Goal: Task Accomplishment & Management: Manage account settings

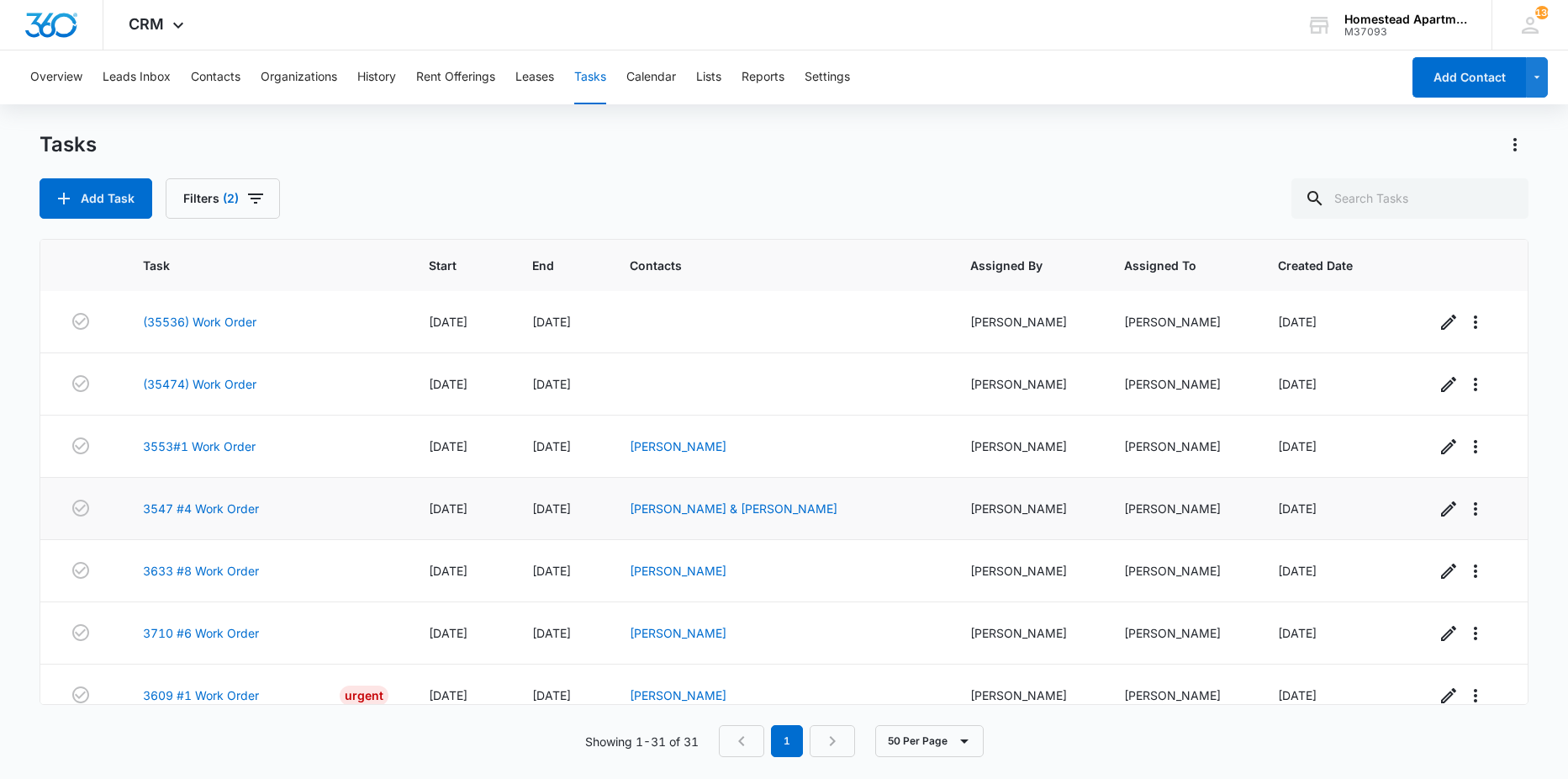
scroll to position [1600, 0]
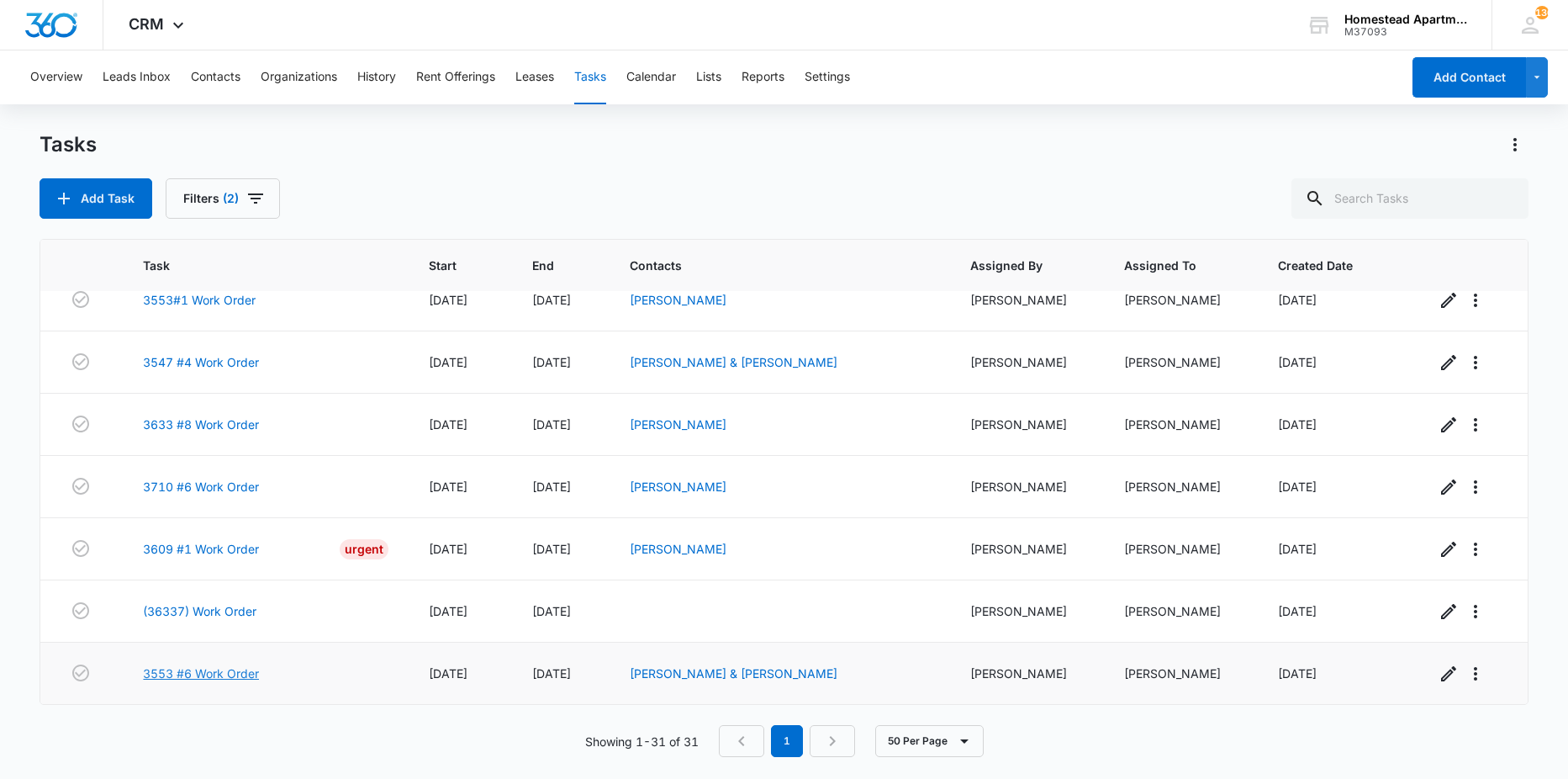
click at [251, 673] on link "3553 #6 Work Order" at bounding box center [201, 673] width 116 height 18
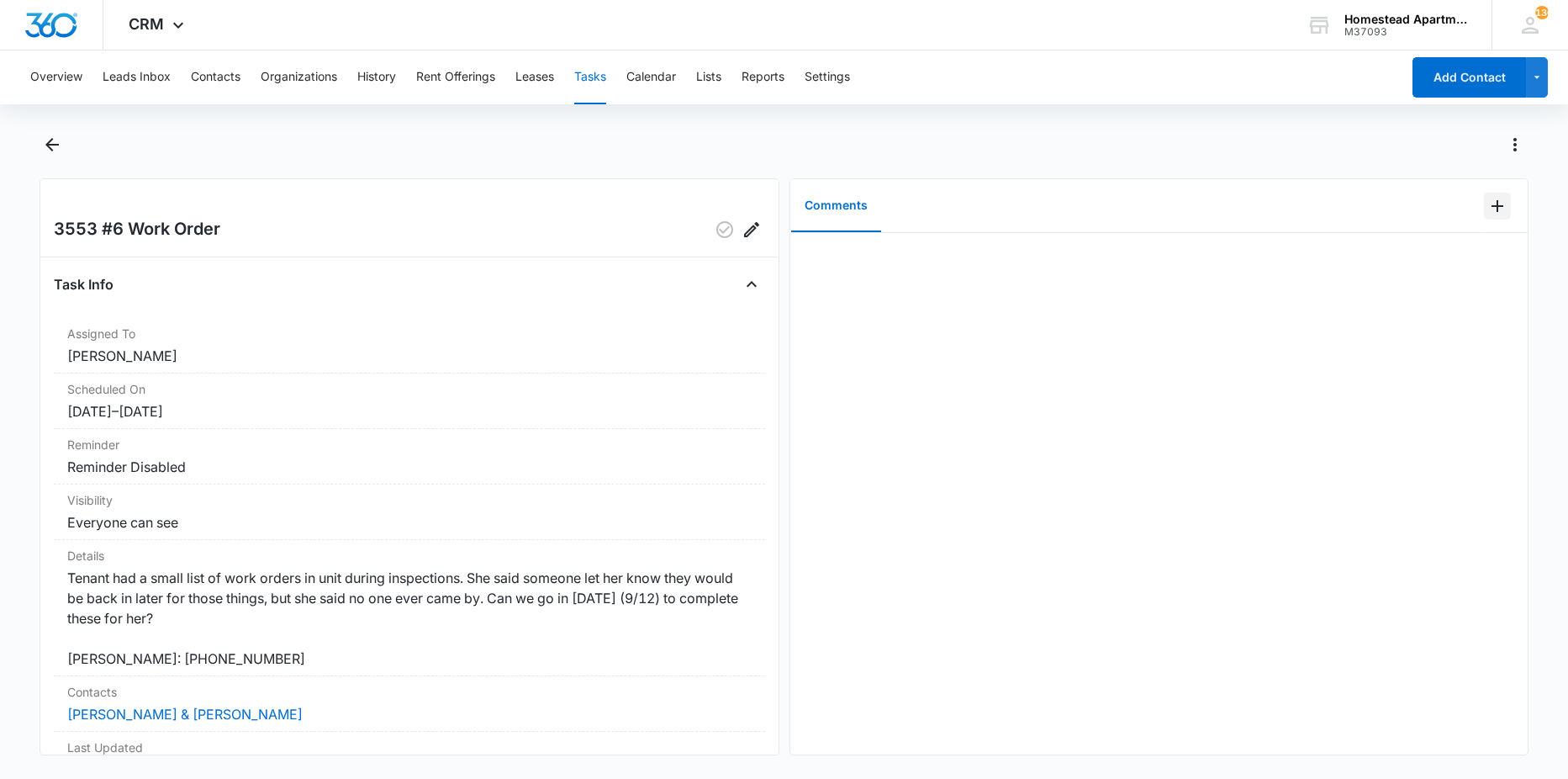
click at [1489, 209] on icon "Add Comment" at bounding box center [1498, 206] width 21 height 21
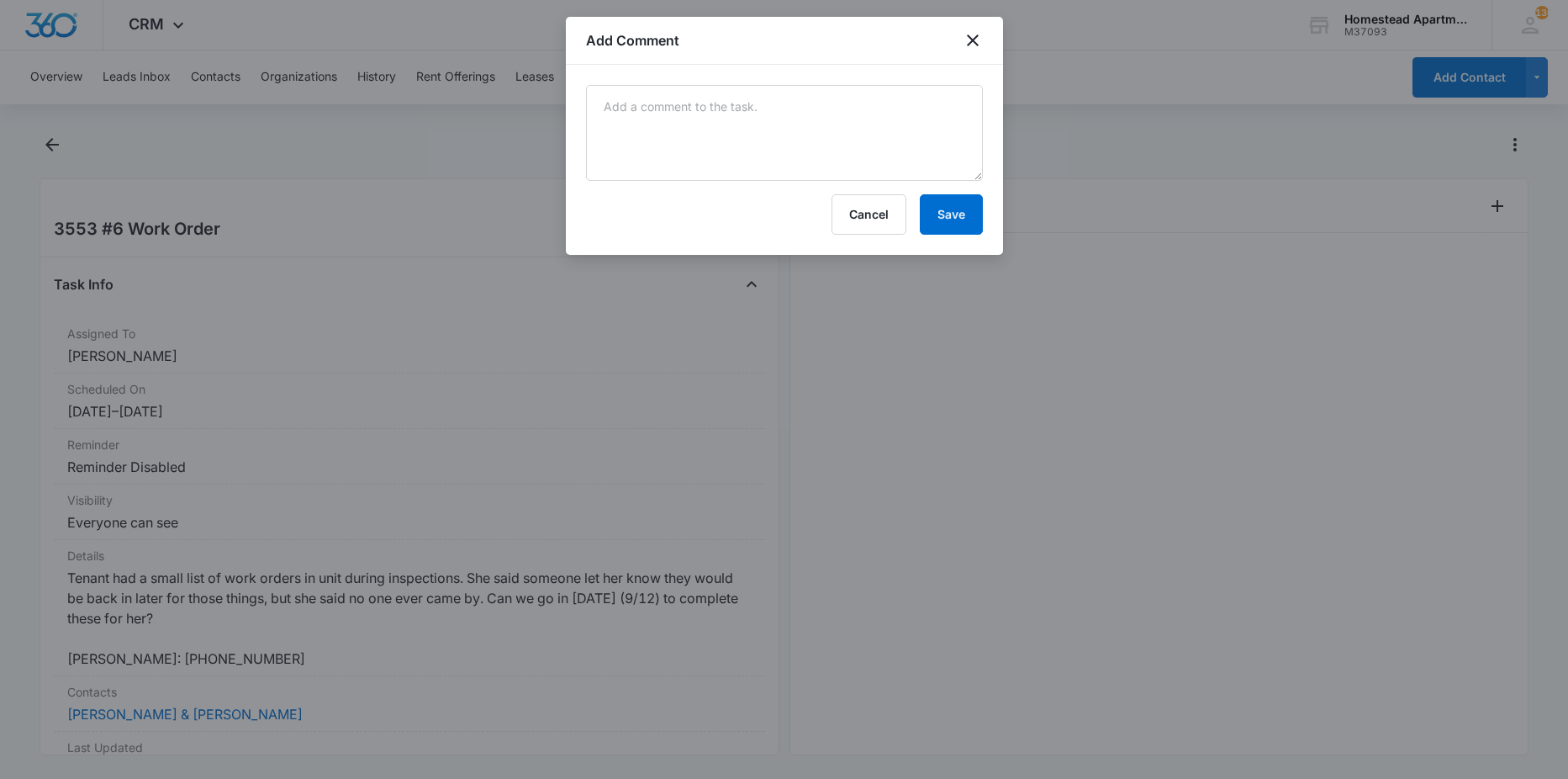
click at [146, 131] on div at bounding box center [784, 389] width 1568 height 779
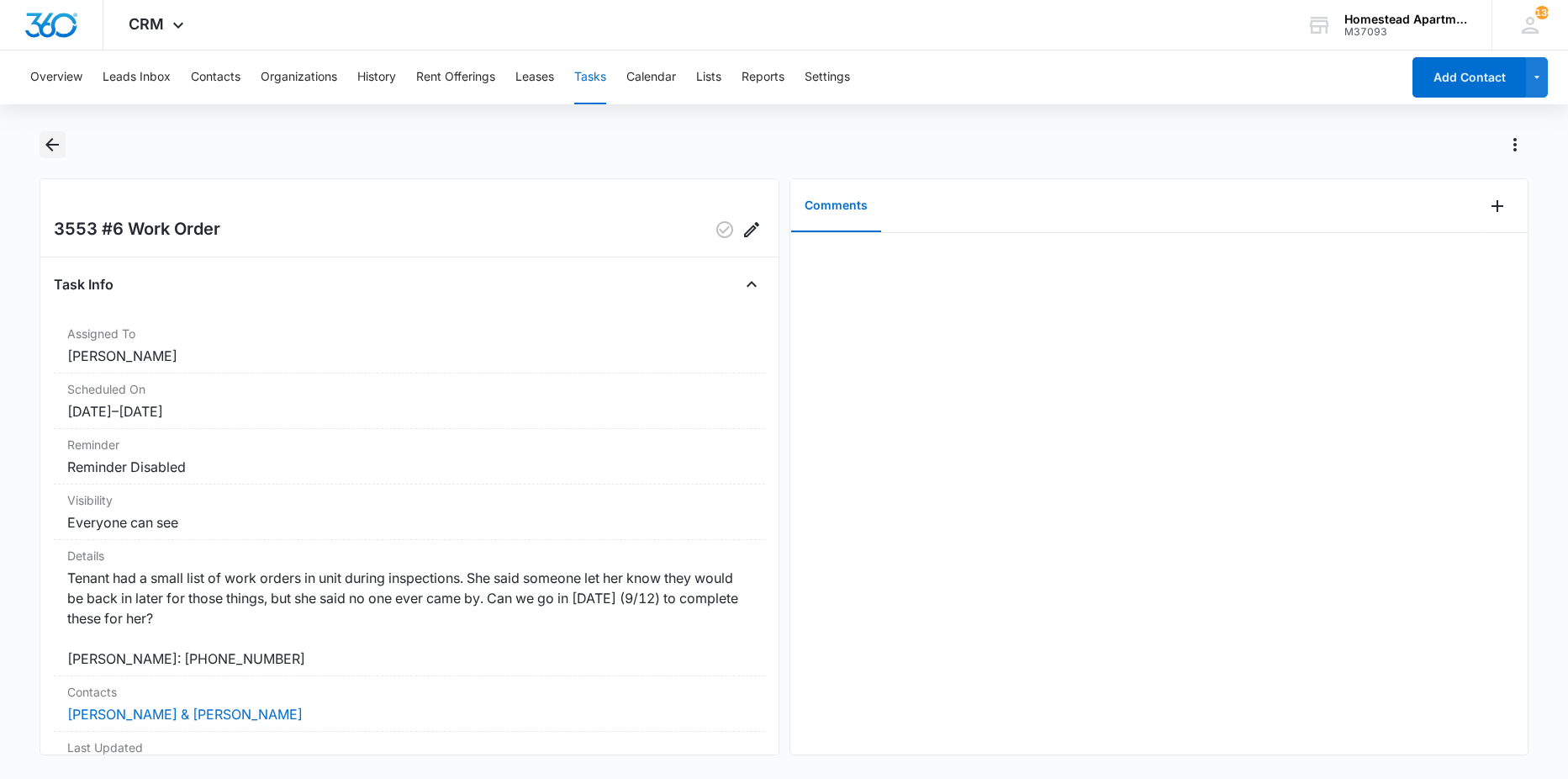
click at [56, 138] on icon "Back" at bounding box center [52, 145] width 21 height 21
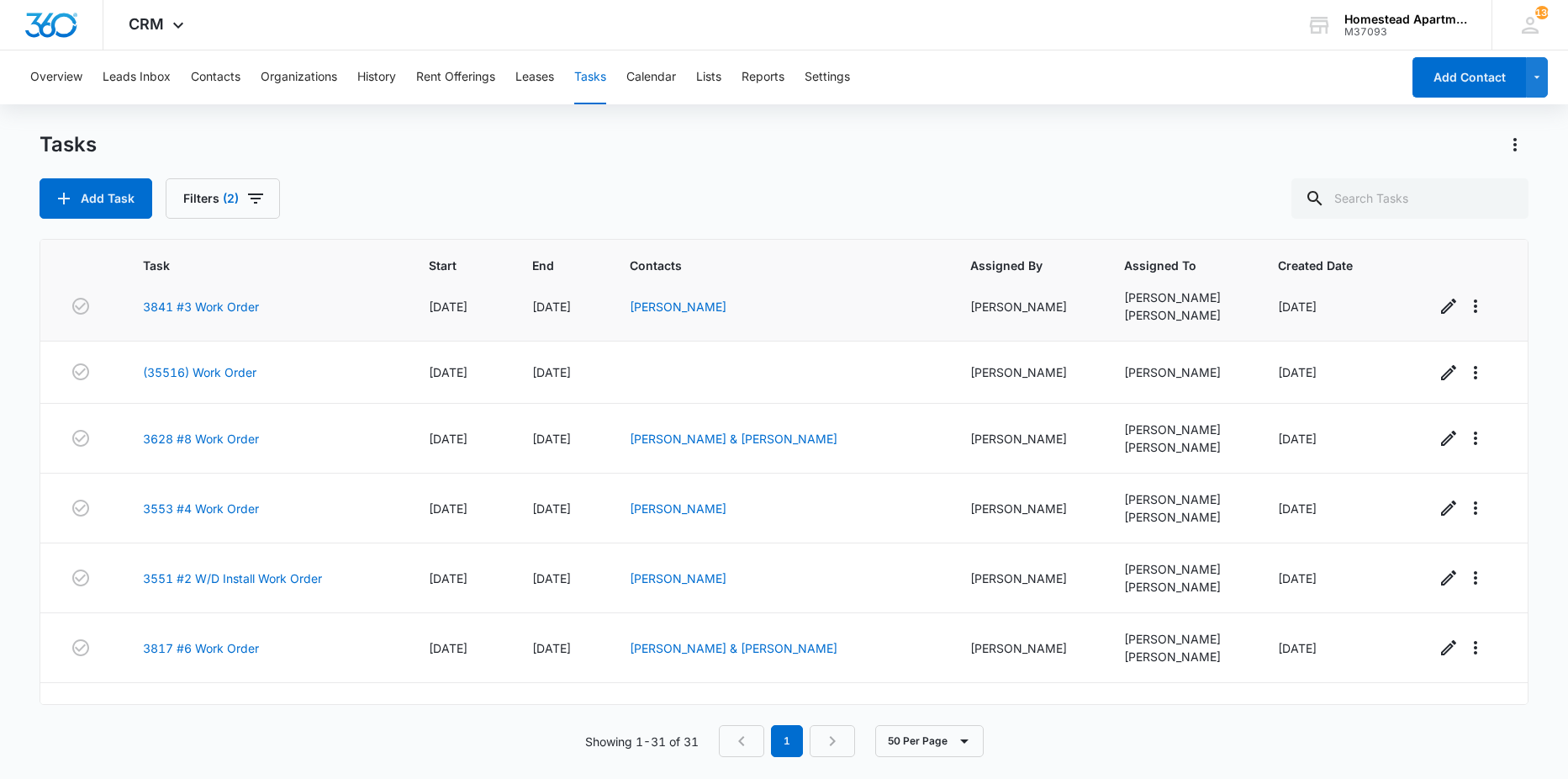
scroll to position [757, 0]
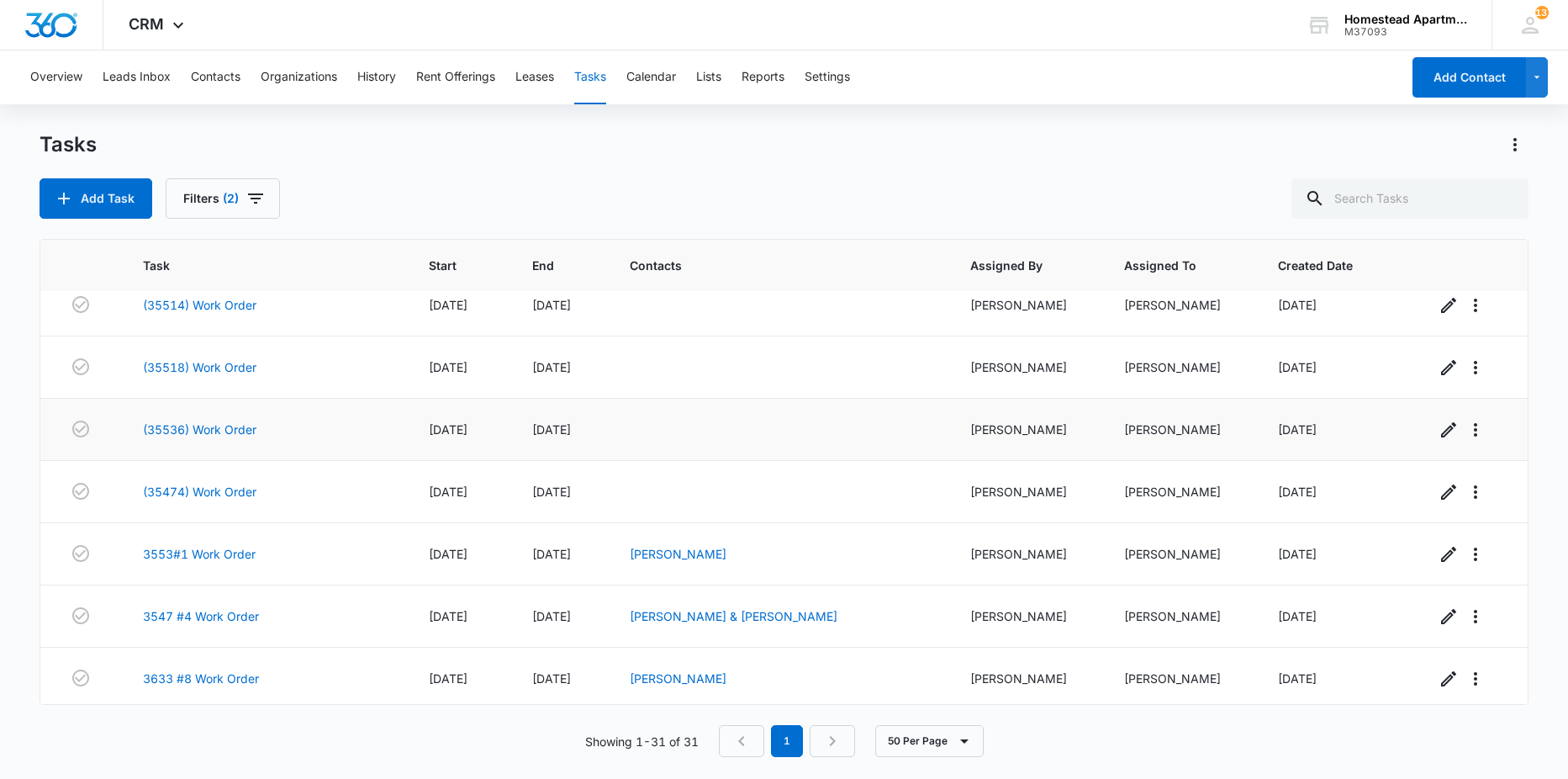
scroll to position [1430, 0]
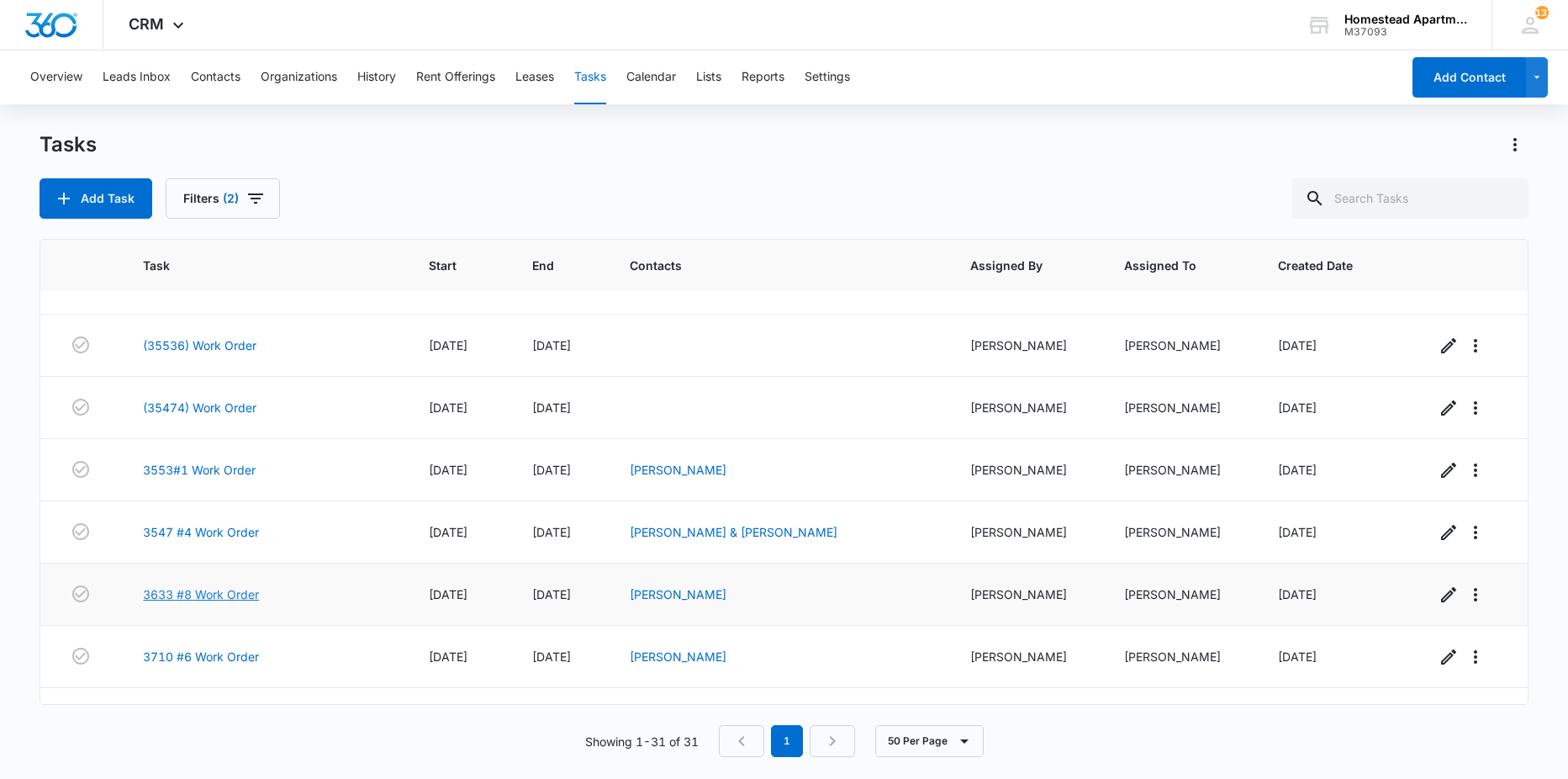
click at [235, 591] on link "3633 #8 Work Order" at bounding box center [201, 593] width 116 height 18
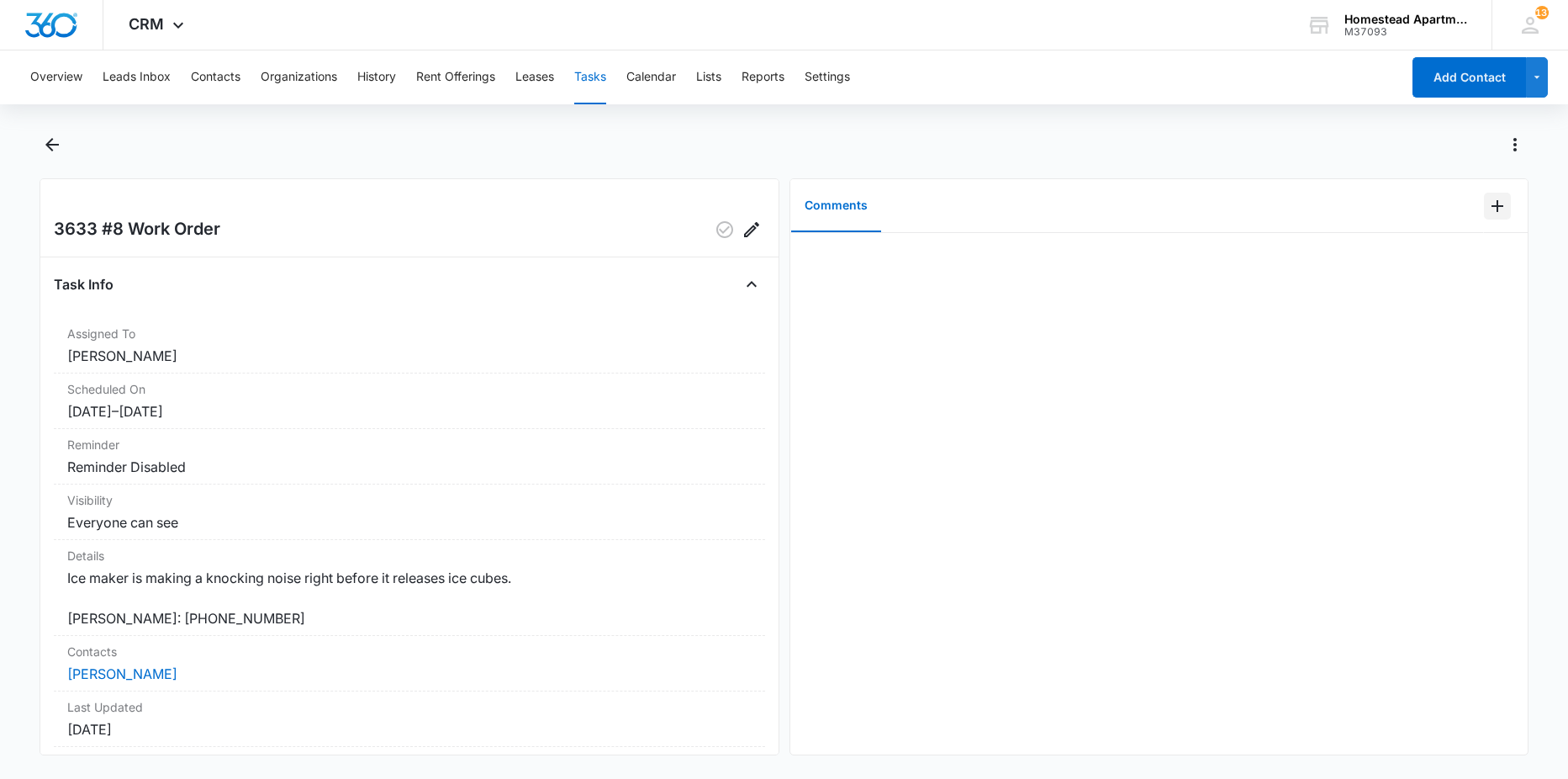
click at [1492, 205] on icon "Add Comment" at bounding box center [1497, 206] width 12 height 12
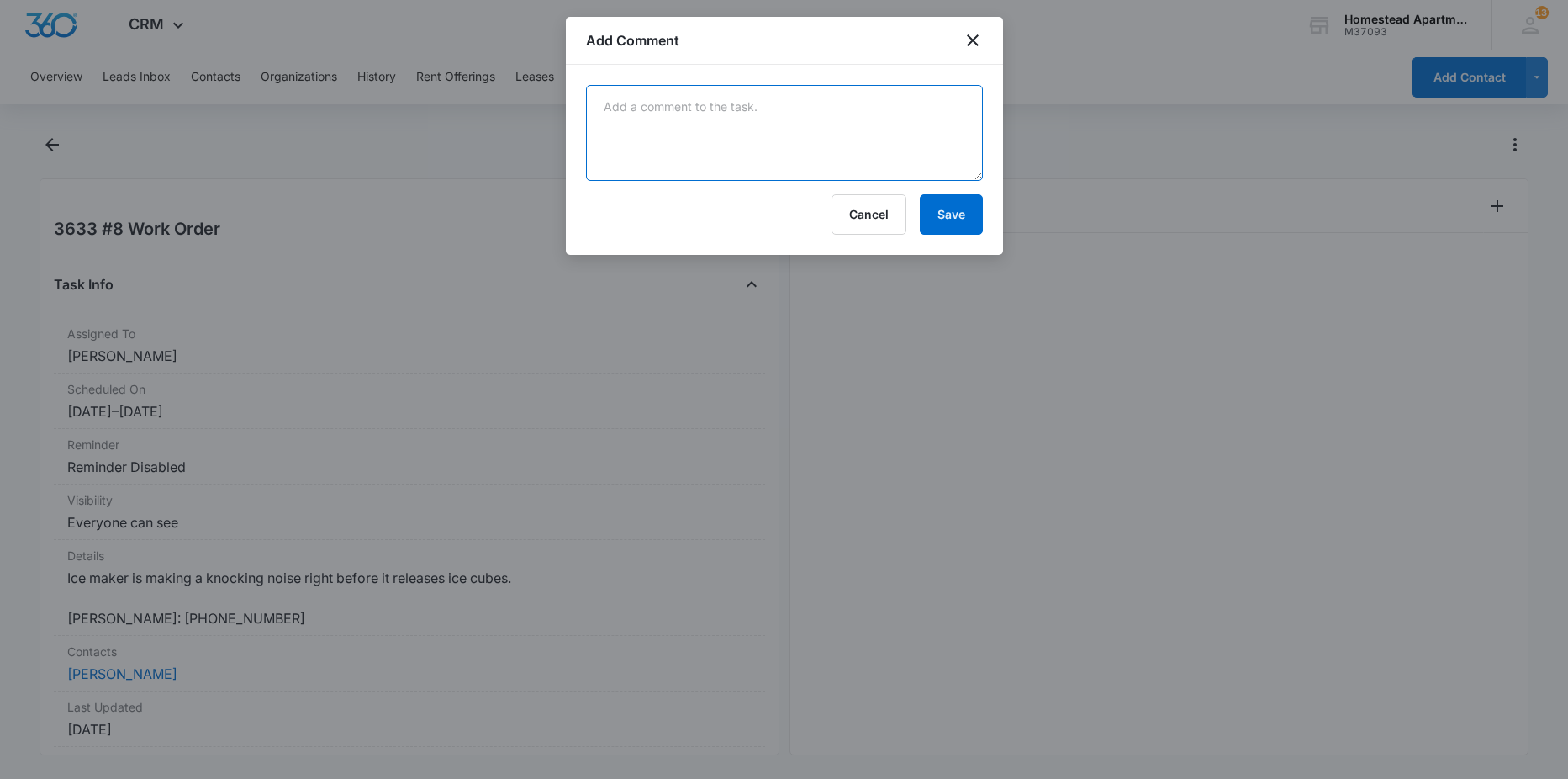
click at [786, 104] on textarea at bounding box center [784, 132] width 397 height 96
type textarea "new ice maker installed"
click at [951, 216] on button "Save" at bounding box center [951, 214] width 63 height 40
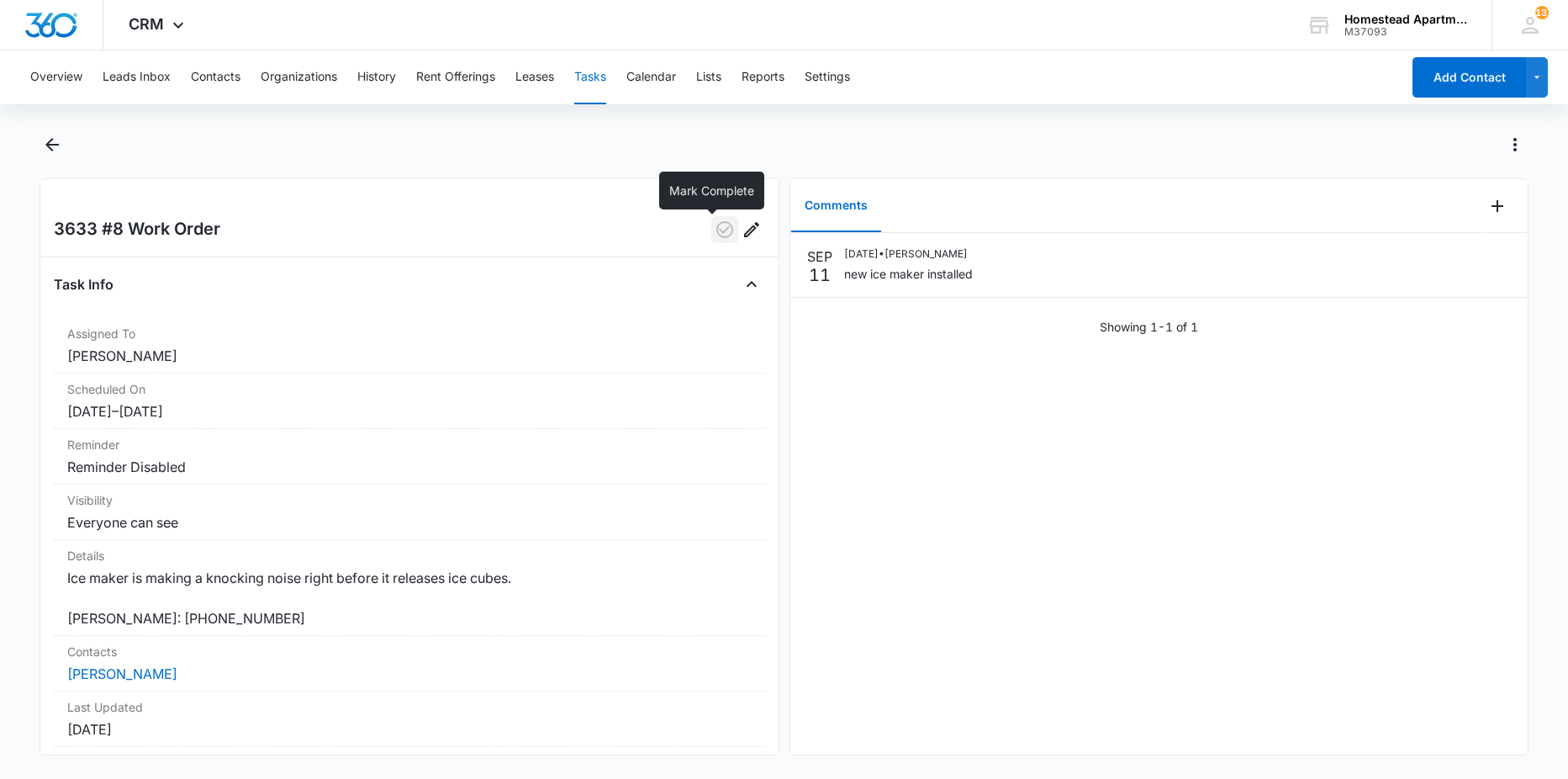
click at [716, 230] on icon "button" at bounding box center [725, 230] width 17 height 17
click at [59, 150] on icon "Back" at bounding box center [52, 145] width 21 height 21
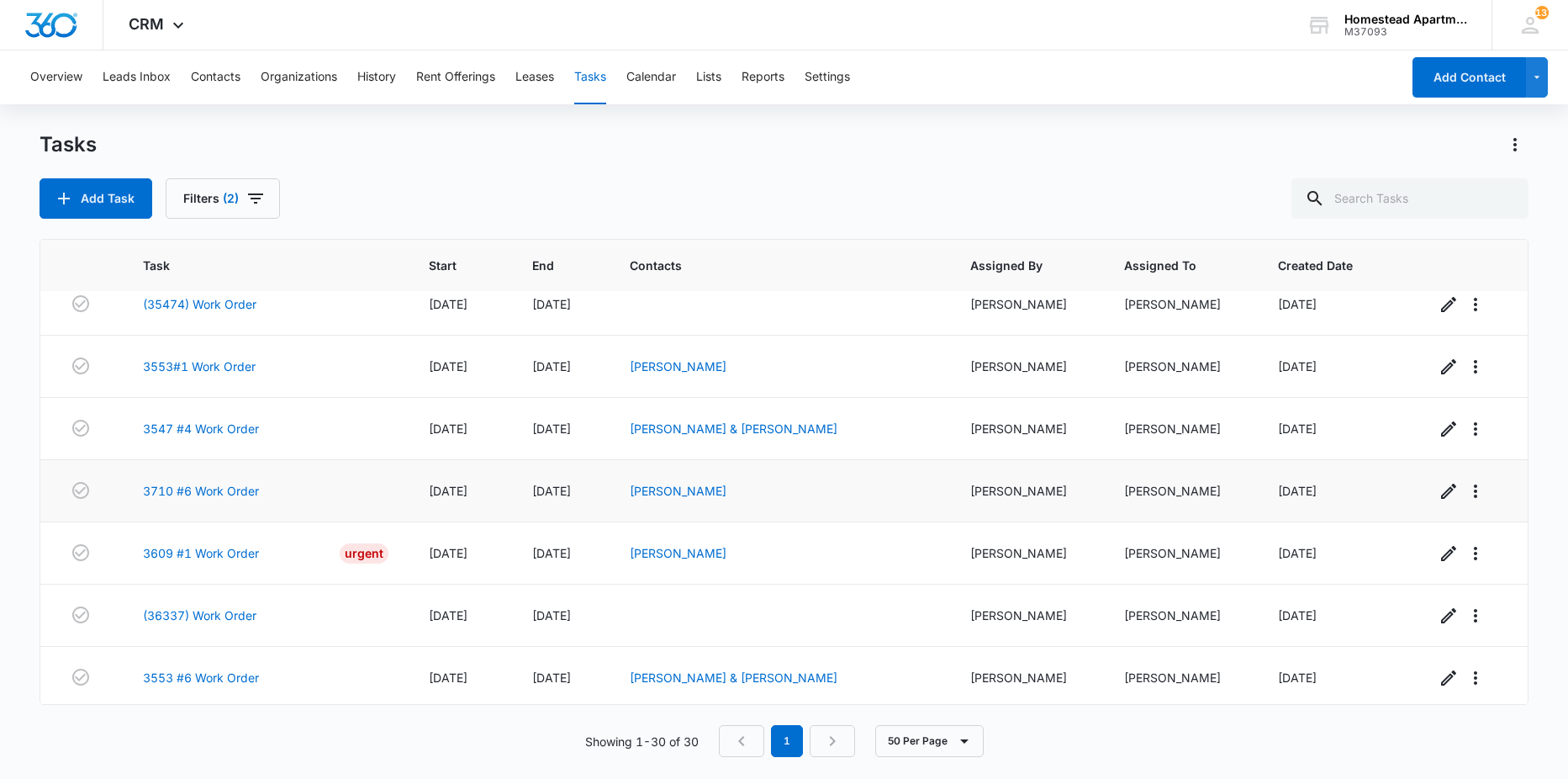
scroll to position [1537, 0]
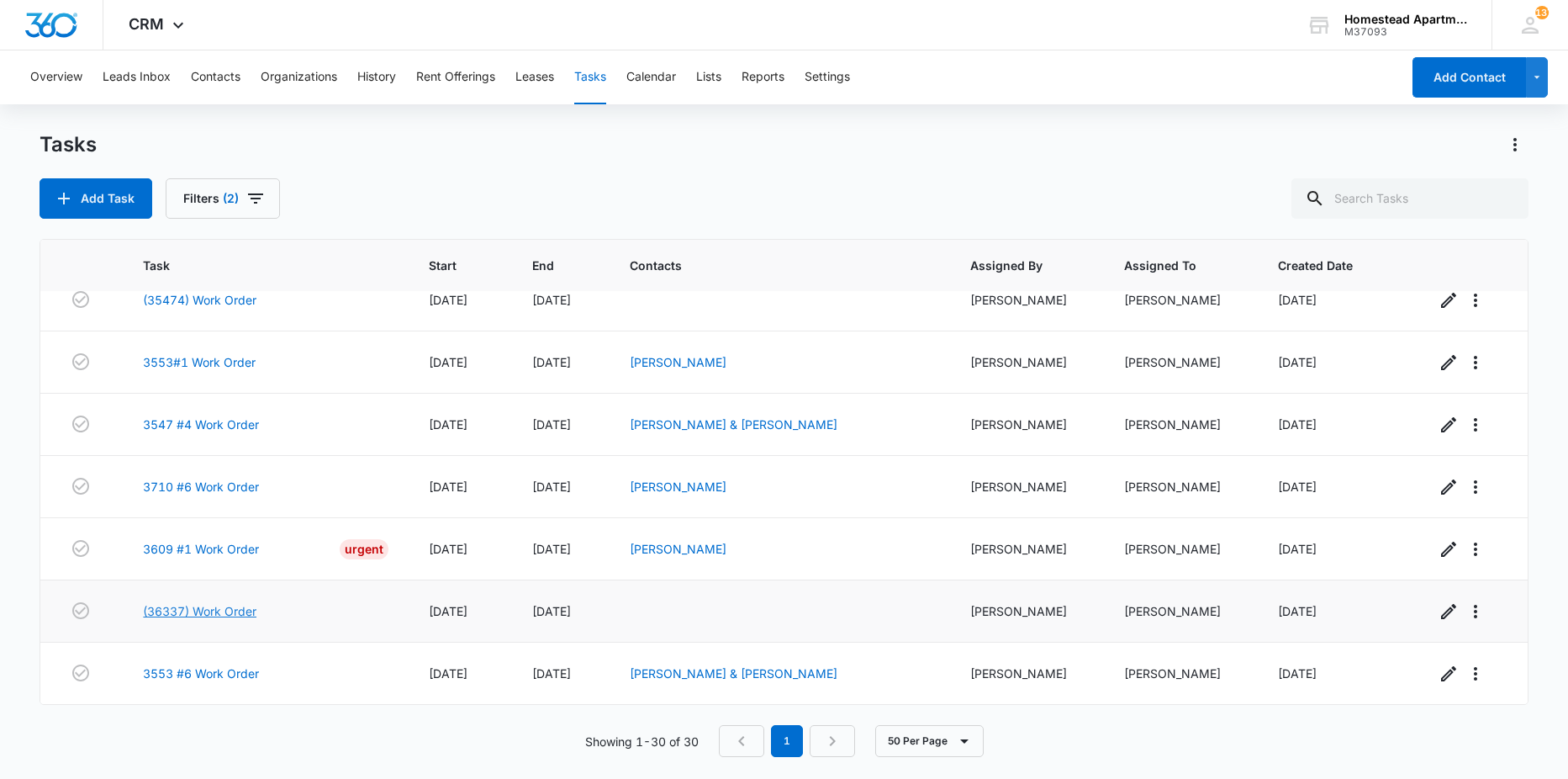
click at [206, 616] on link "(36337) Work Order" at bounding box center [200, 611] width 114 height 18
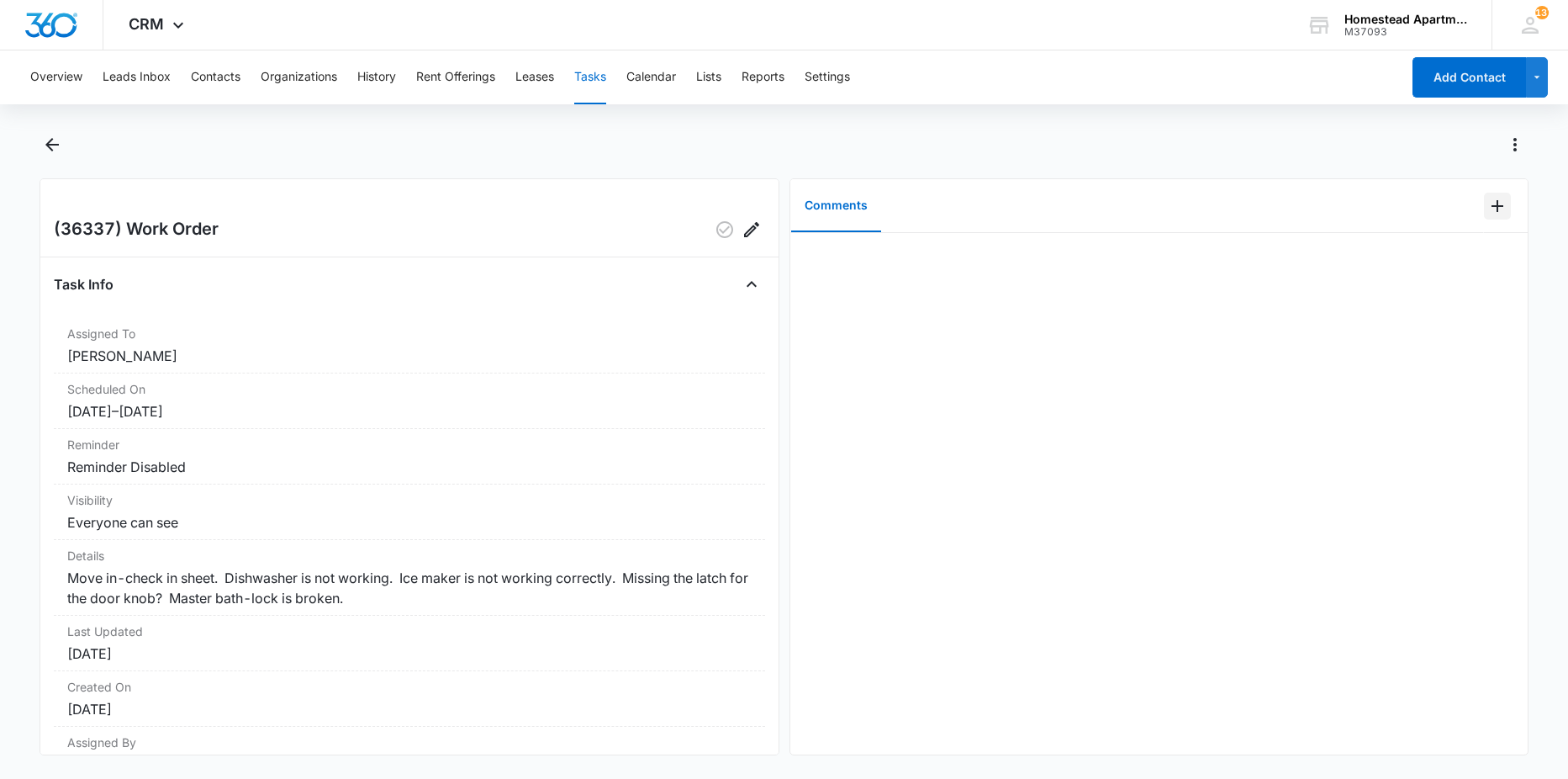
click at [1491, 204] on icon "Add Comment" at bounding box center [1498, 206] width 21 height 21
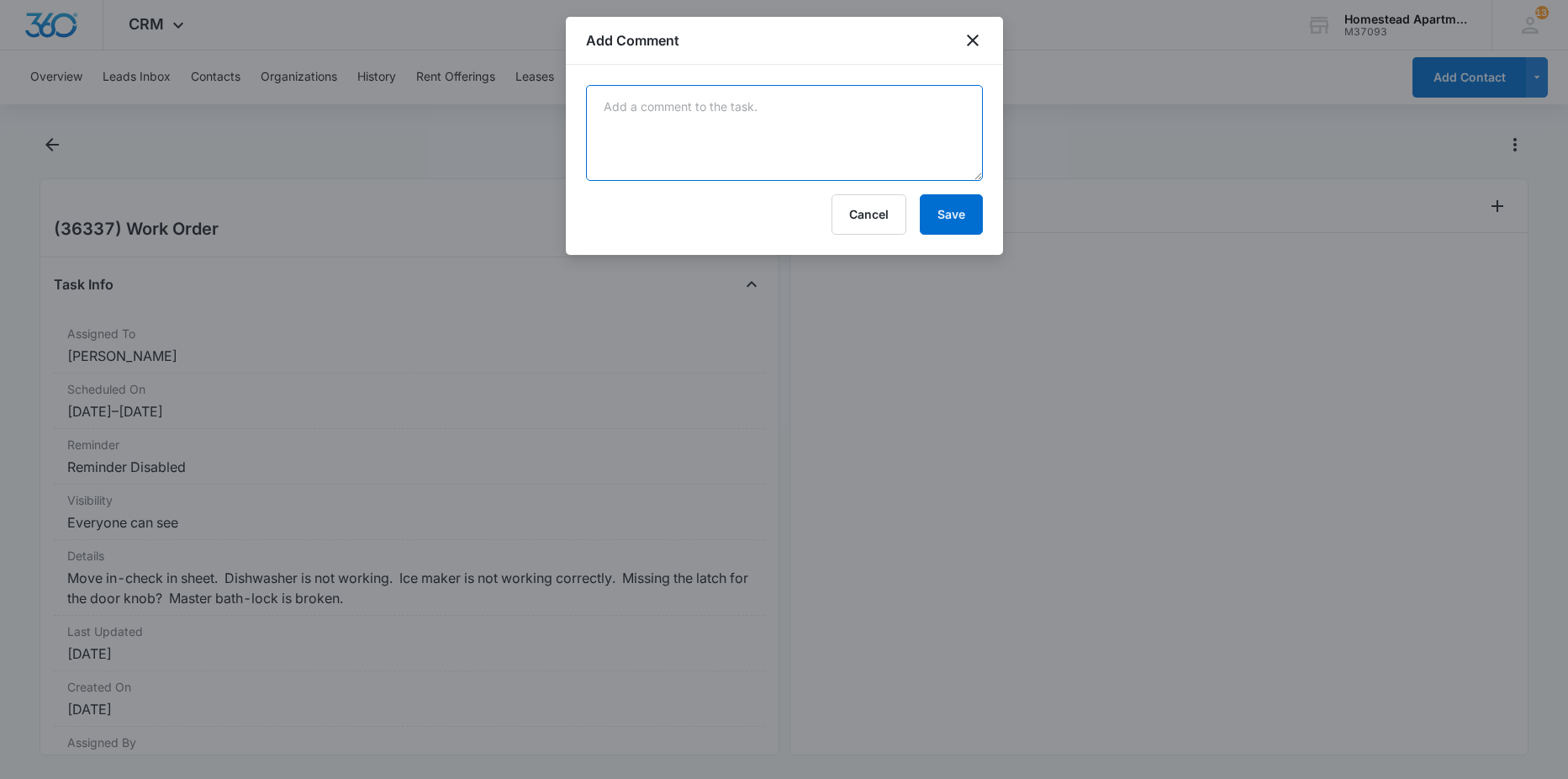
click at [643, 111] on textarea at bounding box center [784, 132] width 397 height 96
type textarea "completed"
click at [964, 220] on button "Save" at bounding box center [951, 214] width 63 height 40
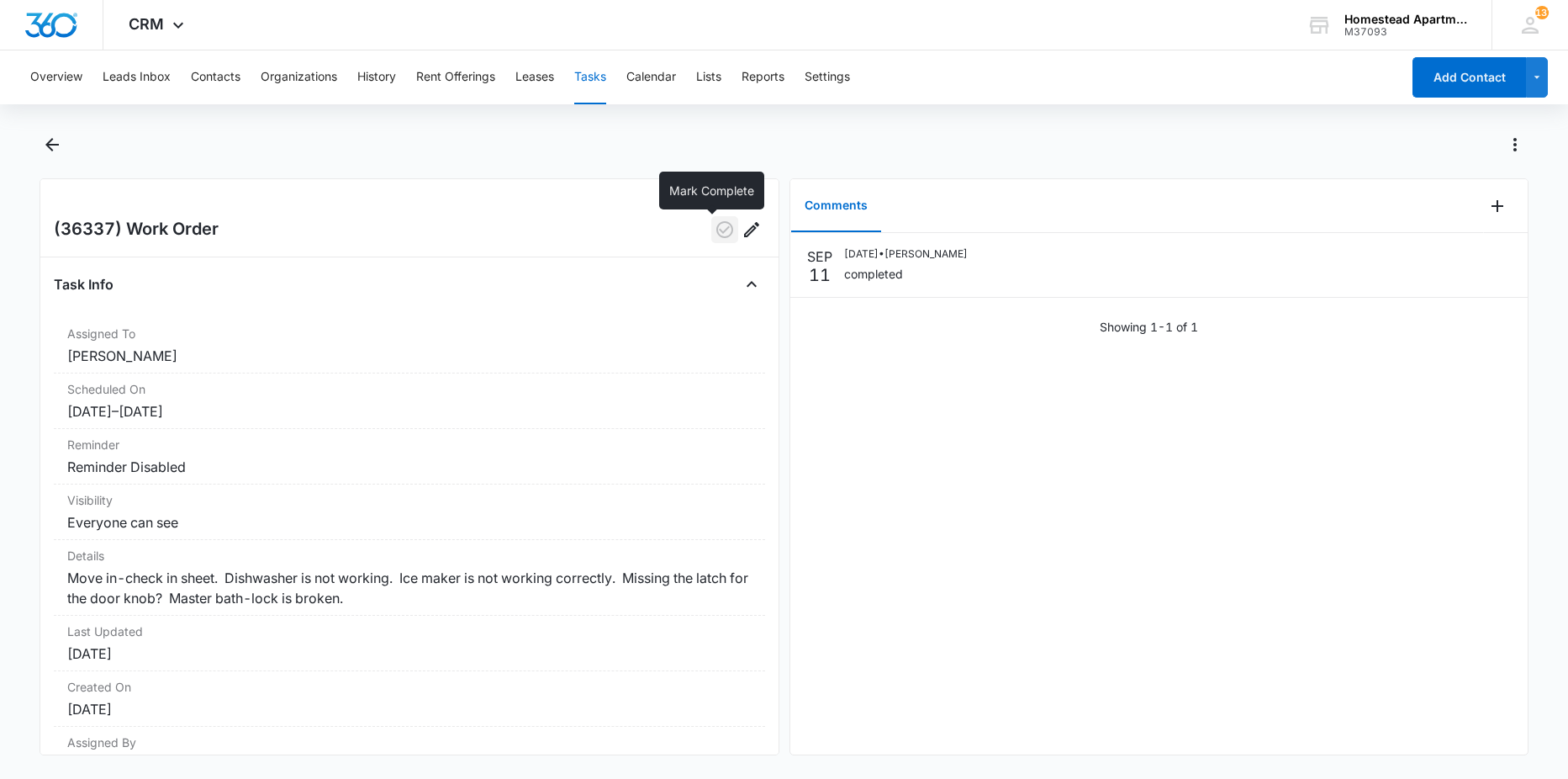
click at [715, 238] on icon "button" at bounding box center [725, 230] width 21 height 21
click at [47, 139] on icon "Back" at bounding box center [52, 145] width 21 height 21
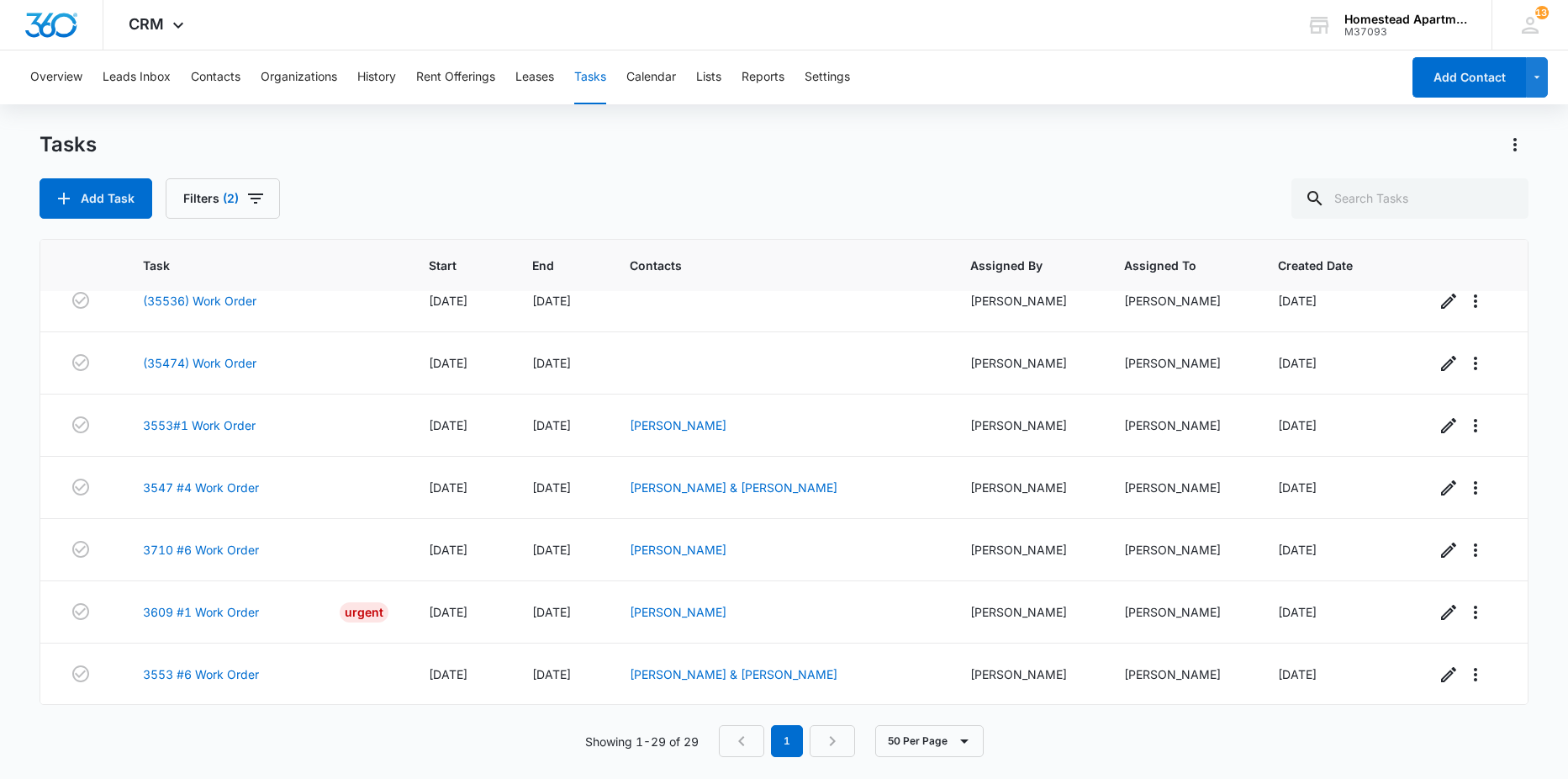
scroll to position [1475, 0]
click at [191, 674] on link "3553 #6 Work Order" at bounding box center [201, 673] width 116 height 18
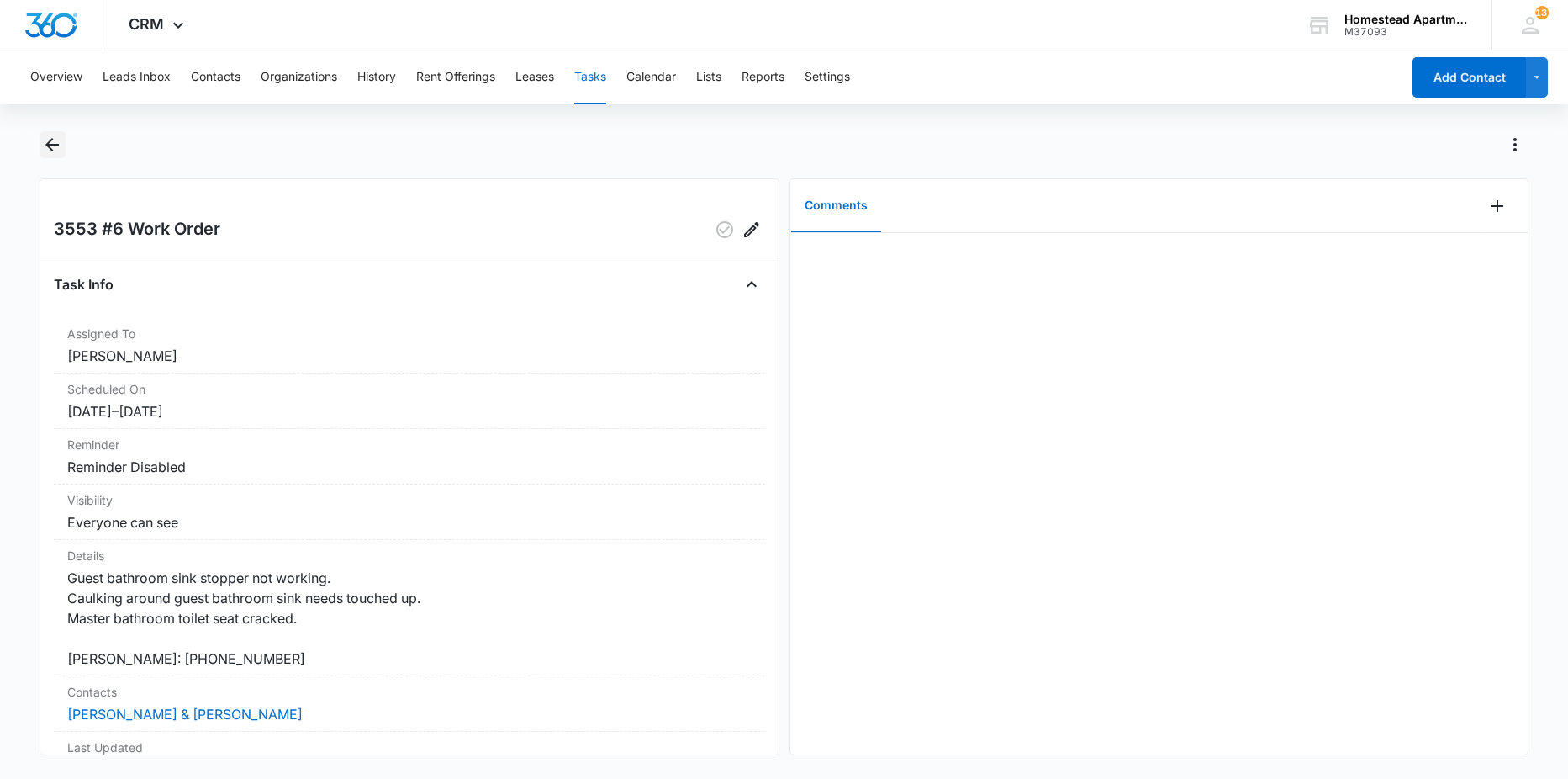
click at [59, 150] on icon "Back" at bounding box center [52, 145] width 21 height 21
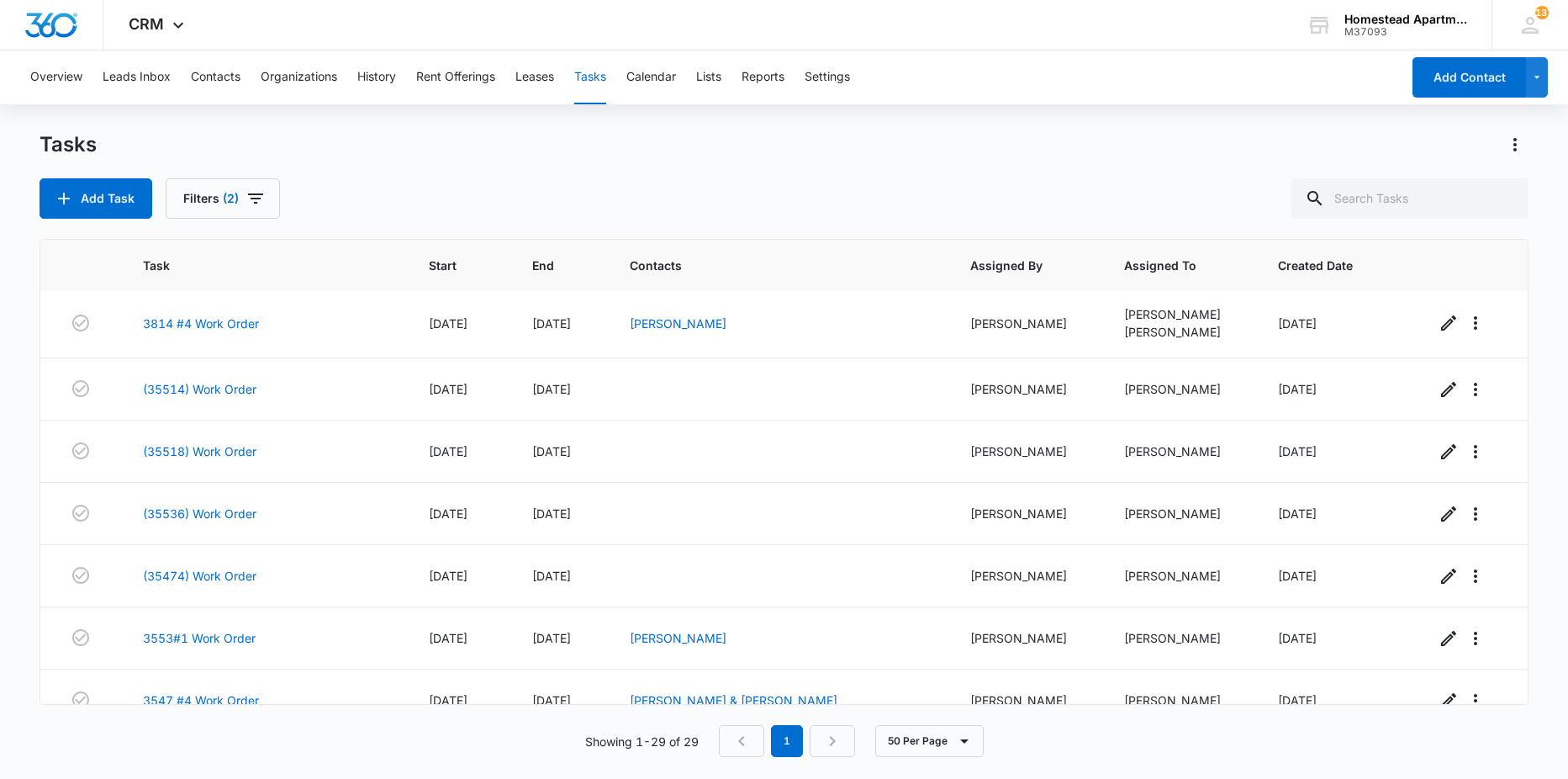
scroll to position [1475, 0]
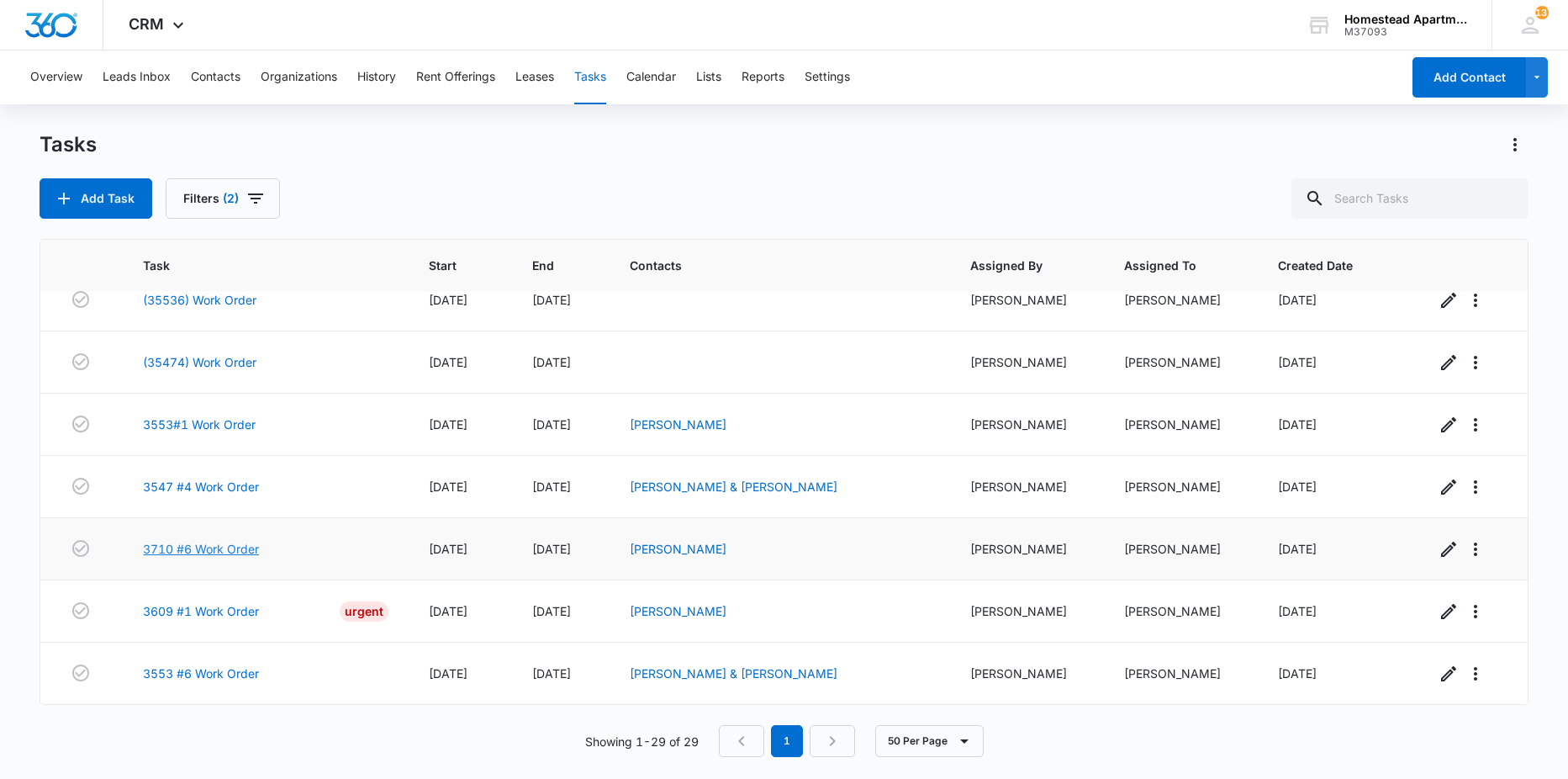
click at [191, 550] on link "3710 #6 Work Order" at bounding box center [201, 549] width 116 height 18
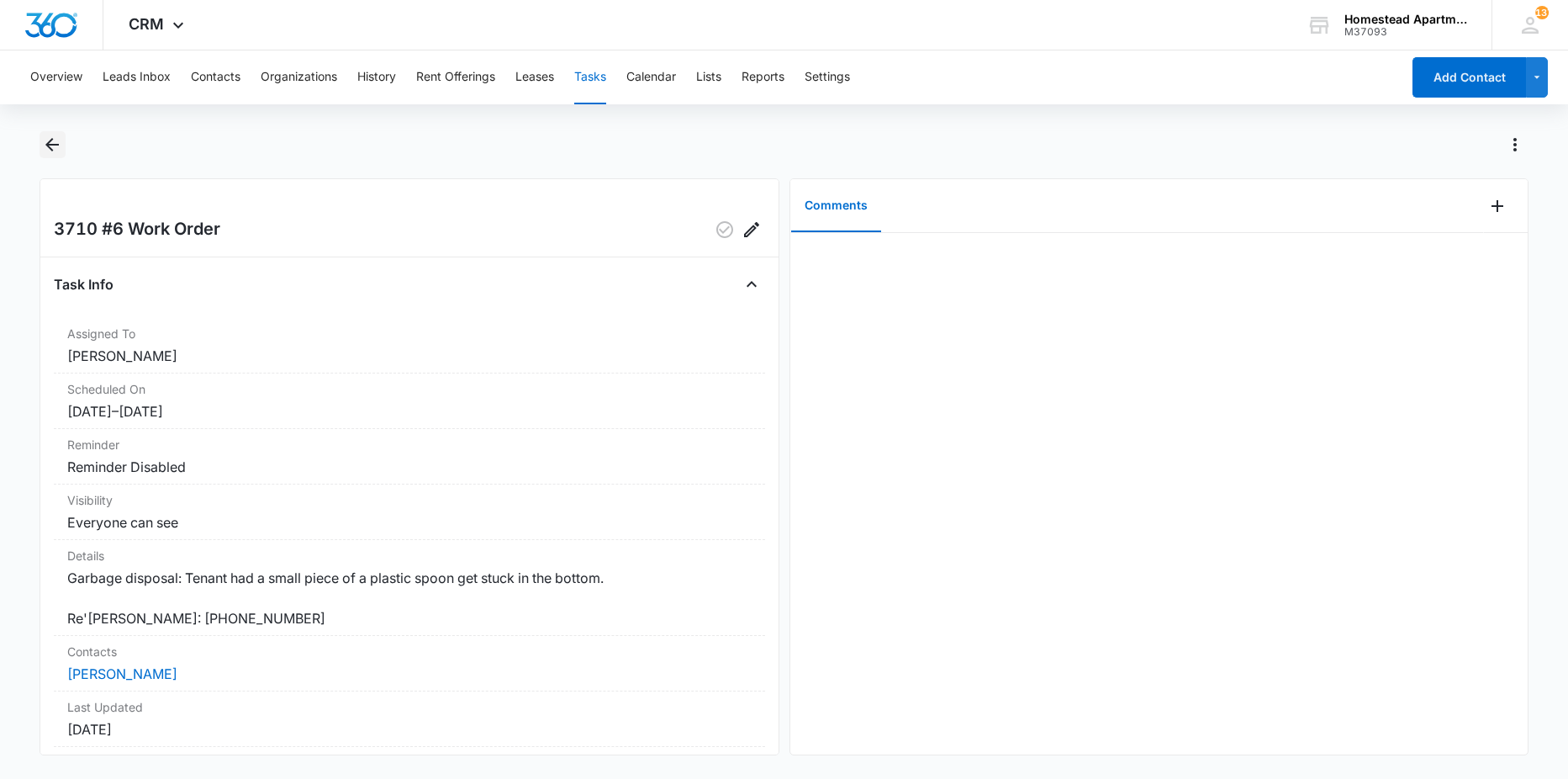
click at [48, 143] on icon "Back" at bounding box center [52, 145] width 13 height 13
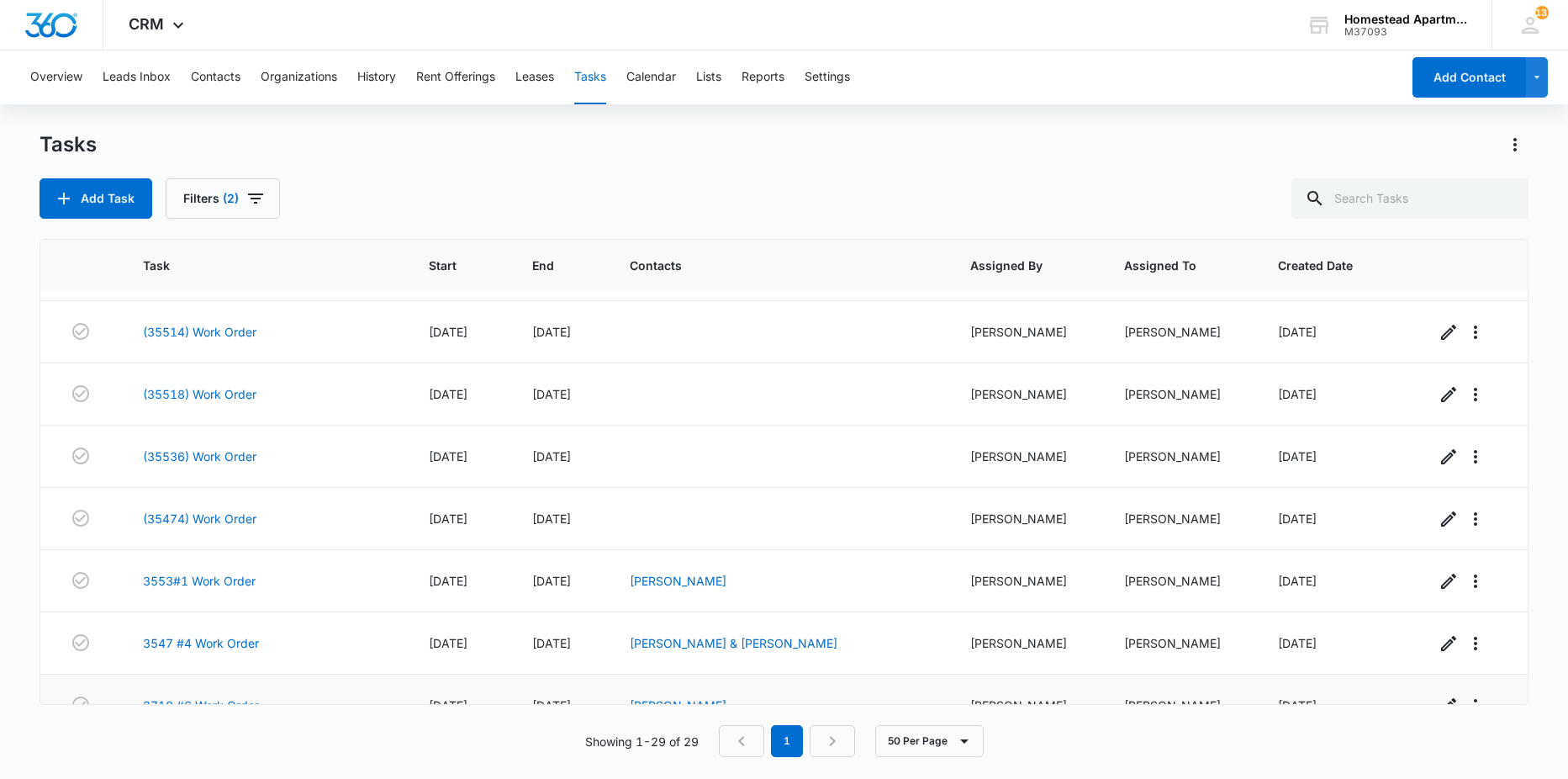
scroll to position [1475, 0]
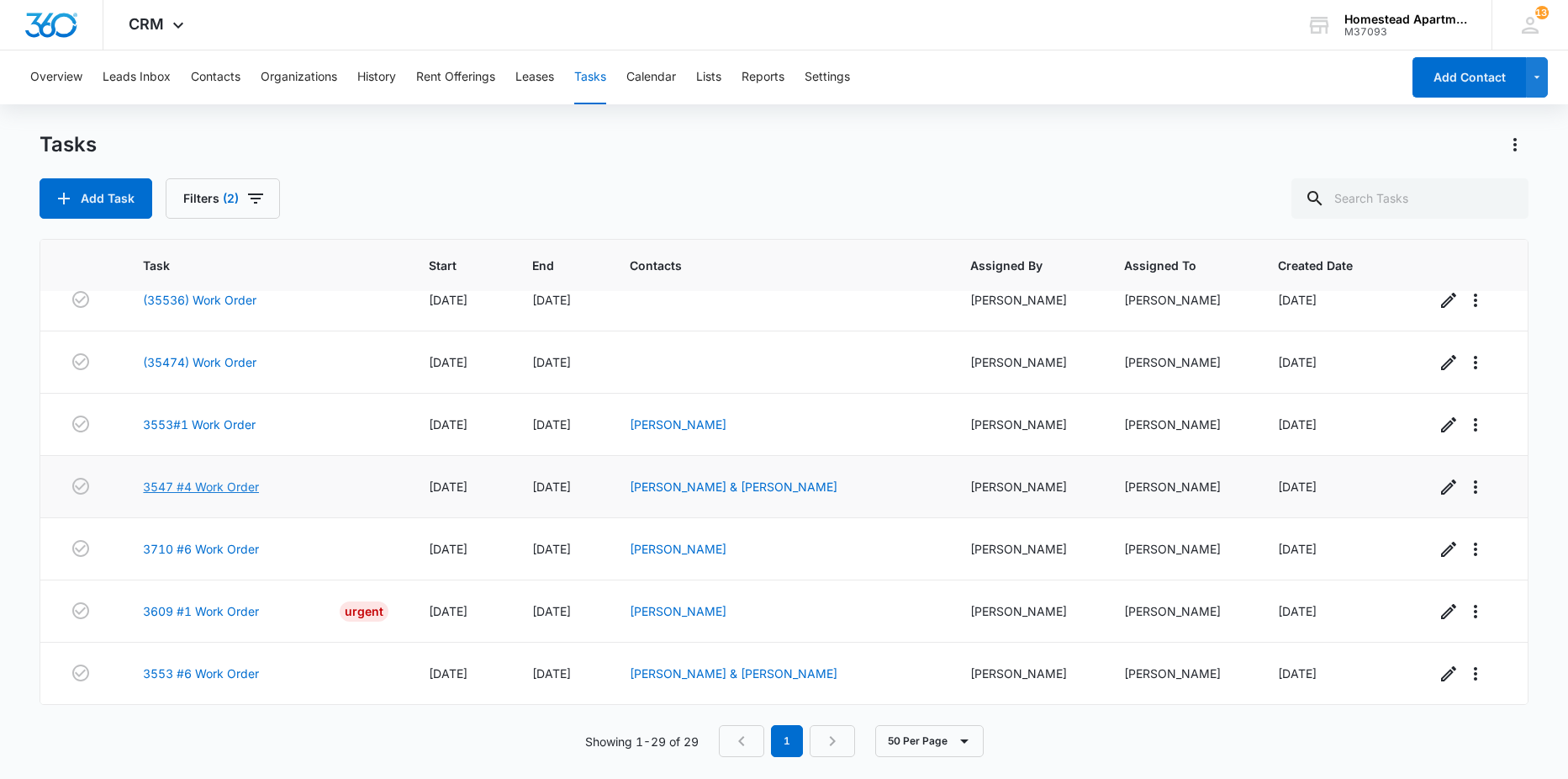
click at [206, 489] on link "3547 #4 Work Order" at bounding box center [201, 486] width 116 height 18
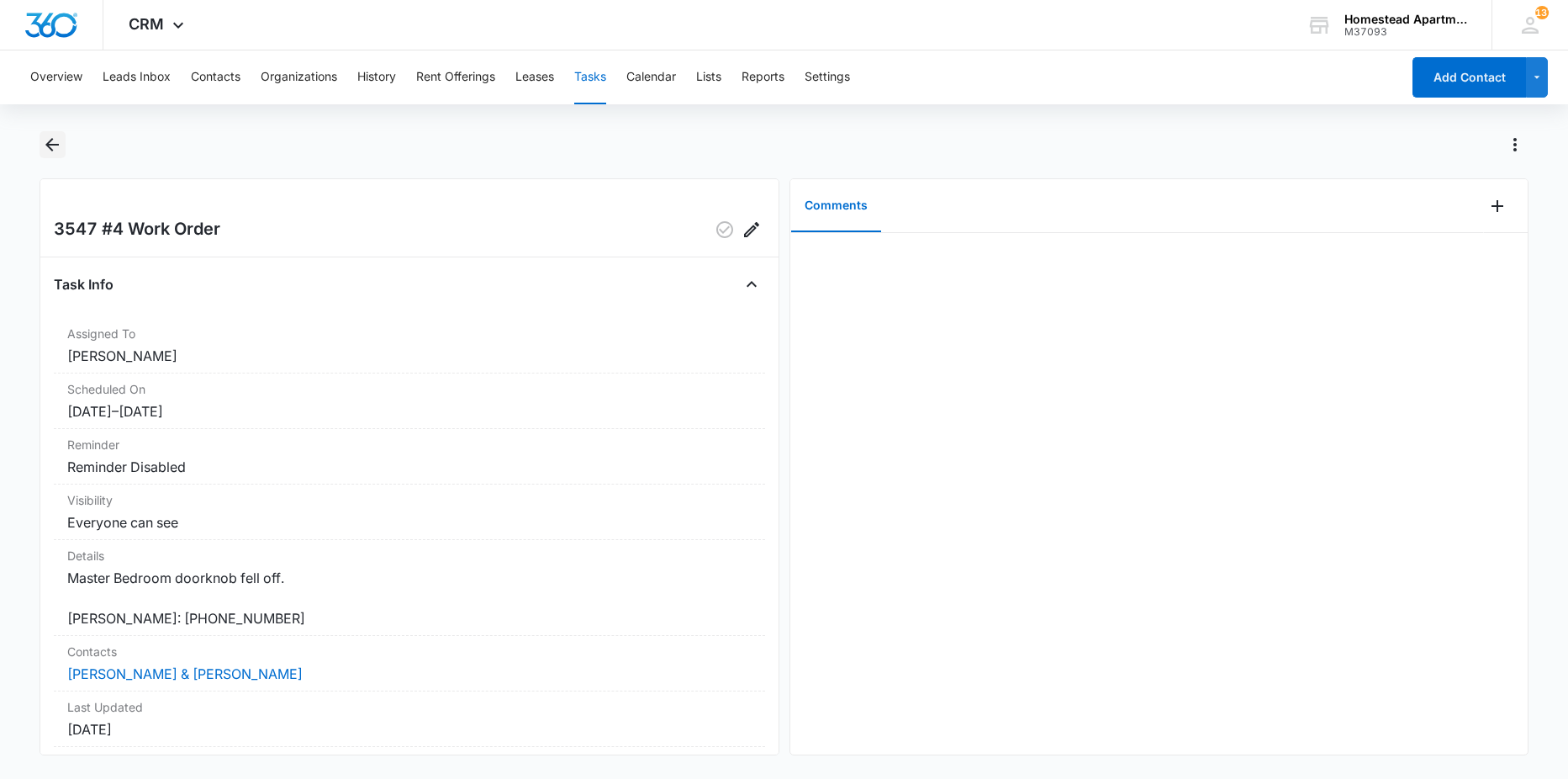
click at [45, 151] on icon "Back" at bounding box center [52, 145] width 21 height 21
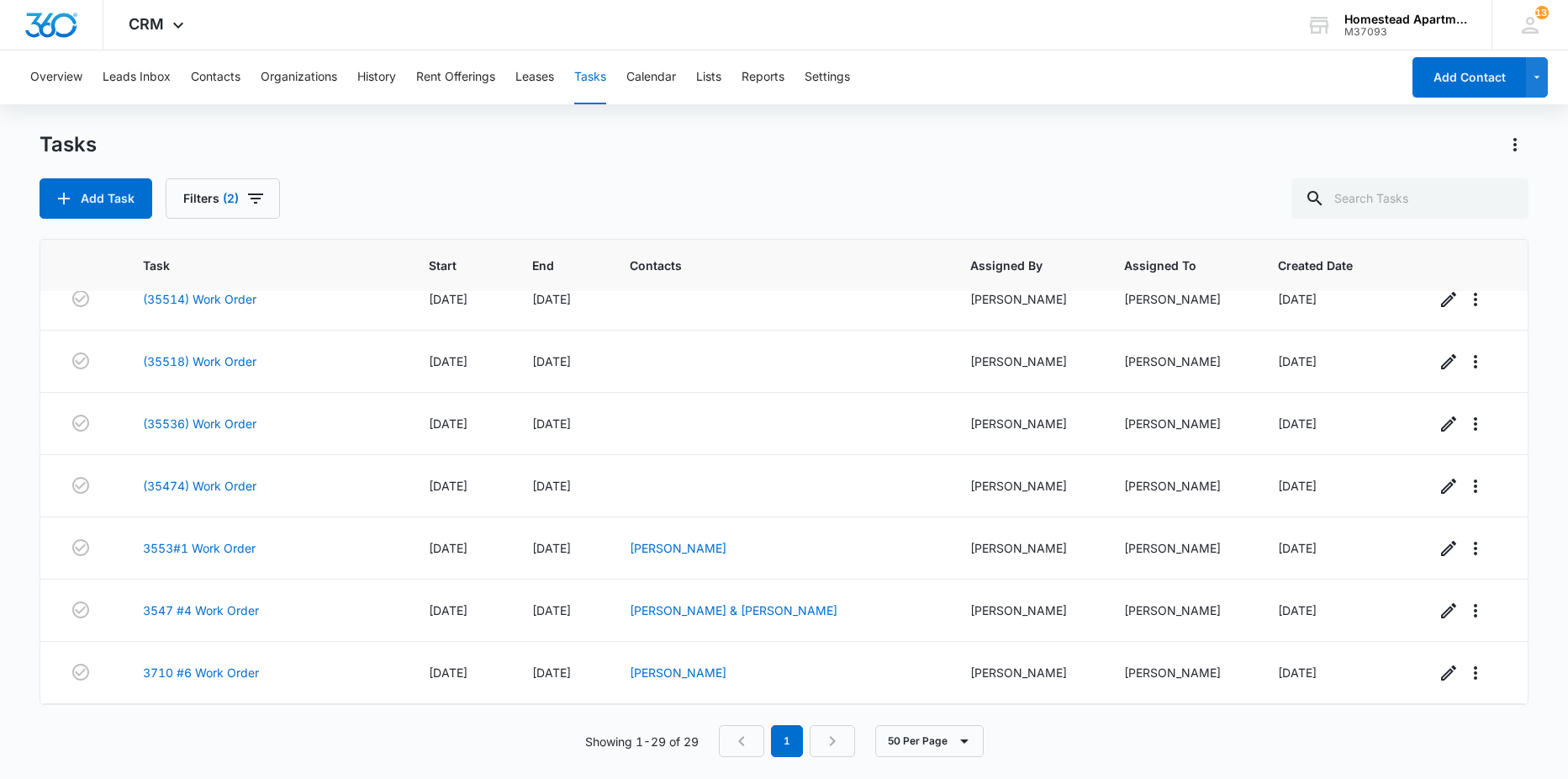
scroll to position [1475, 0]
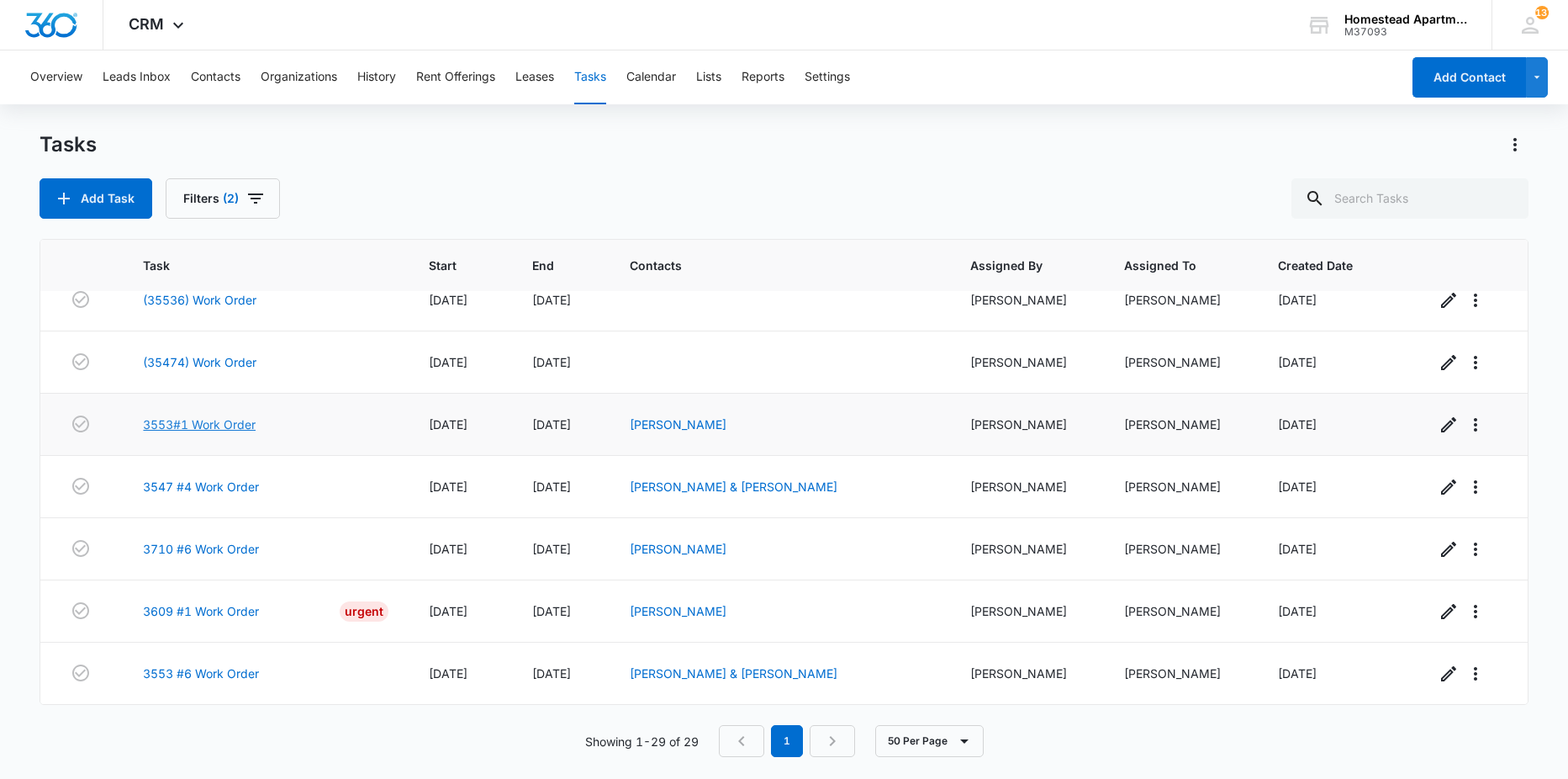
click at [192, 419] on link "3553#1 Work Order" at bounding box center [199, 424] width 113 height 18
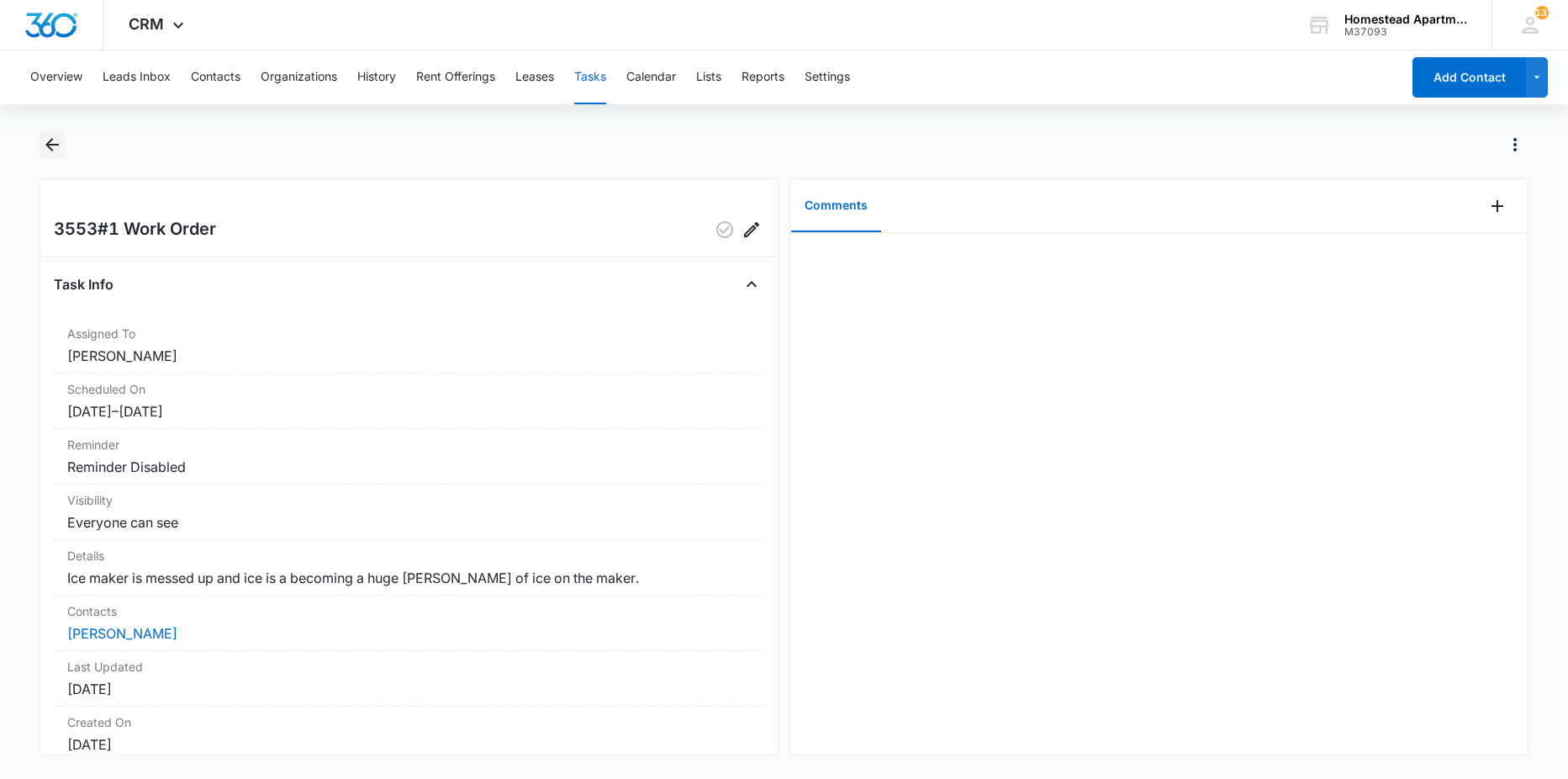
click at [55, 142] on icon "Back" at bounding box center [52, 145] width 21 height 21
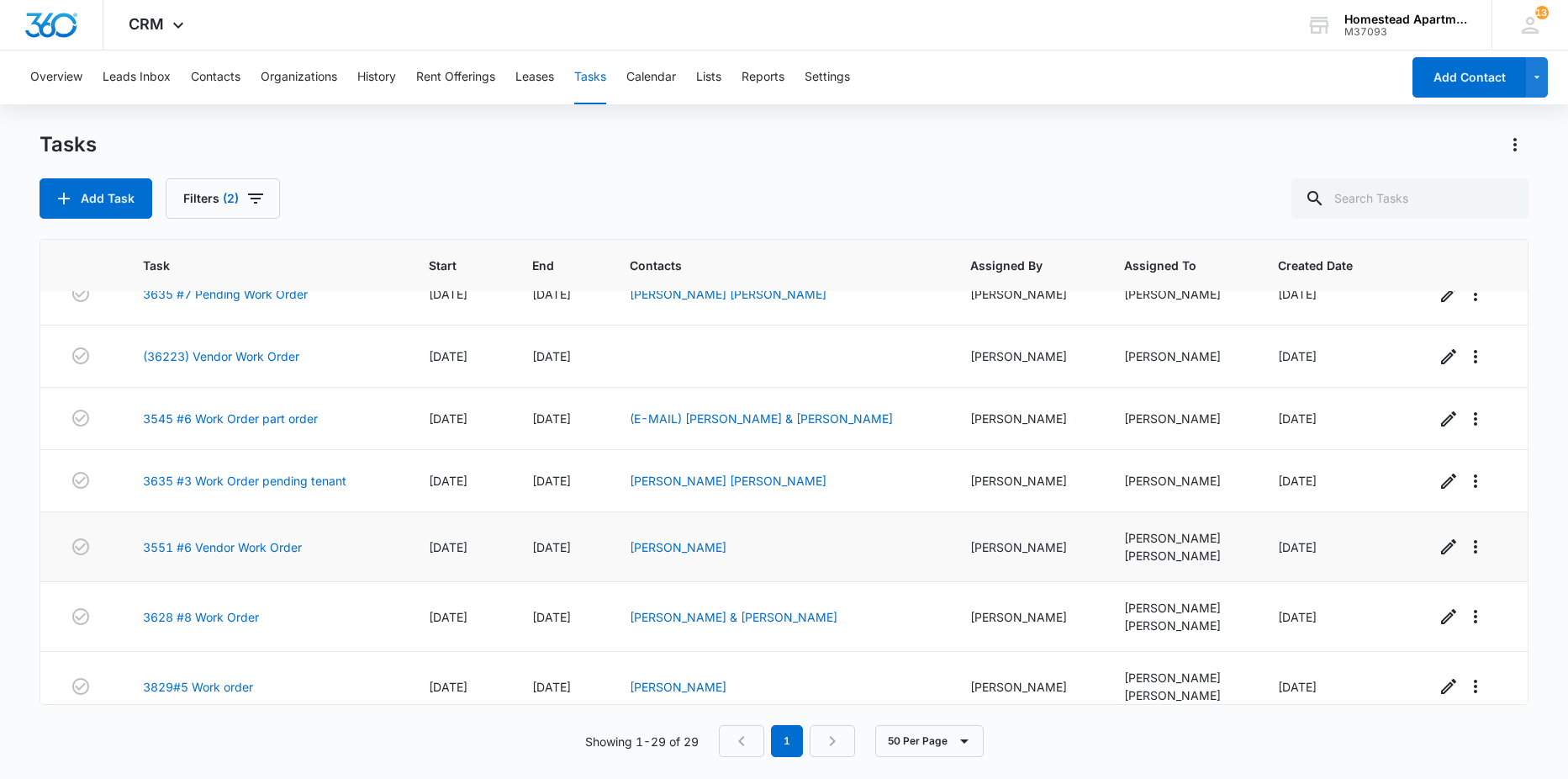
scroll to position [168, 0]
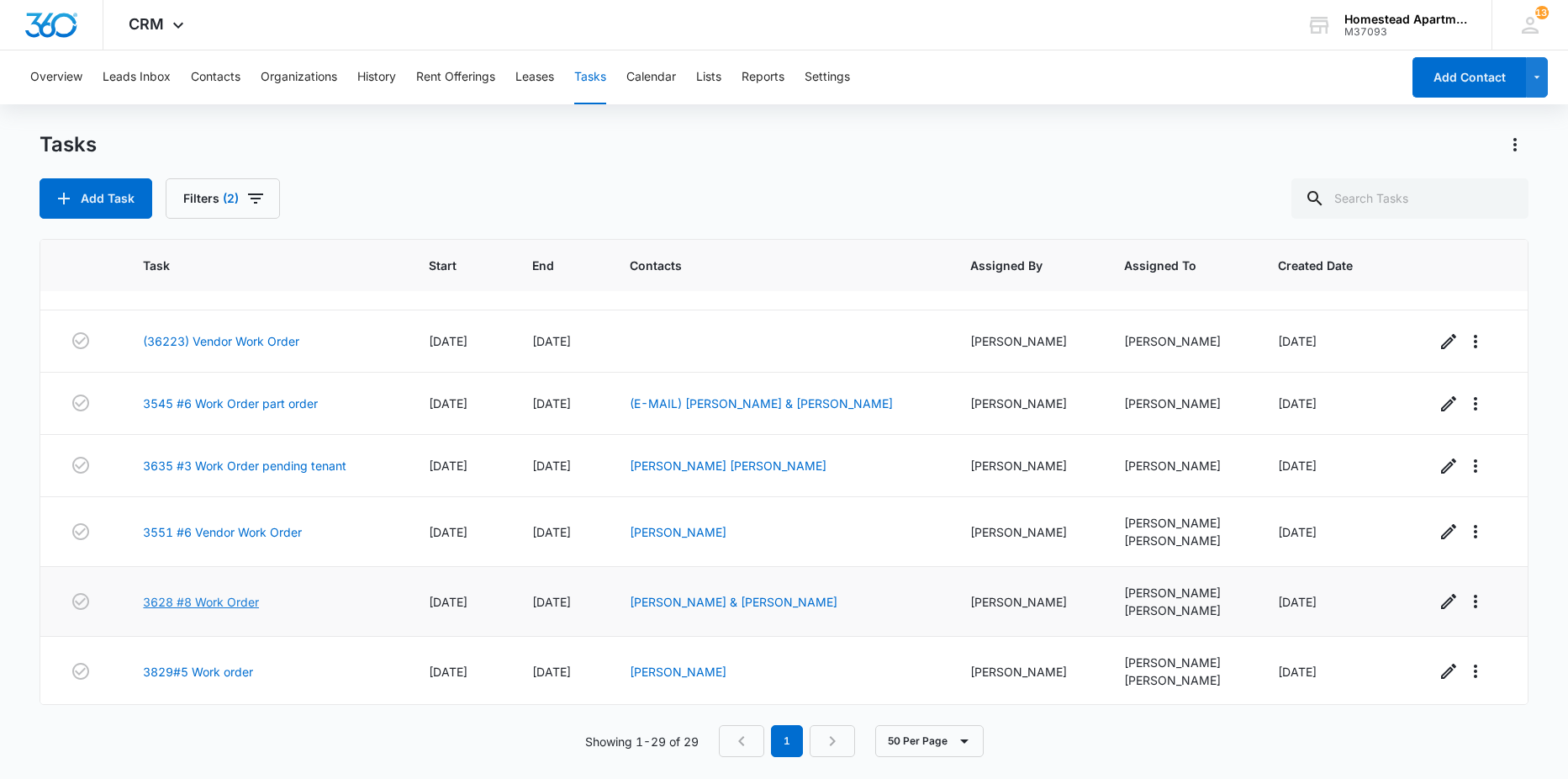
click at [225, 598] on link "3628 #8 Work Order" at bounding box center [201, 602] width 116 height 18
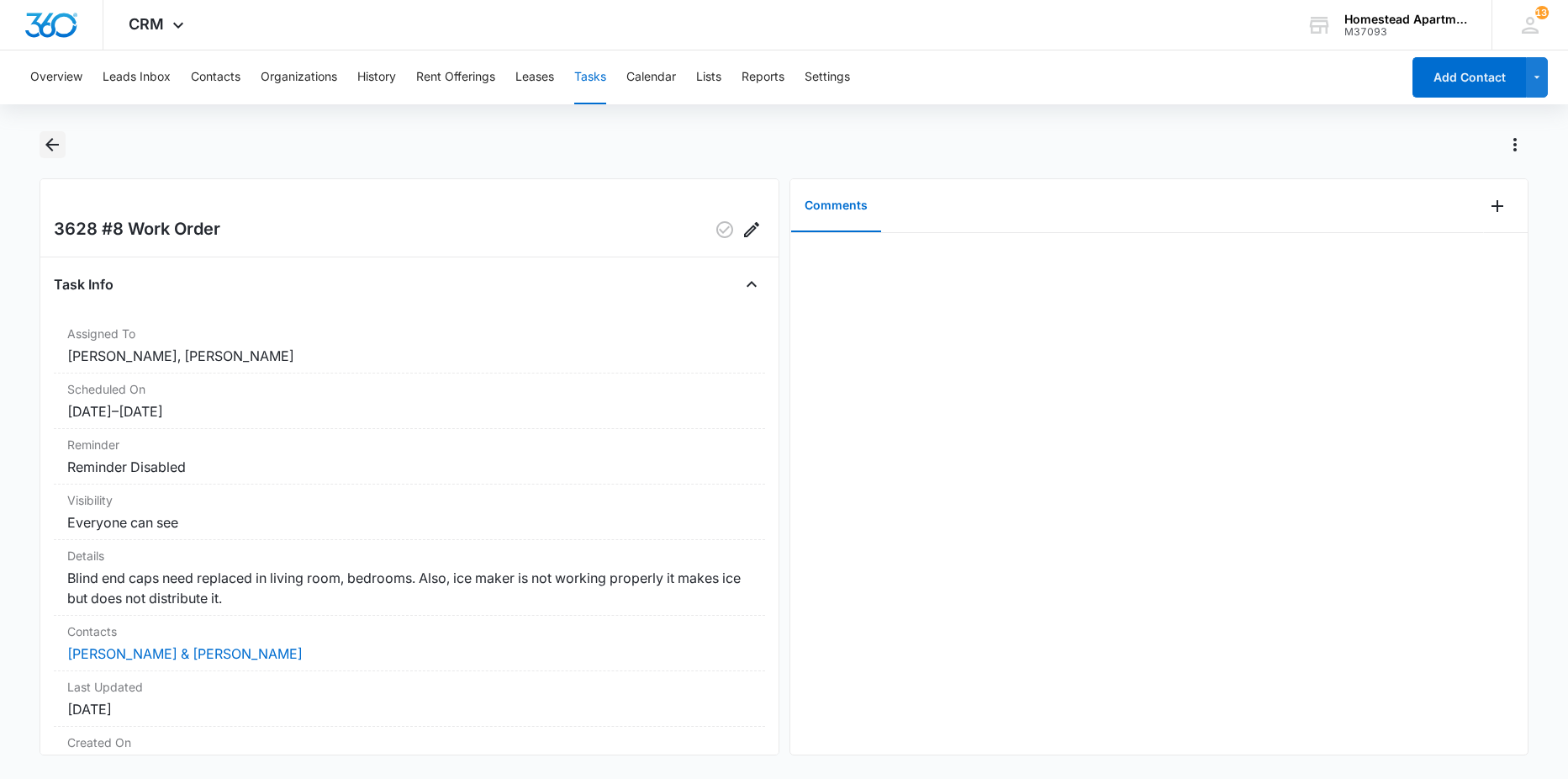
click at [54, 146] on icon "Back" at bounding box center [52, 145] width 21 height 21
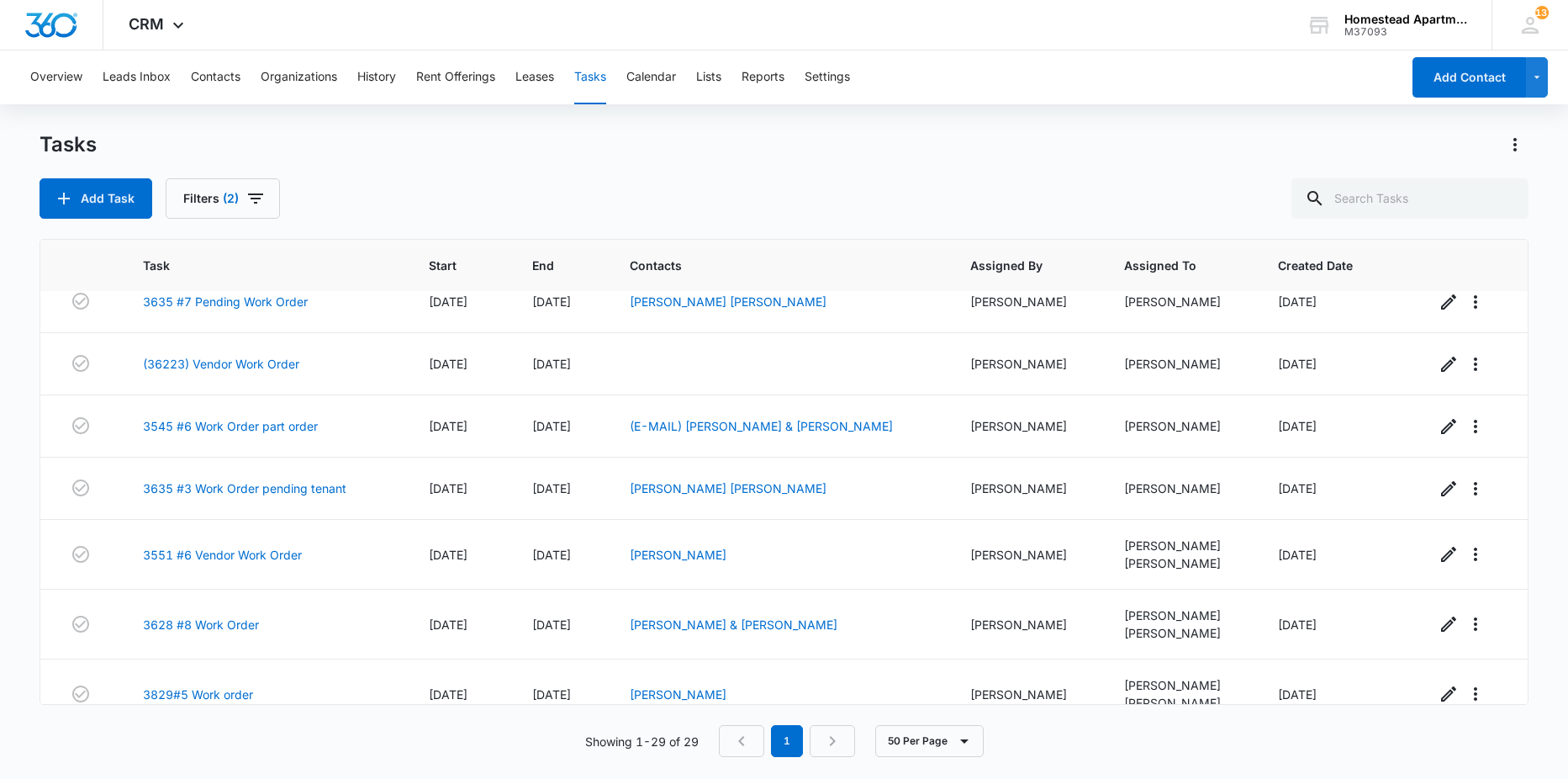
scroll to position [168, 0]
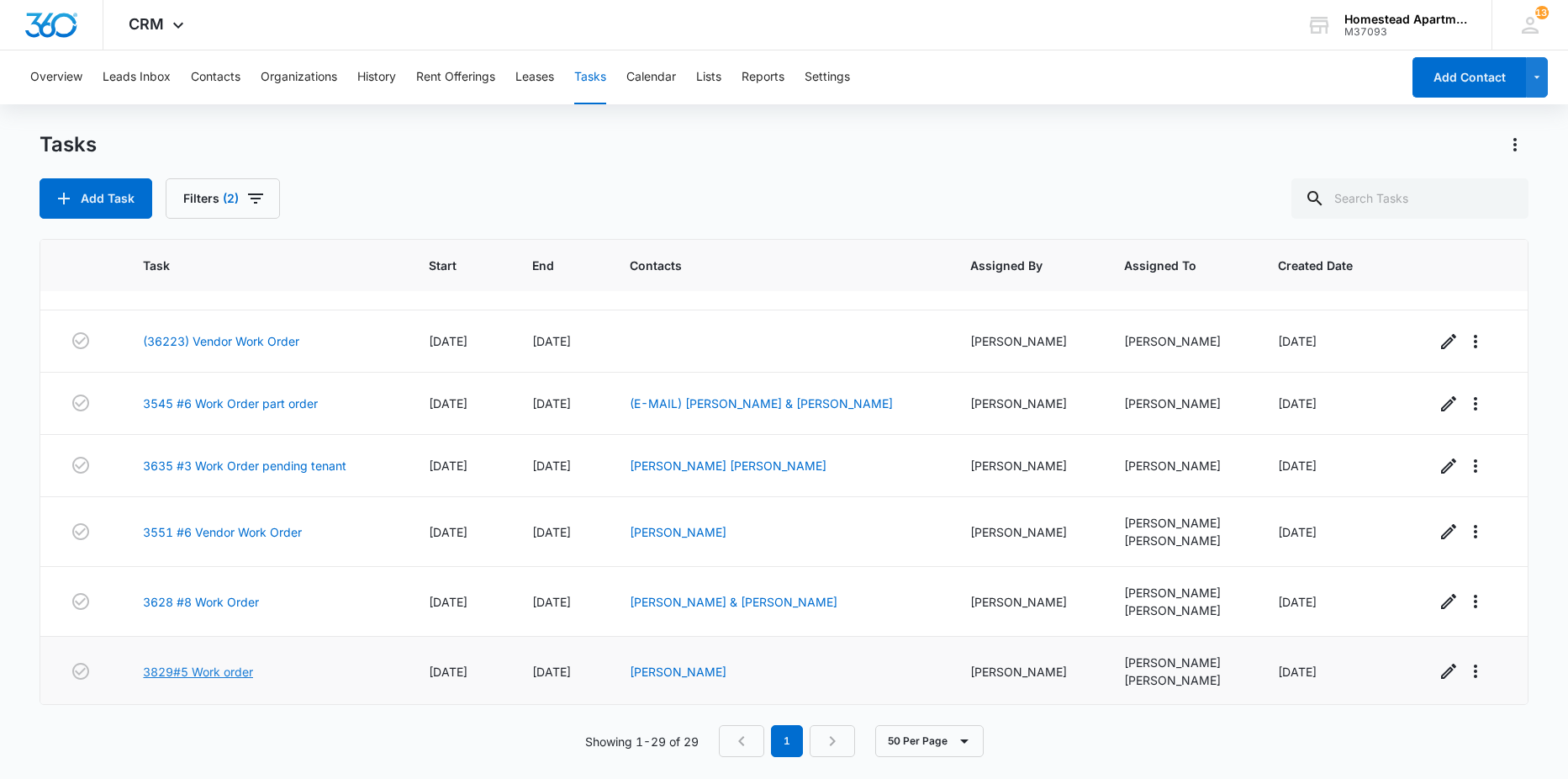
click at [186, 673] on link "3829#5 Work order" at bounding box center [198, 671] width 110 height 18
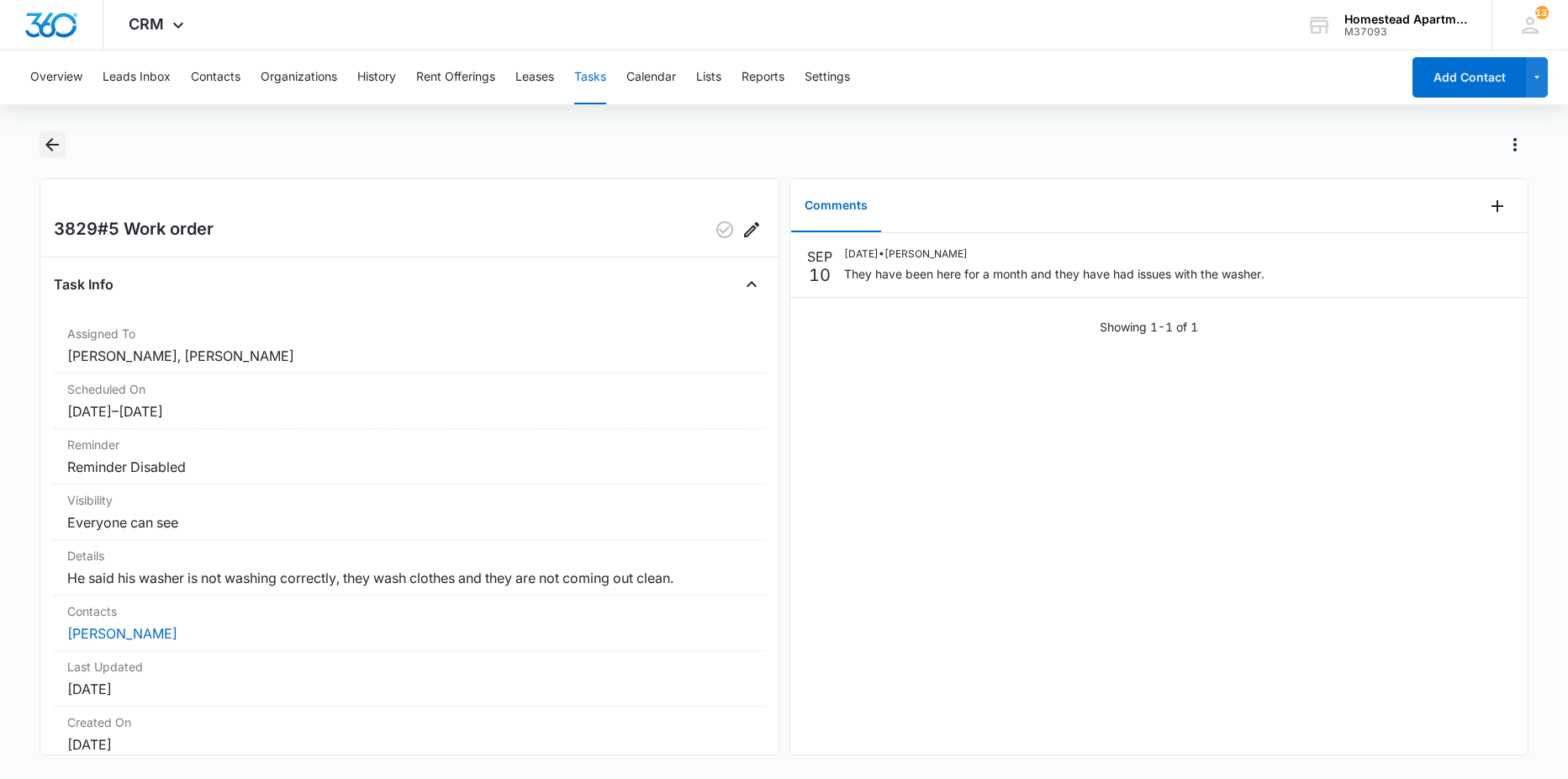
click at [57, 137] on icon "Back" at bounding box center [52, 145] width 21 height 21
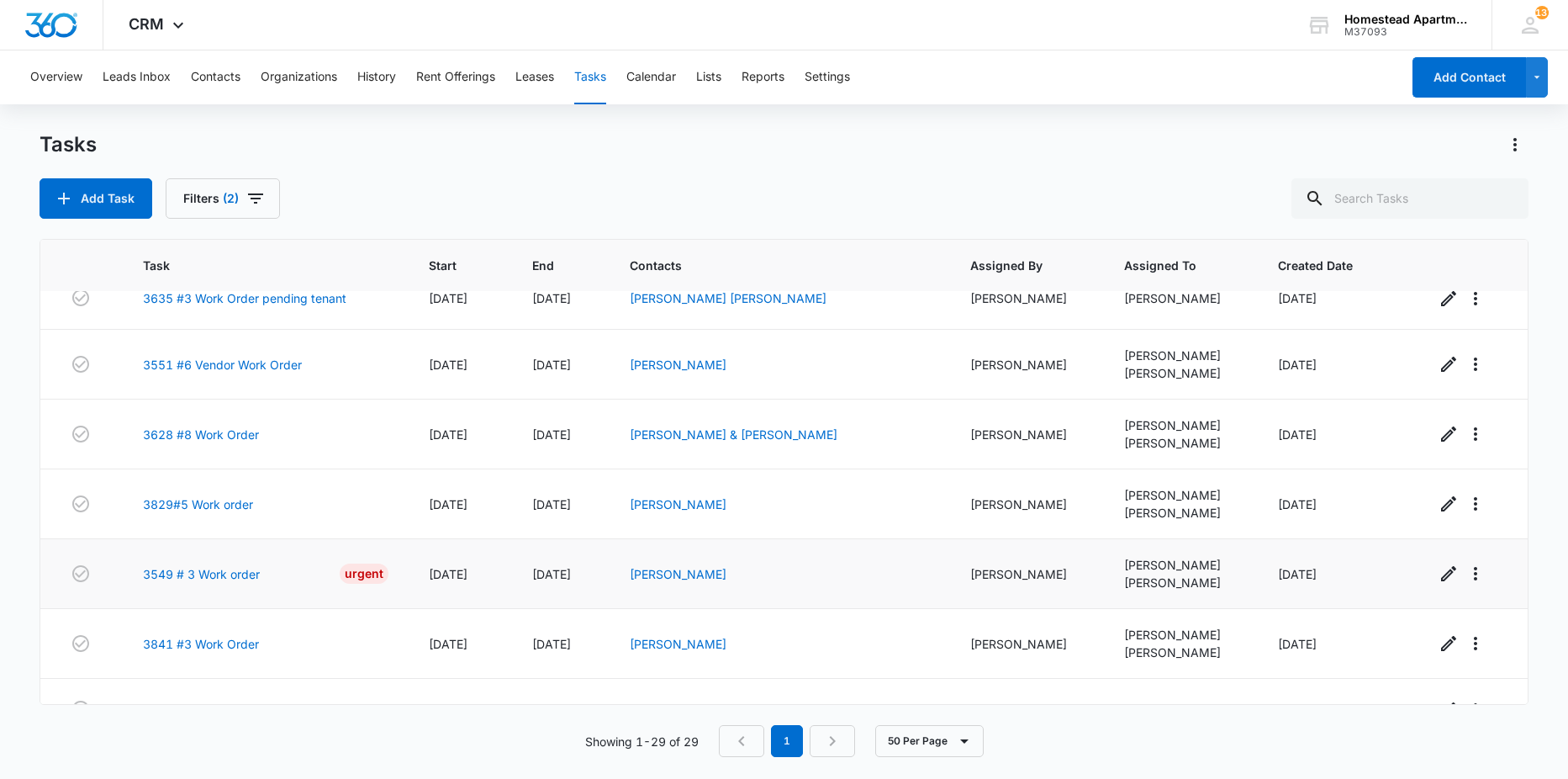
scroll to position [337, 0]
click at [201, 568] on link "3549 # 3 Work order" at bounding box center [201, 573] width 117 height 18
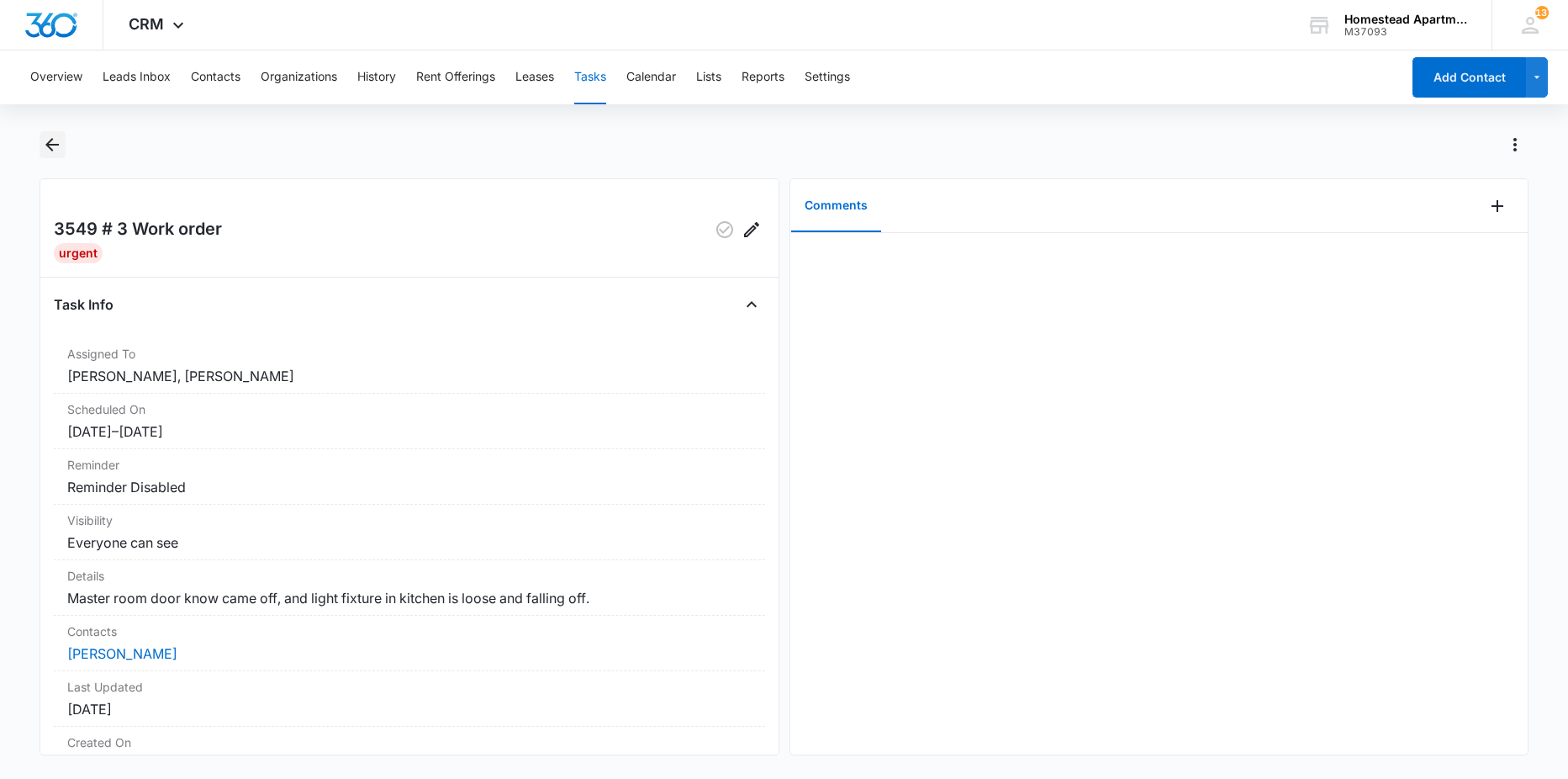
click at [52, 147] on icon "Back" at bounding box center [52, 145] width 21 height 21
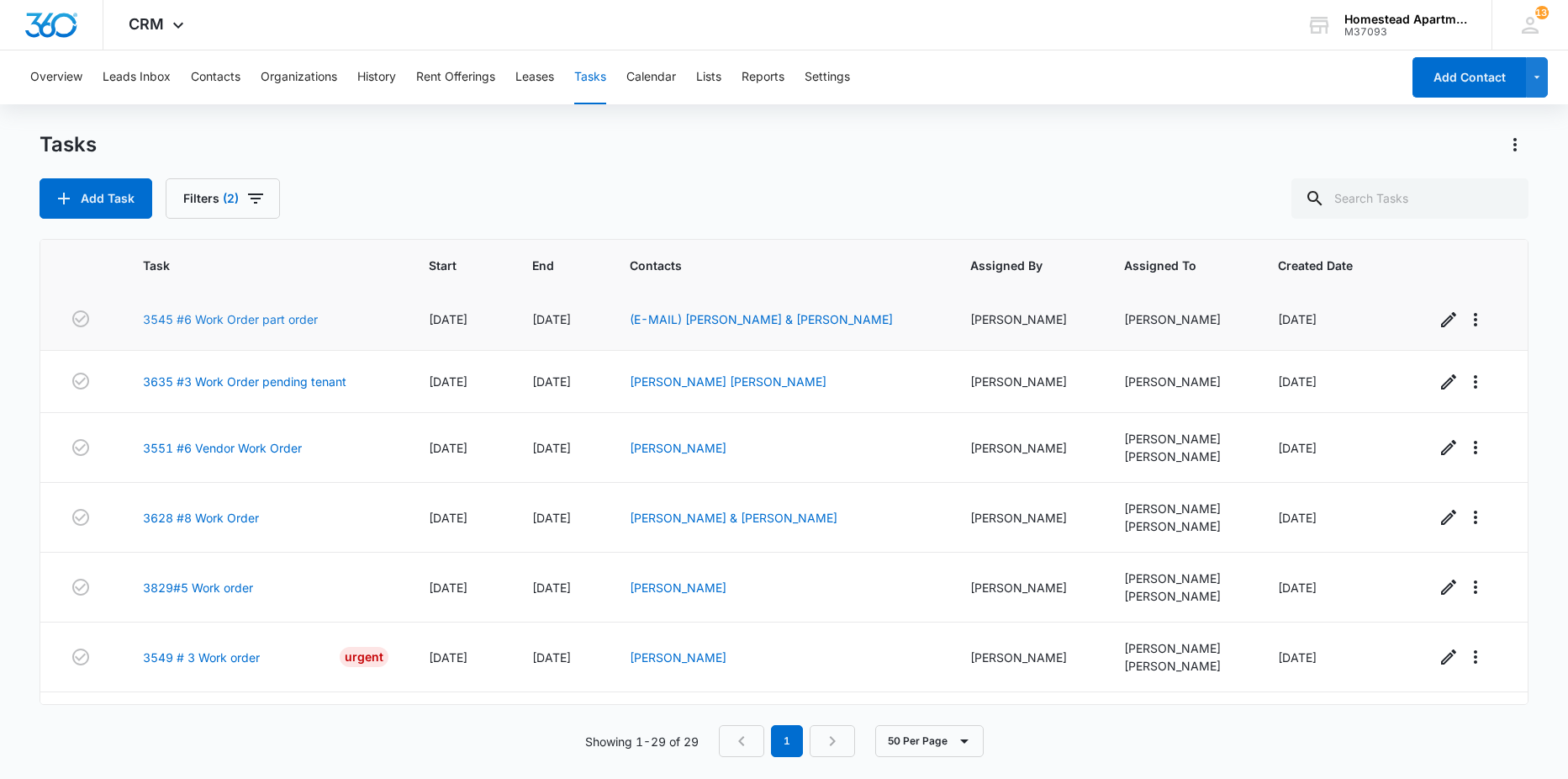
scroll to position [337, 0]
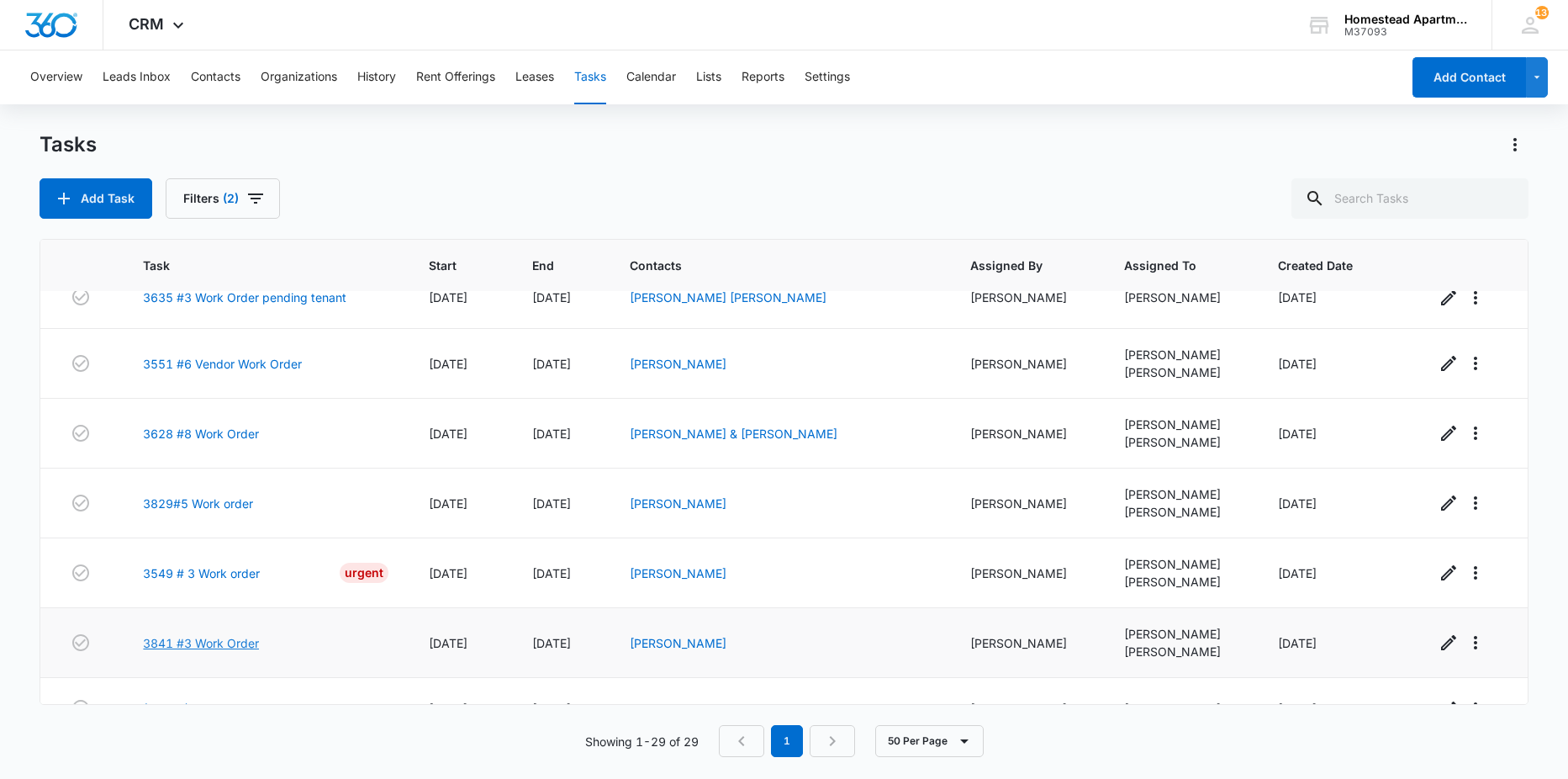
click at [240, 636] on link "3841 #3 Work Order" at bounding box center [201, 643] width 116 height 18
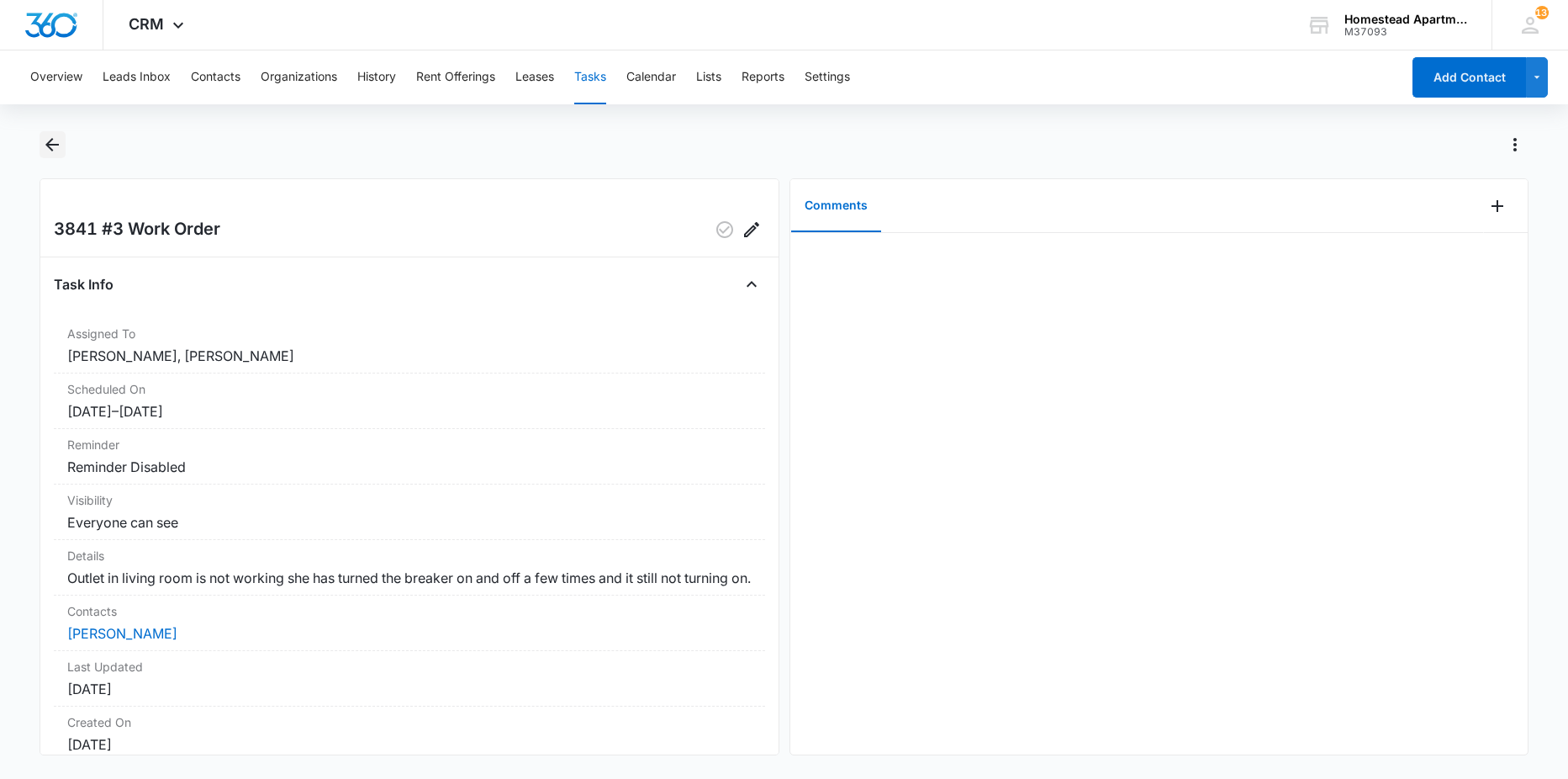
click at [59, 150] on icon "Back" at bounding box center [52, 145] width 21 height 21
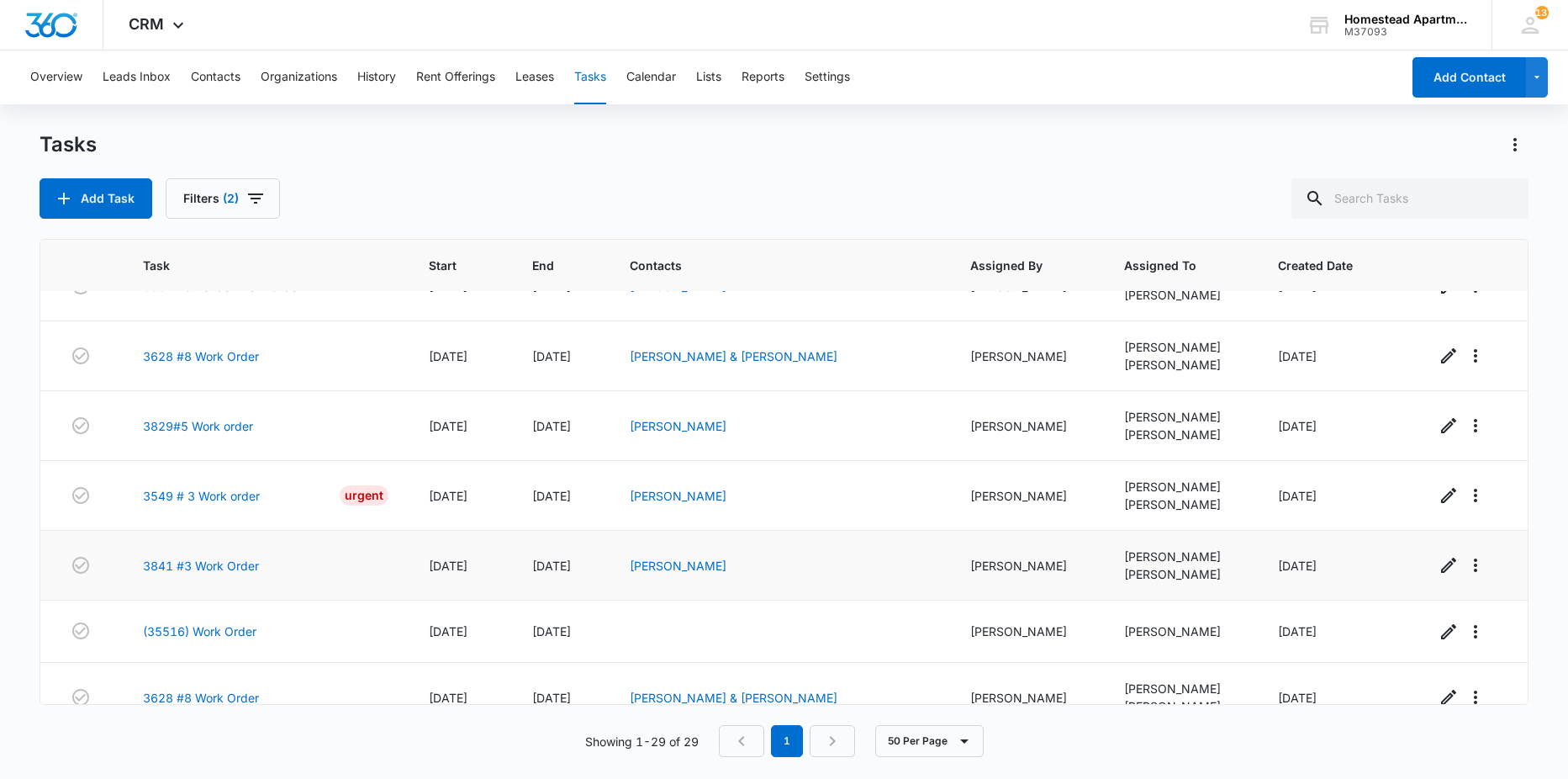
scroll to position [421, 0]
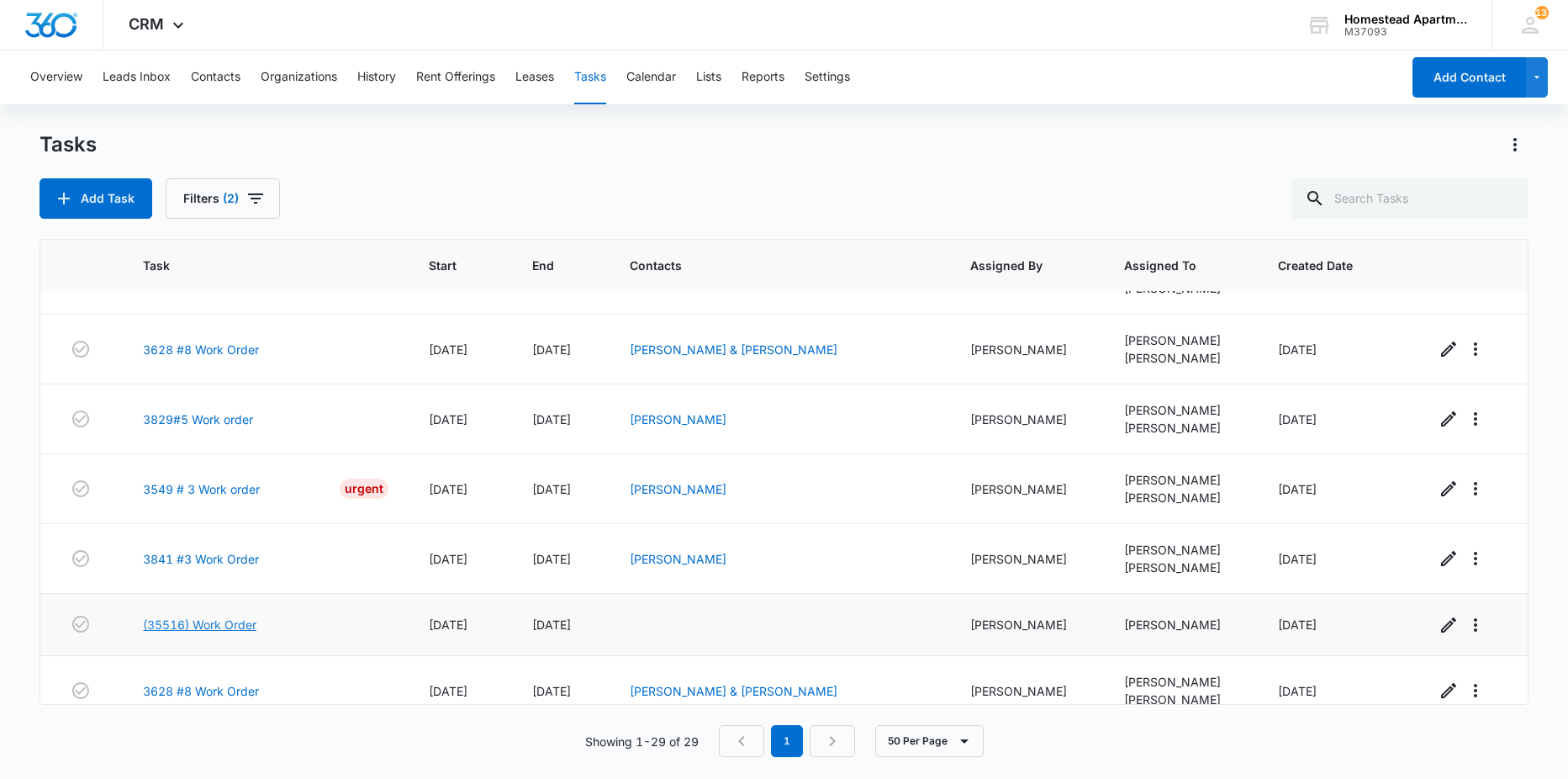
click at [218, 625] on link "(35516) Work Order" at bounding box center [200, 624] width 114 height 18
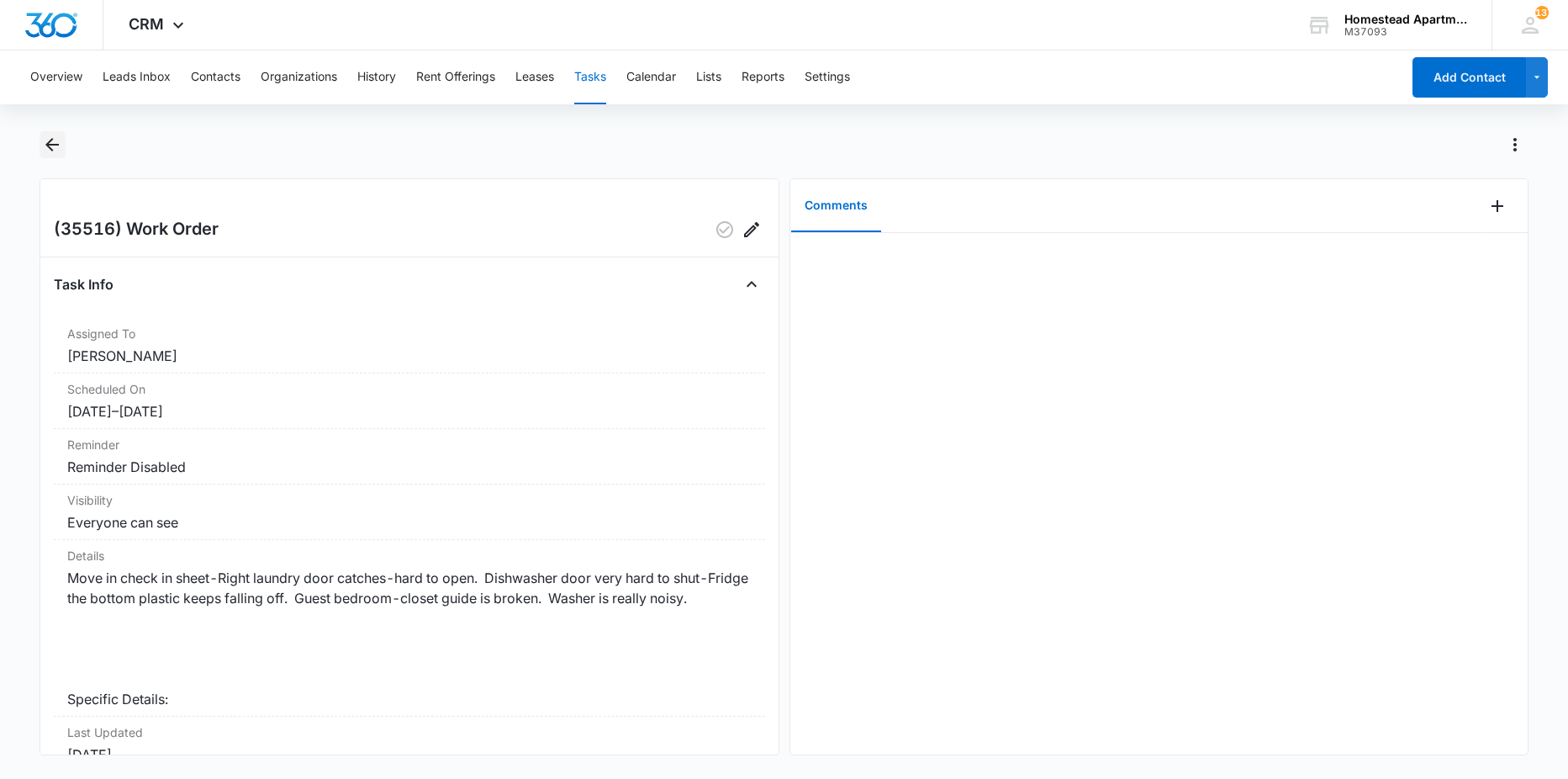
click at [49, 137] on icon "Back" at bounding box center [52, 145] width 21 height 21
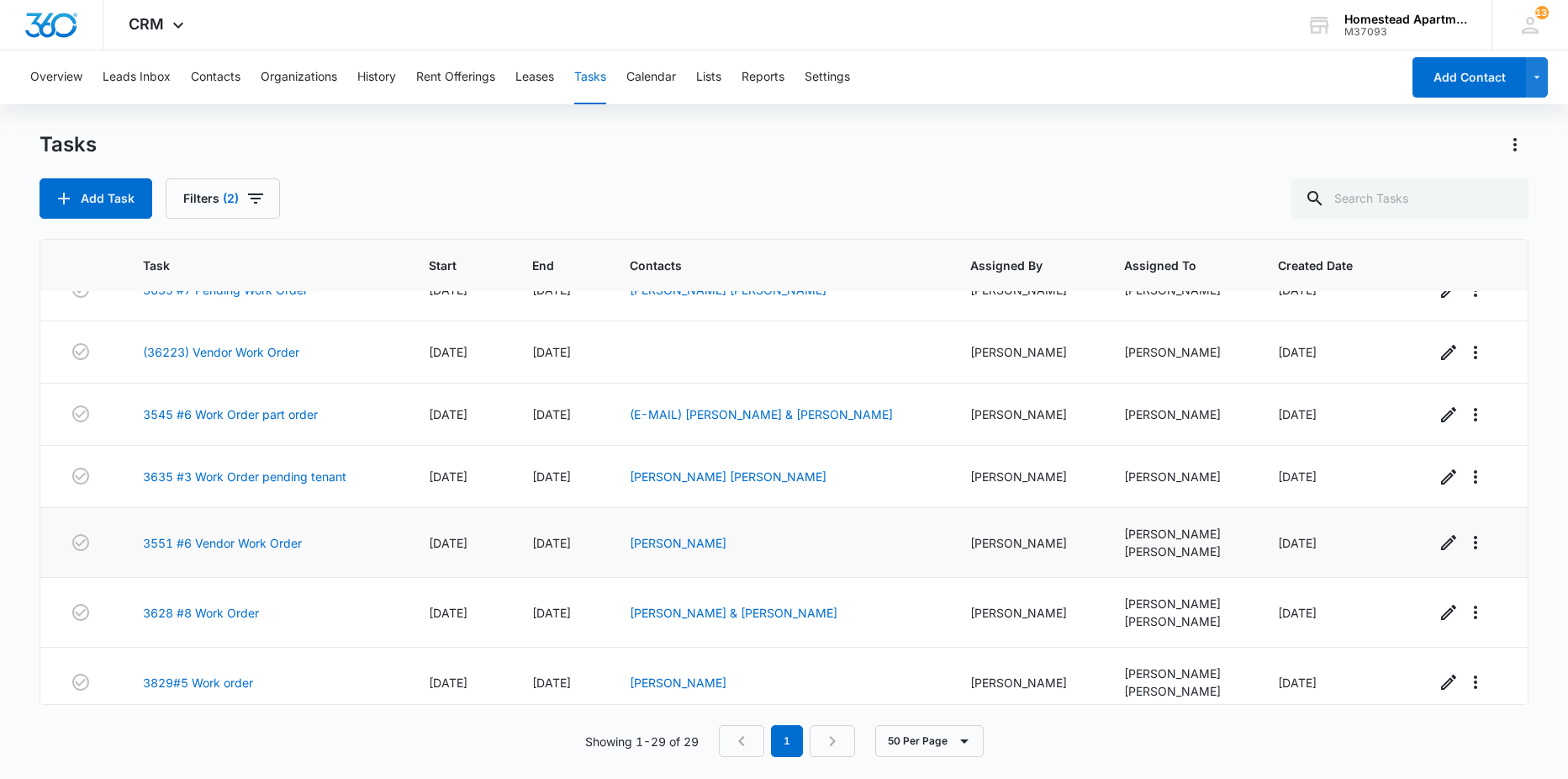
scroll to position [252, 0]
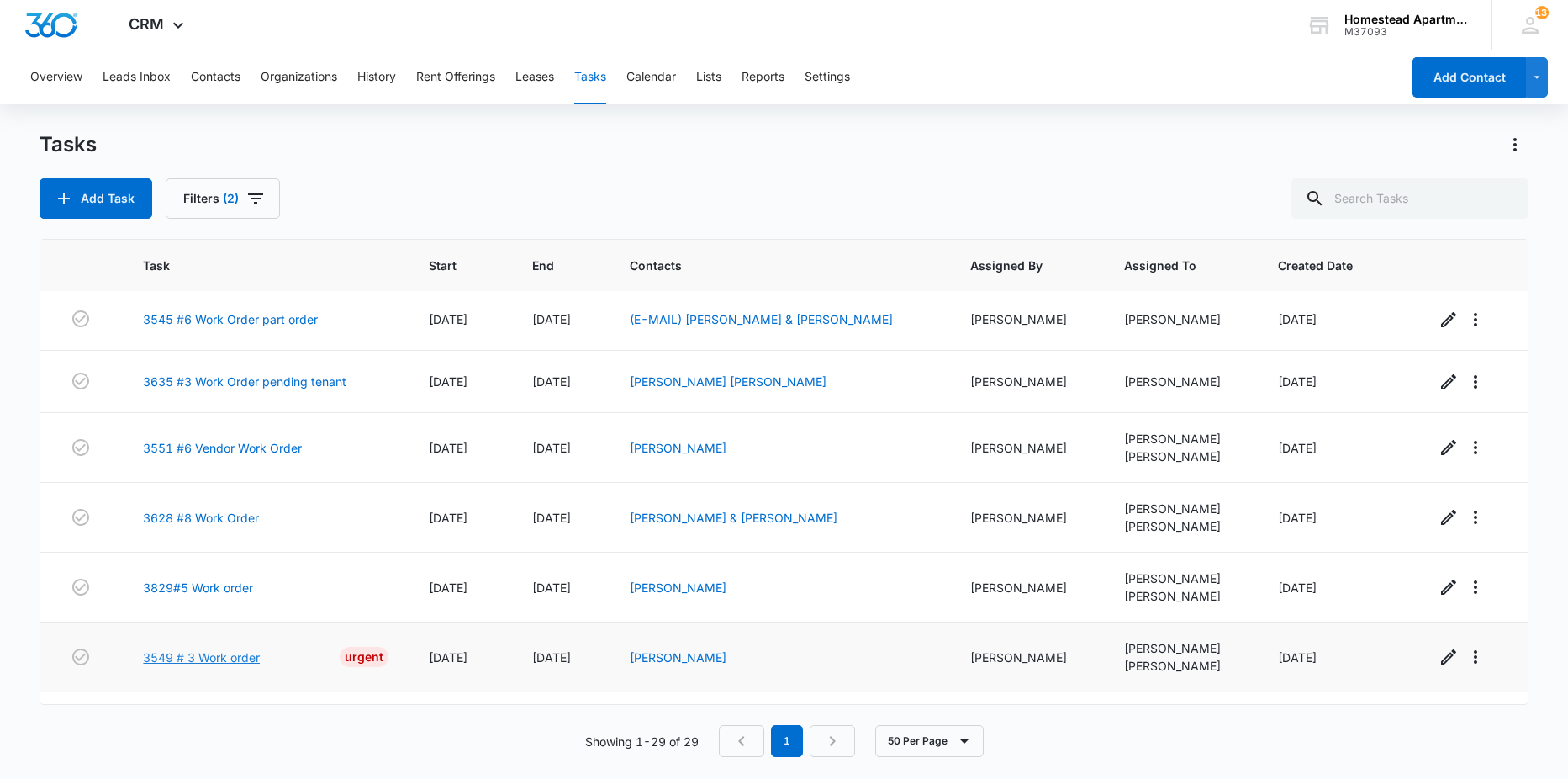
click at [215, 662] on link "3549 # 3 Work order" at bounding box center [201, 657] width 117 height 18
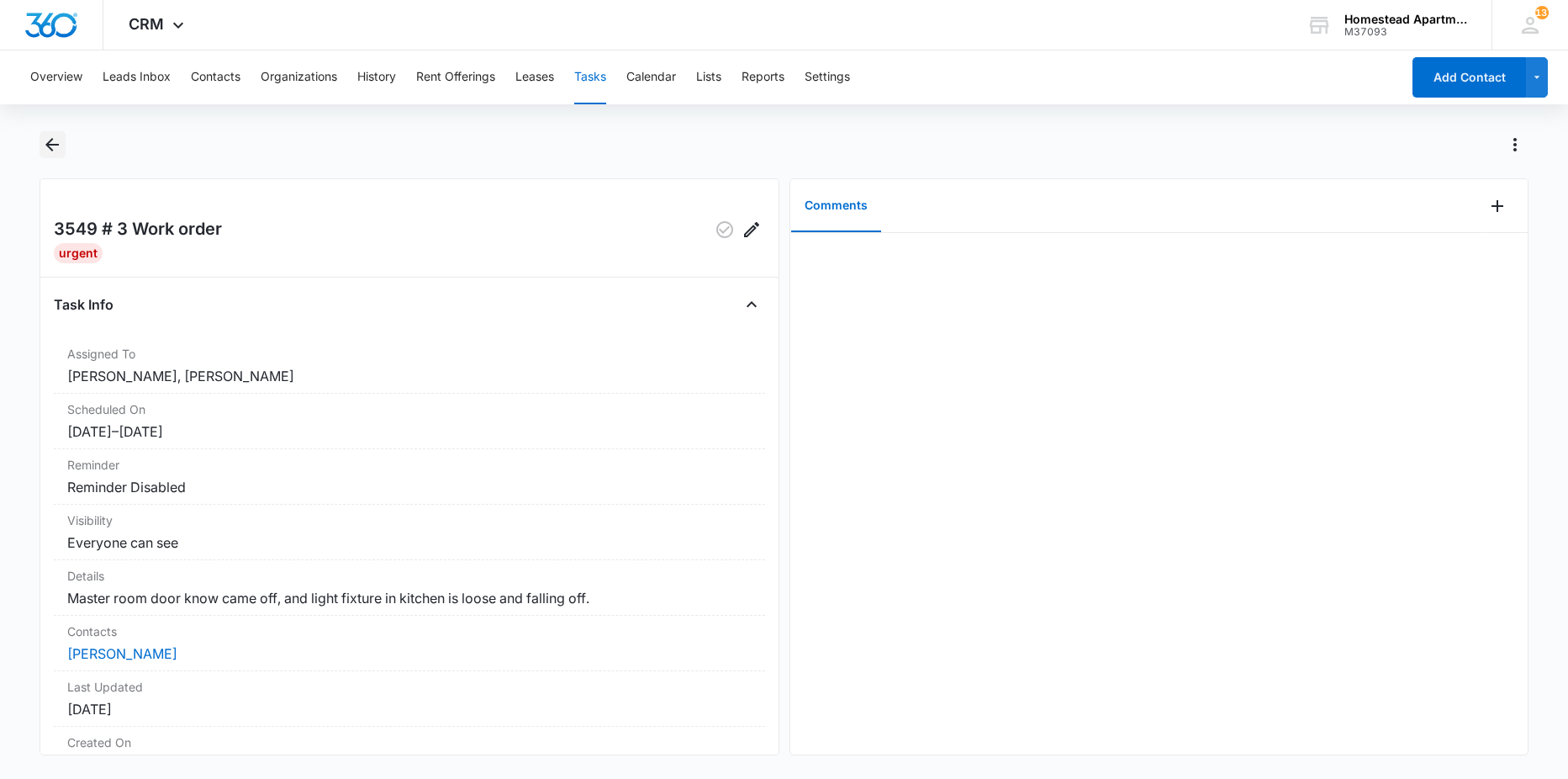
click at [47, 151] on icon "Back" at bounding box center [52, 145] width 21 height 21
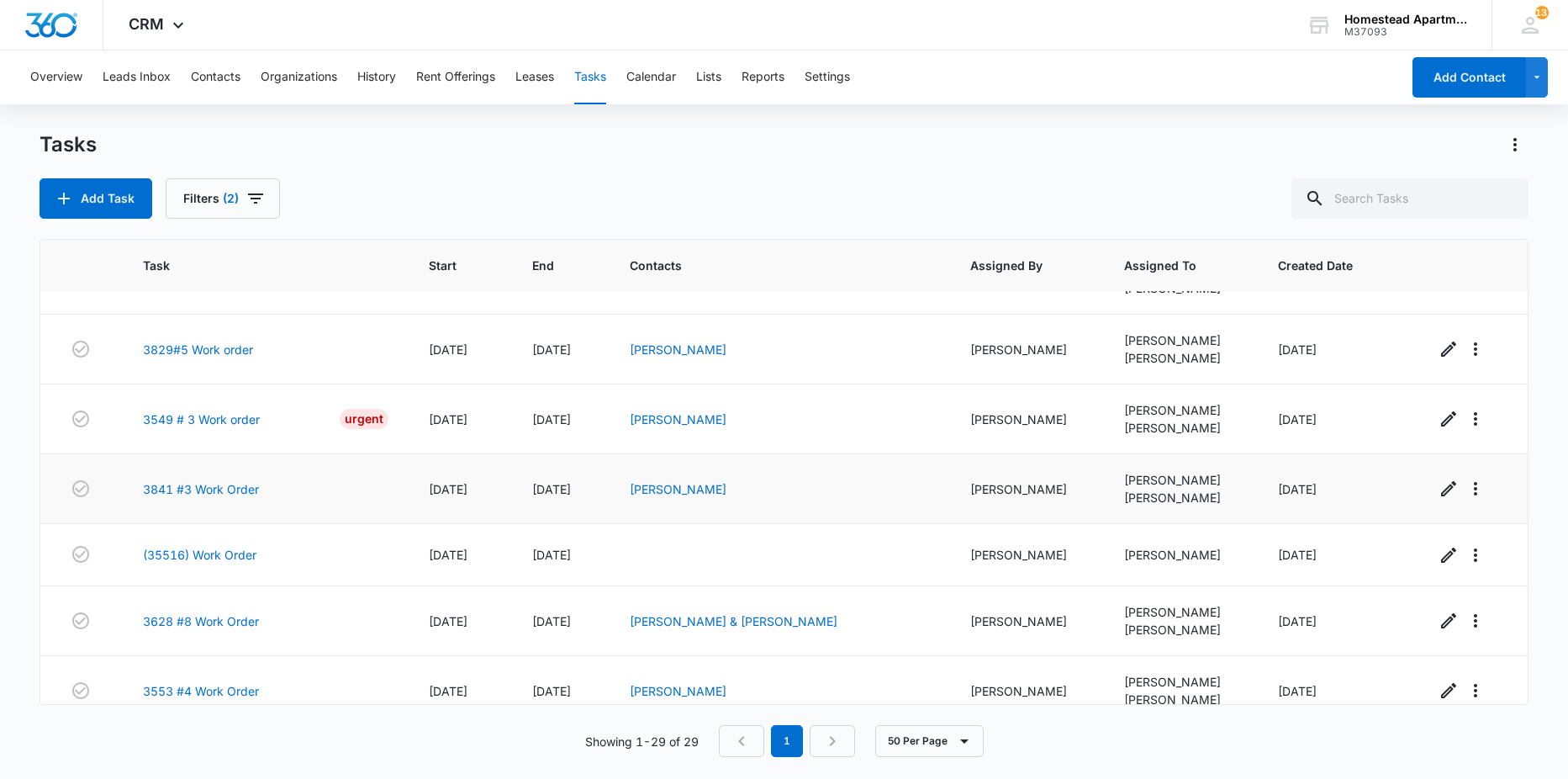
scroll to position [505, 0]
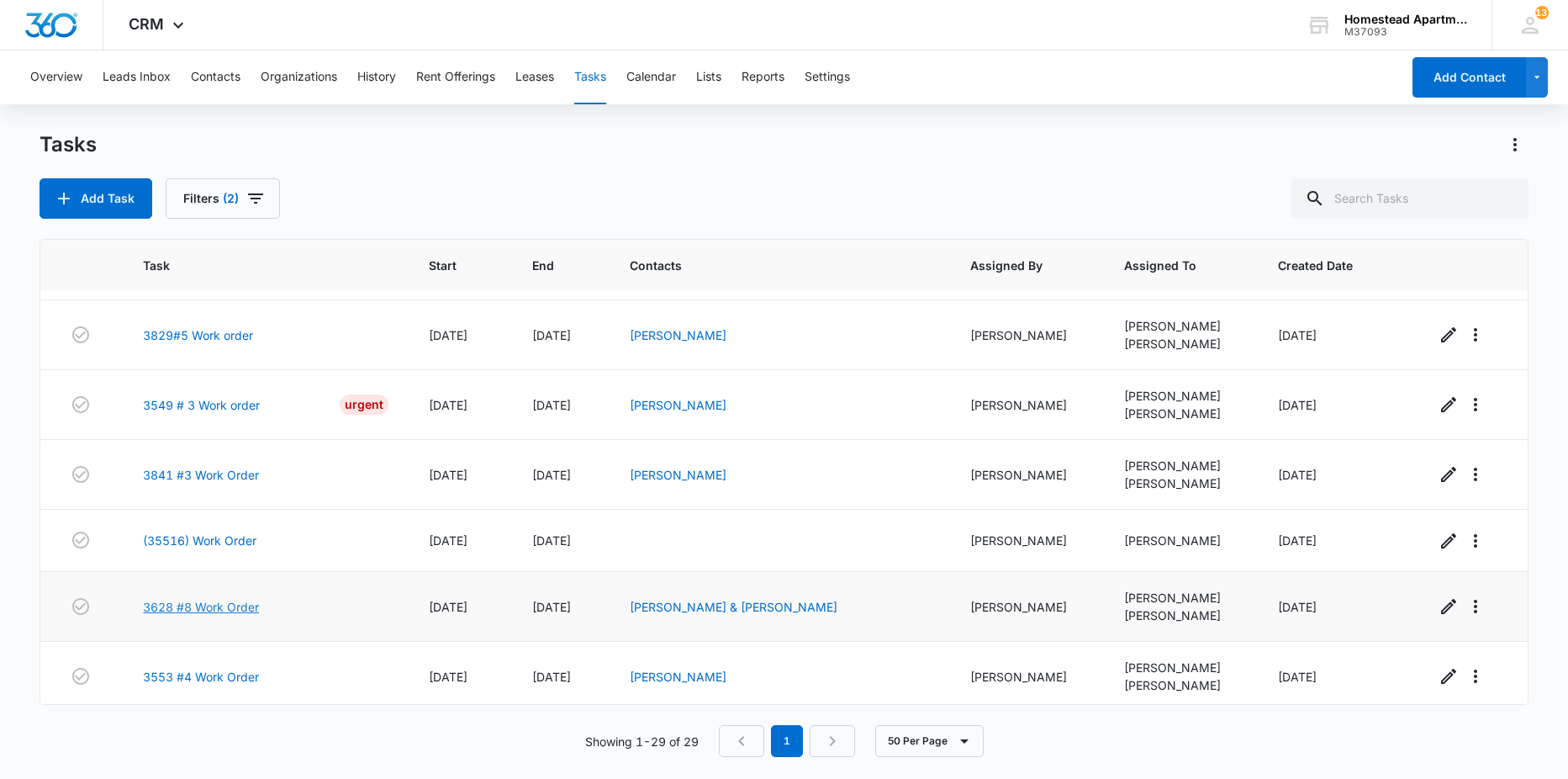
click at [214, 608] on link "3628 #8 Work Order" at bounding box center [201, 606] width 116 height 18
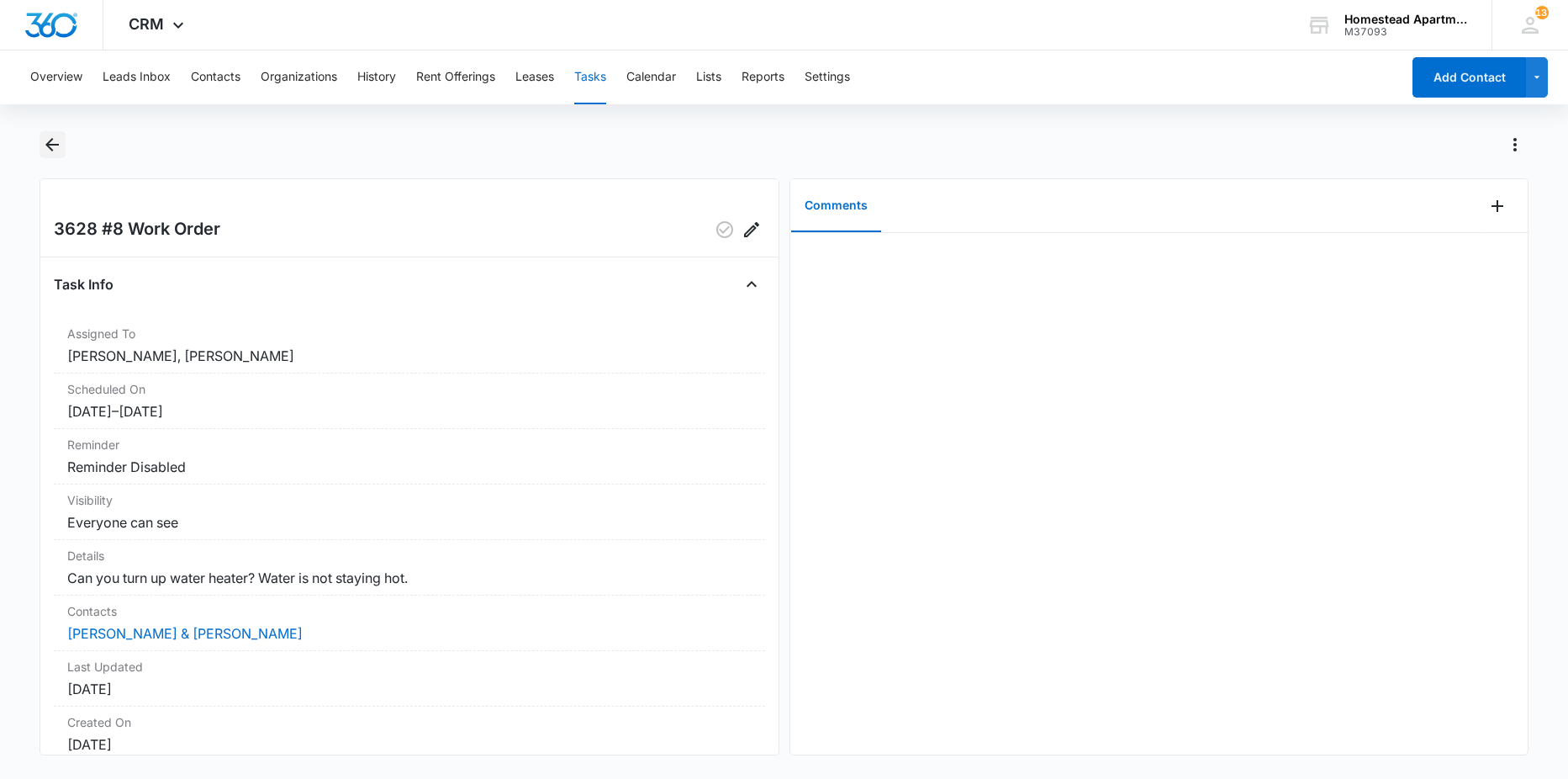
click at [55, 141] on icon "Back" at bounding box center [52, 145] width 21 height 21
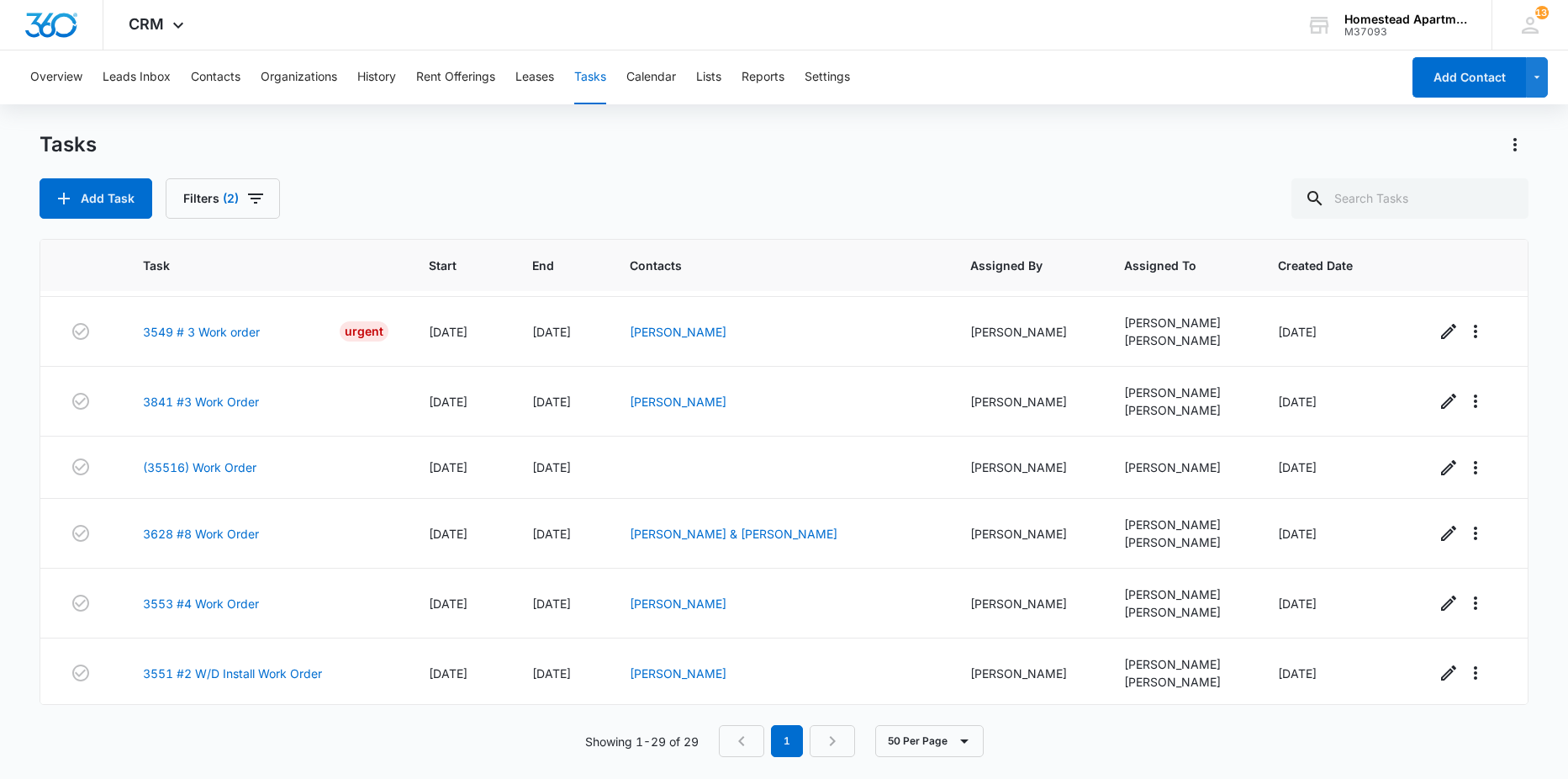
scroll to position [673, 0]
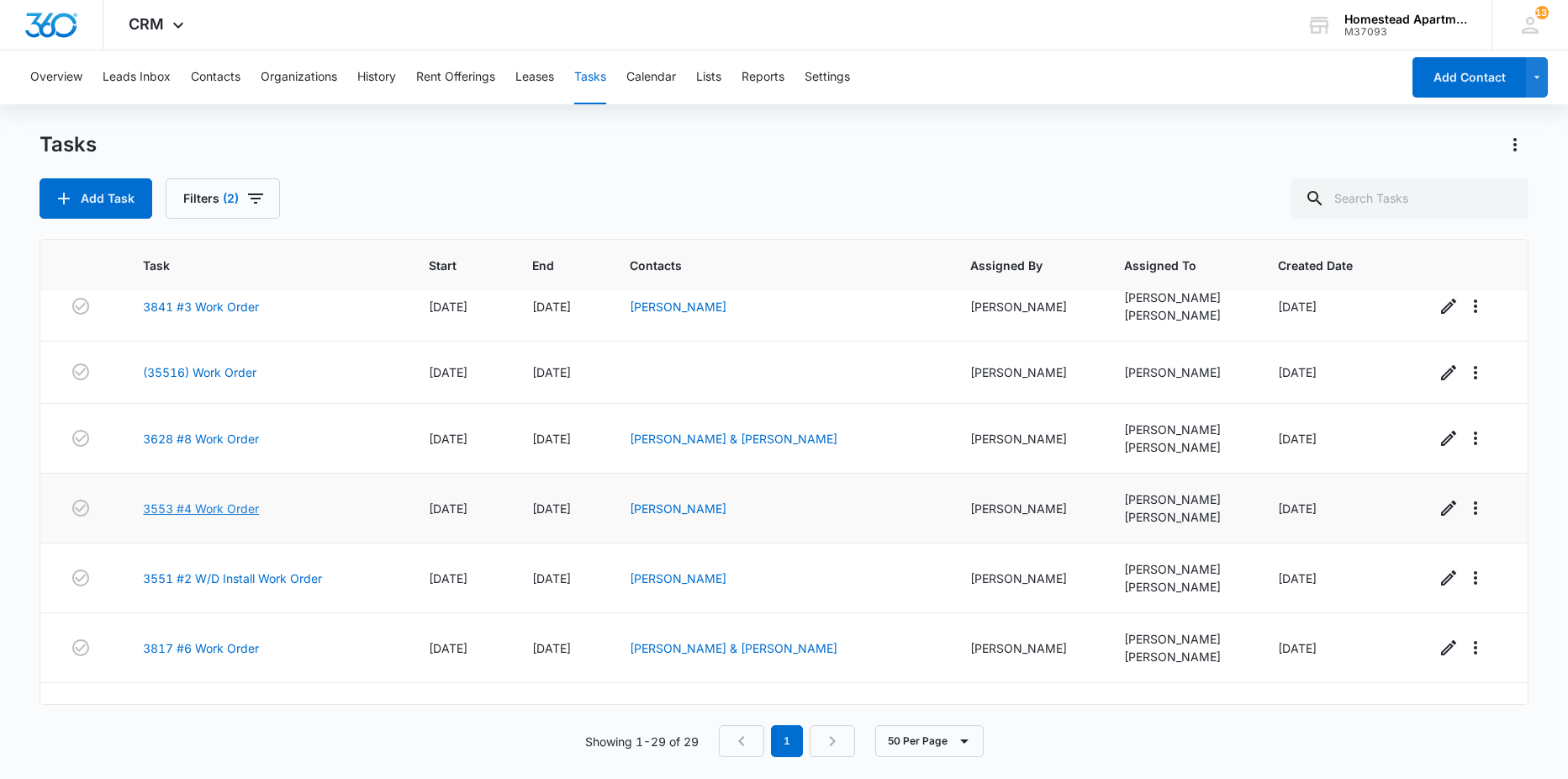
click at [159, 507] on link "3553 #4 Work Order" at bounding box center [201, 508] width 116 height 18
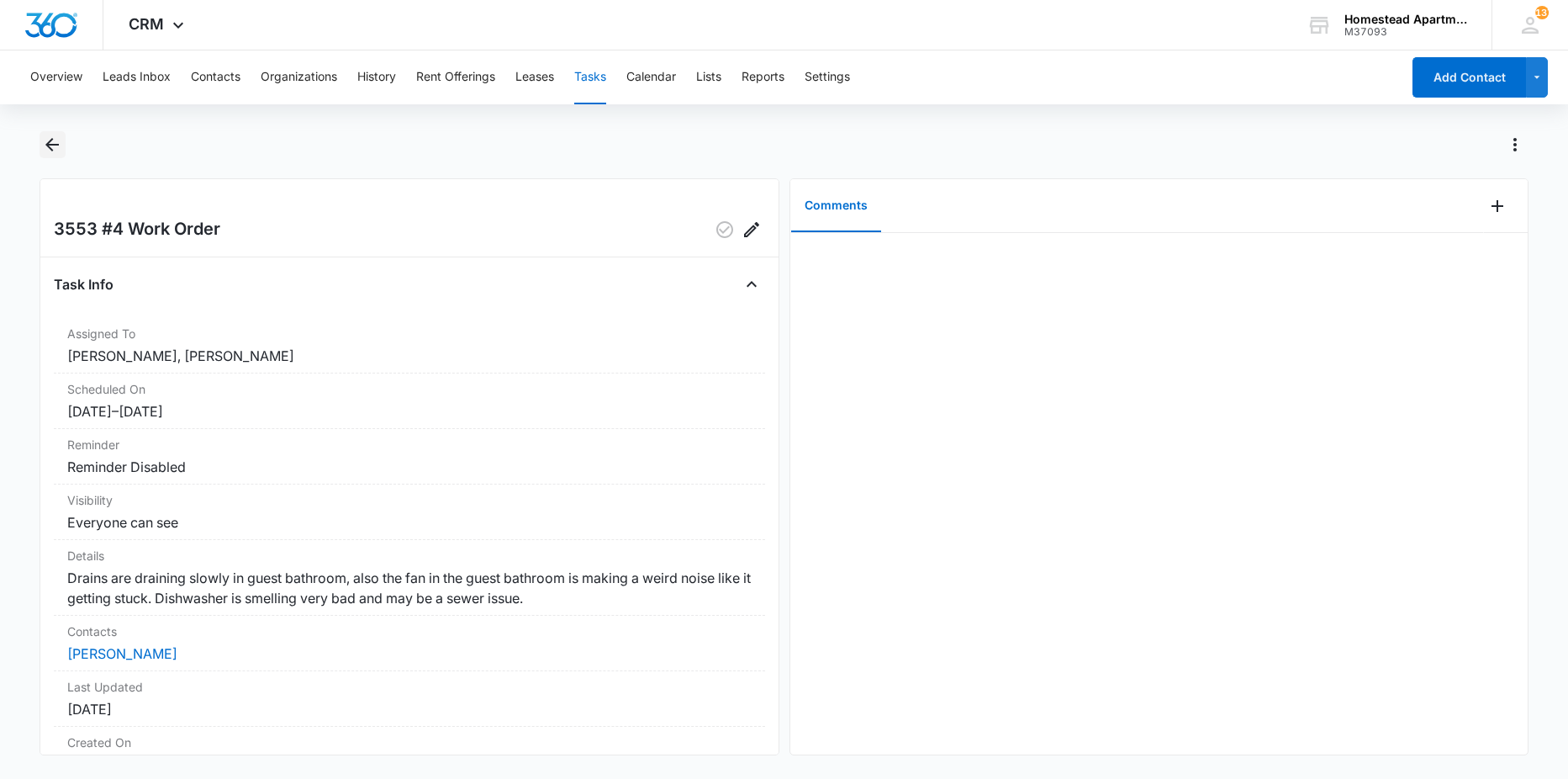
click at [56, 146] on icon "Back" at bounding box center [52, 145] width 21 height 21
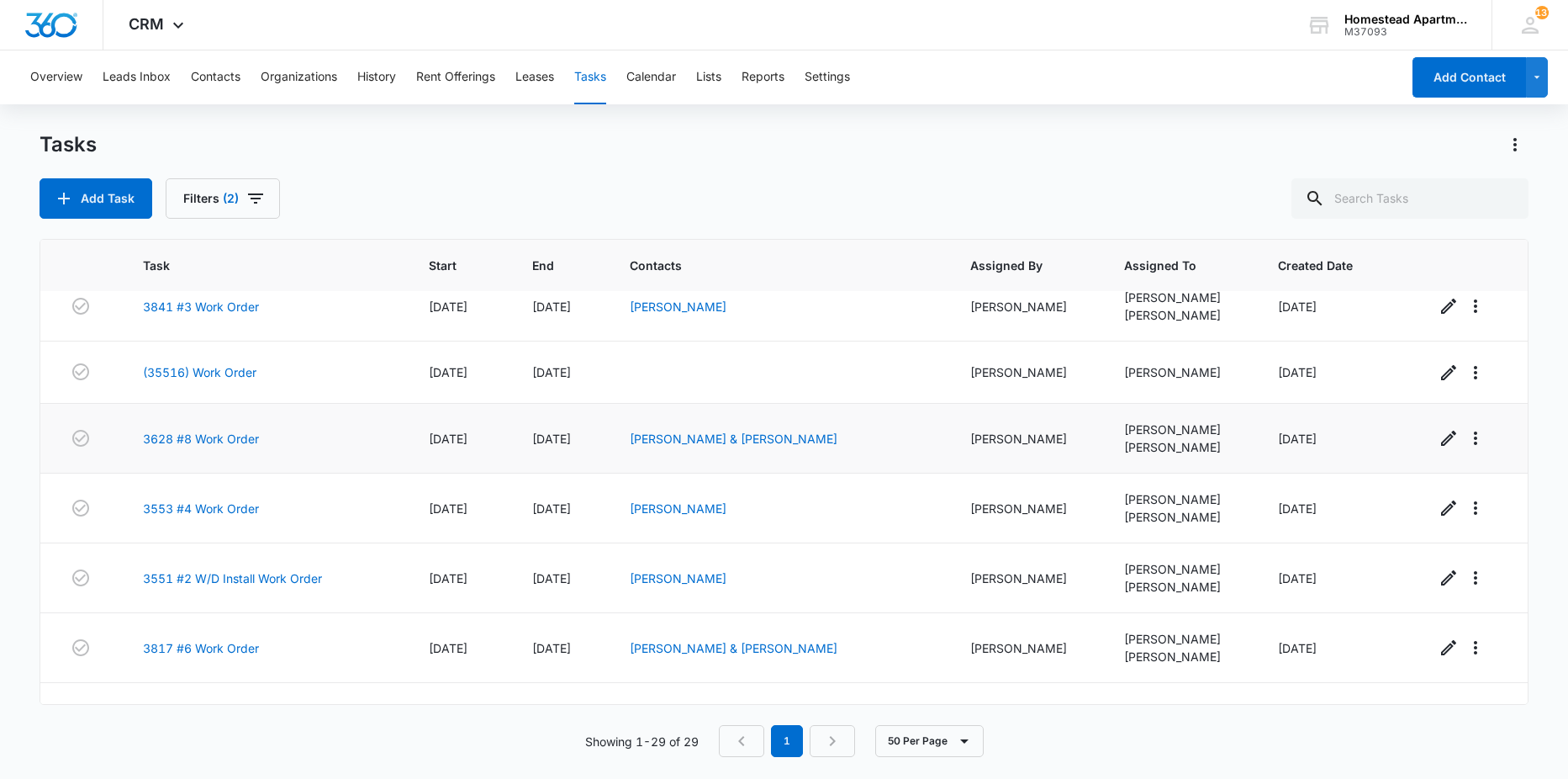
scroll to position [757, 0]
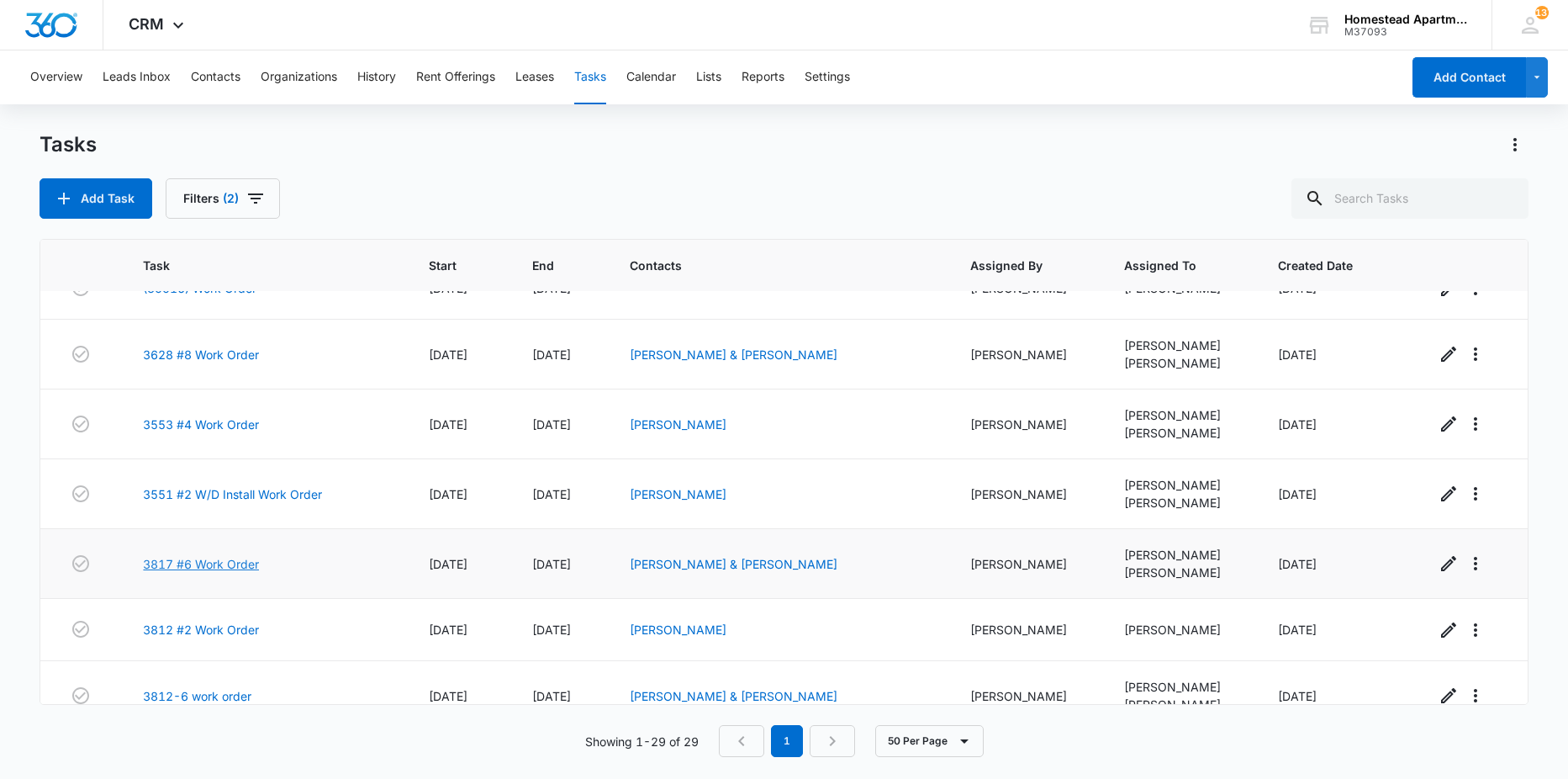
click at [223, 560] on link "3817 #6 Work Order" at bounding box center [201, 563] width 116 height 18
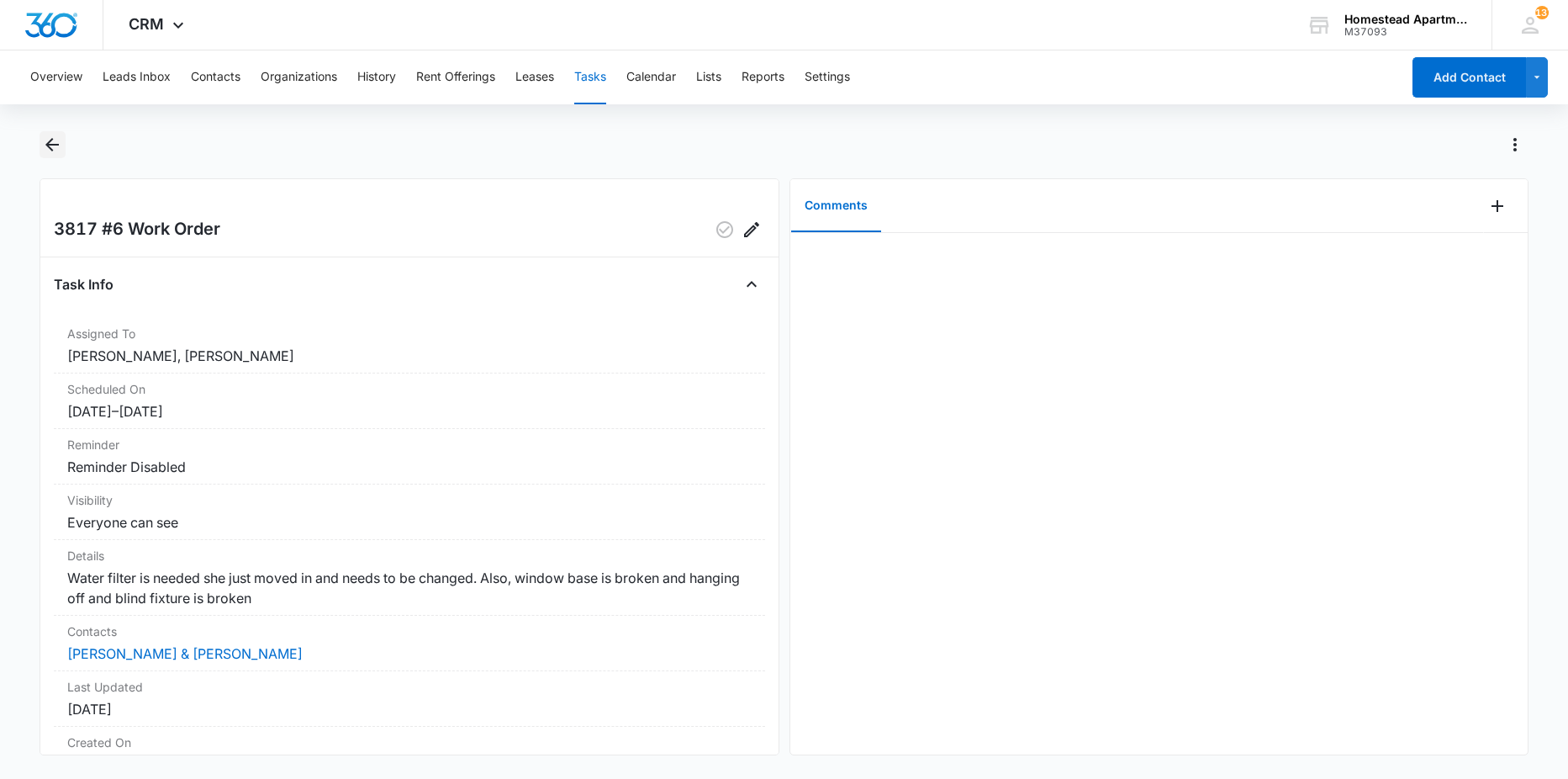
click at [52, 144] on icon "Back" at bounding box center [52, 145] width 13 height 13
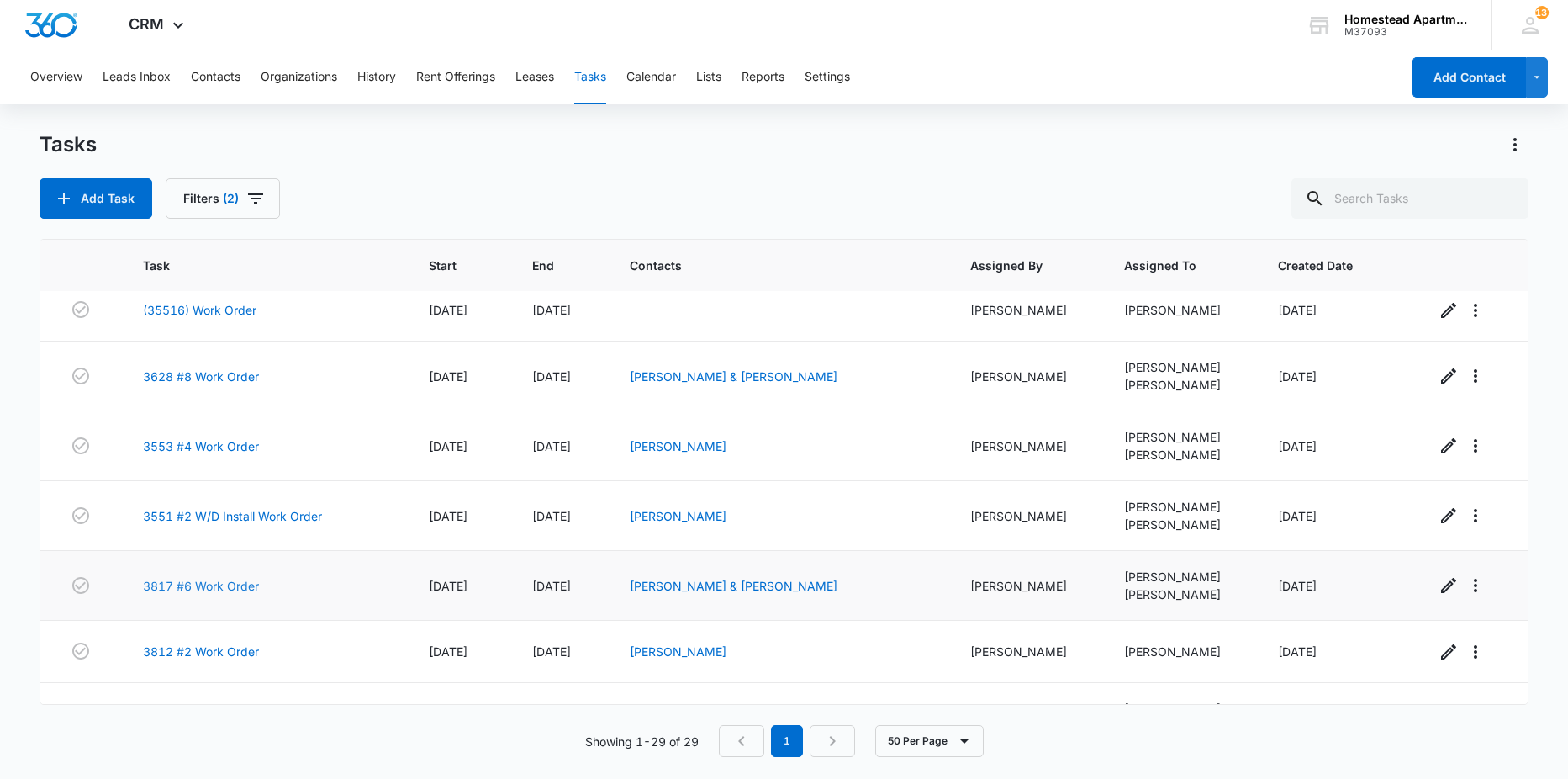
scroll to position [842, 0]
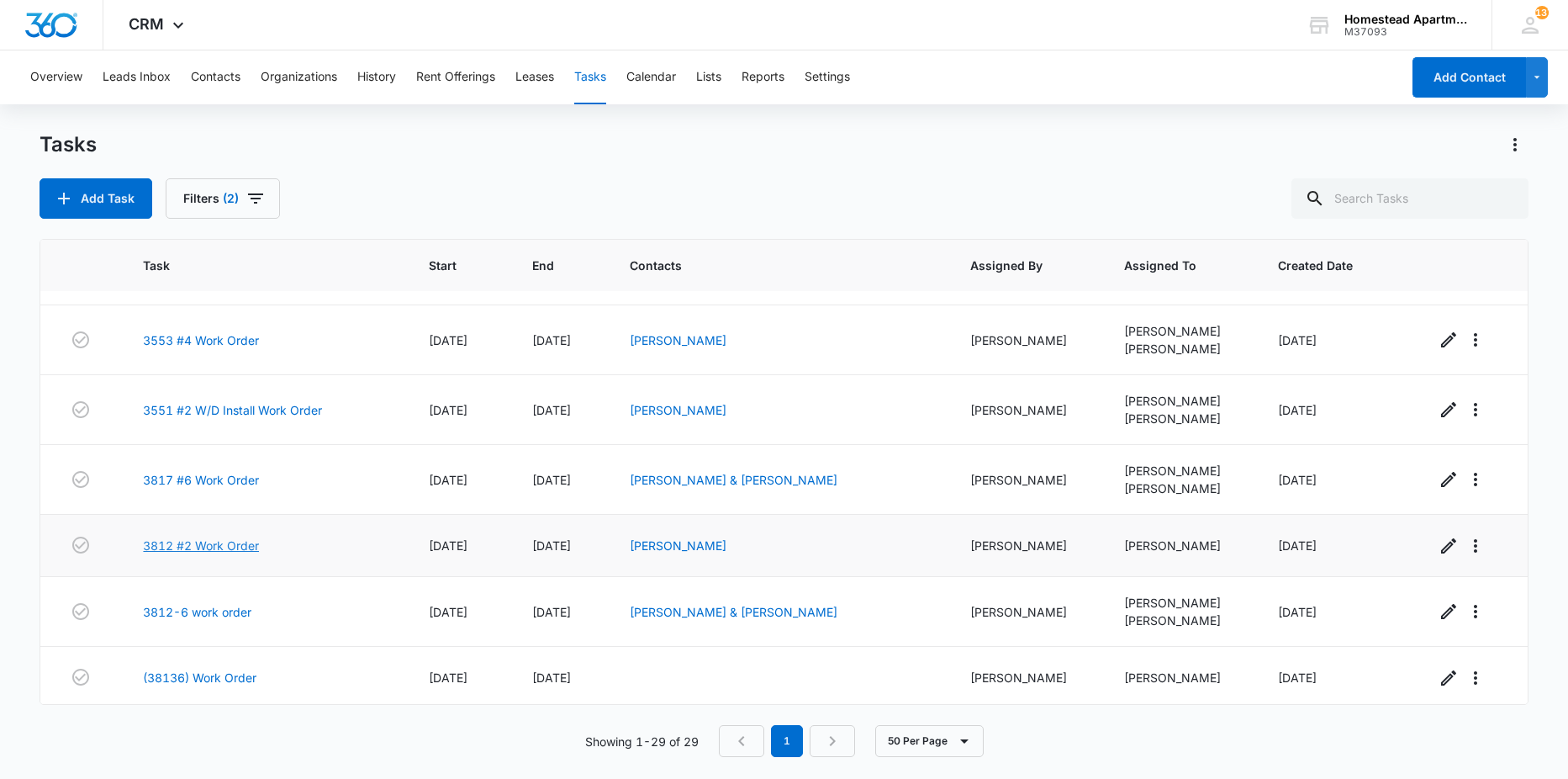
click at [207, 550] on link "3812 #2 Work Order" at bounding box center [201, 545] width 116 height 18
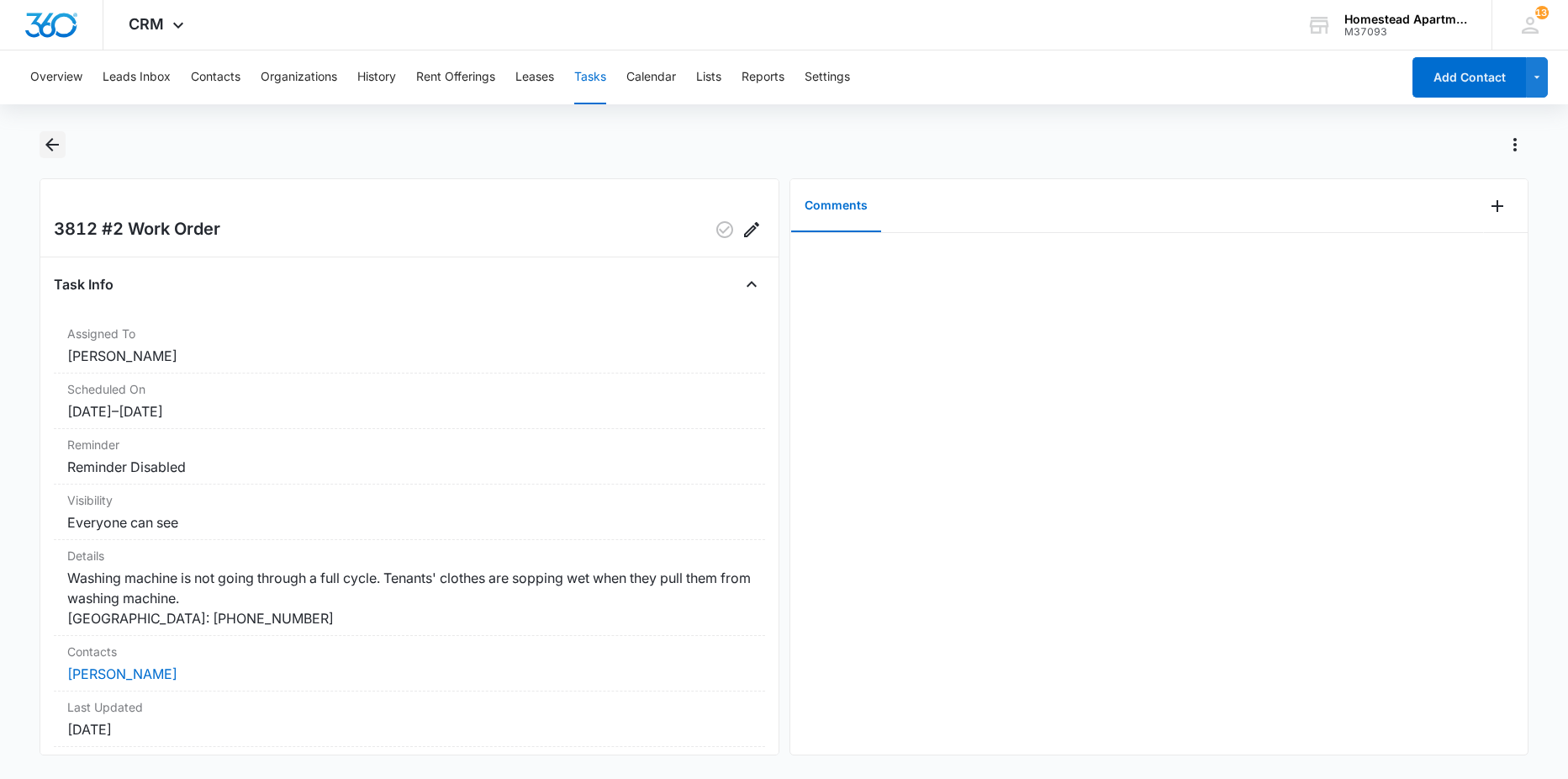
click at [59, 149] on icon "Back" at bounding box center [52, 145] width 21 height 21
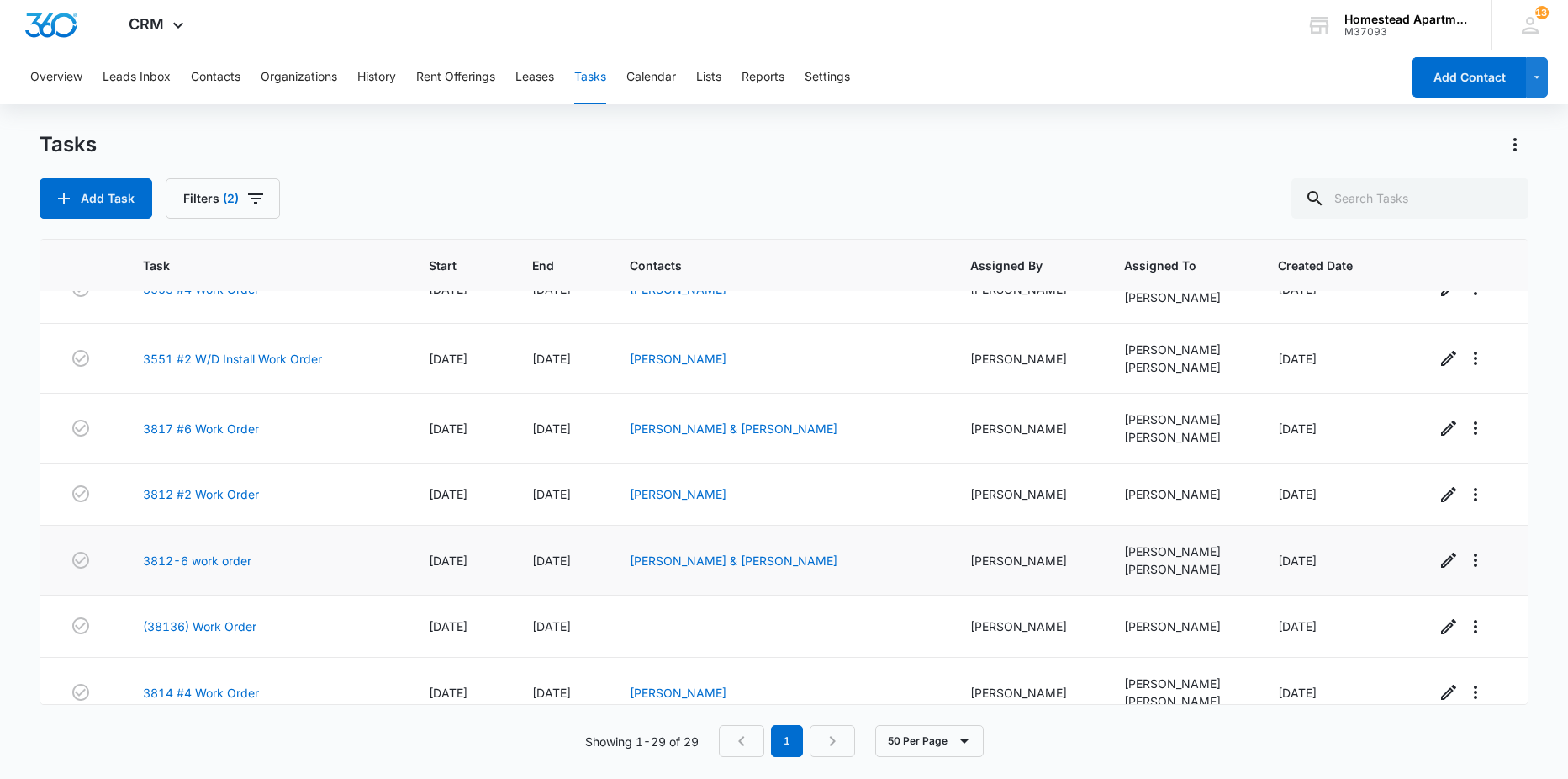
scroll to position [925, 0]
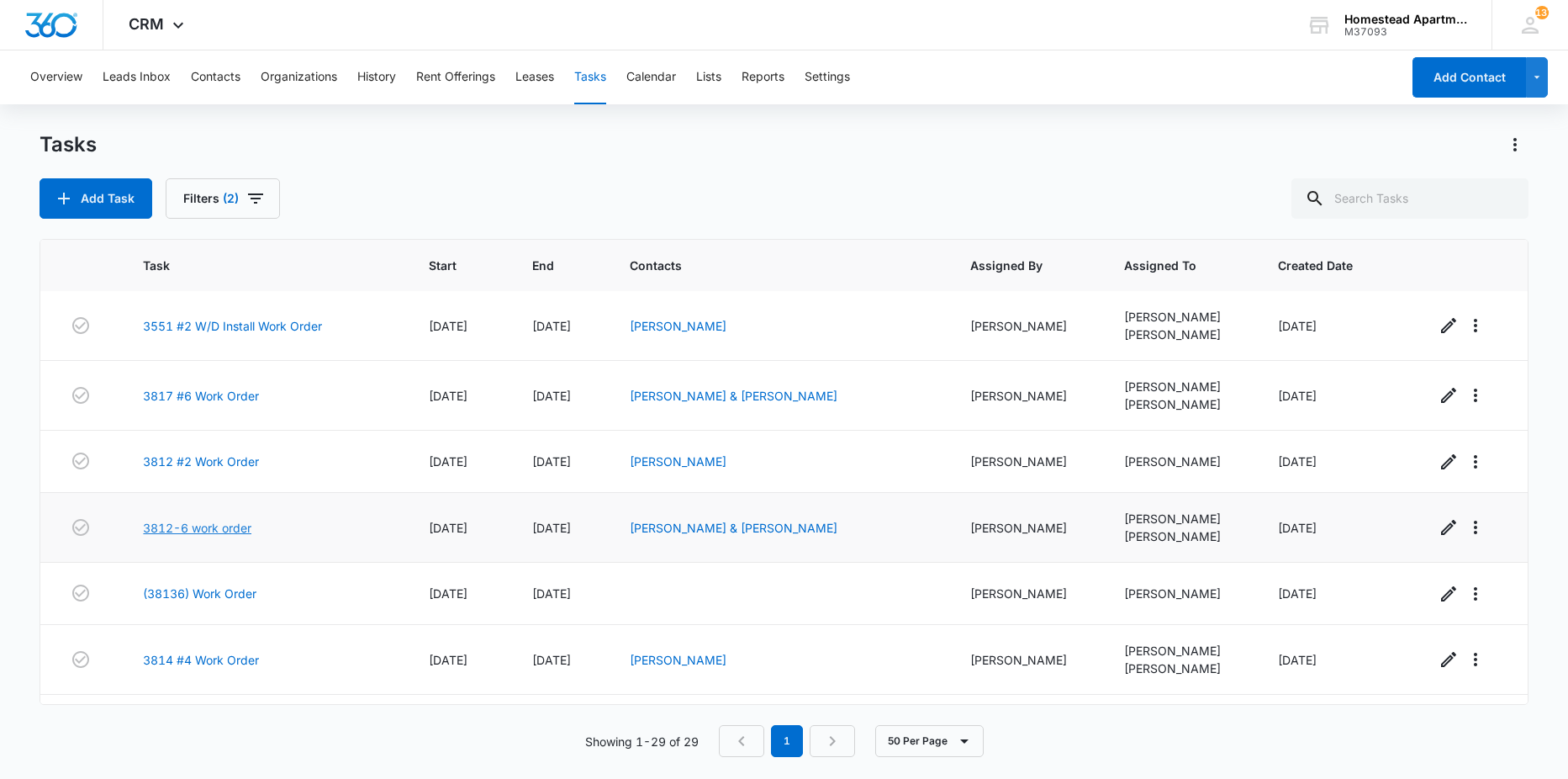
click at [222, 522] on link "3812-6 work order" at bounding box center [197, 527] width 108 height 18
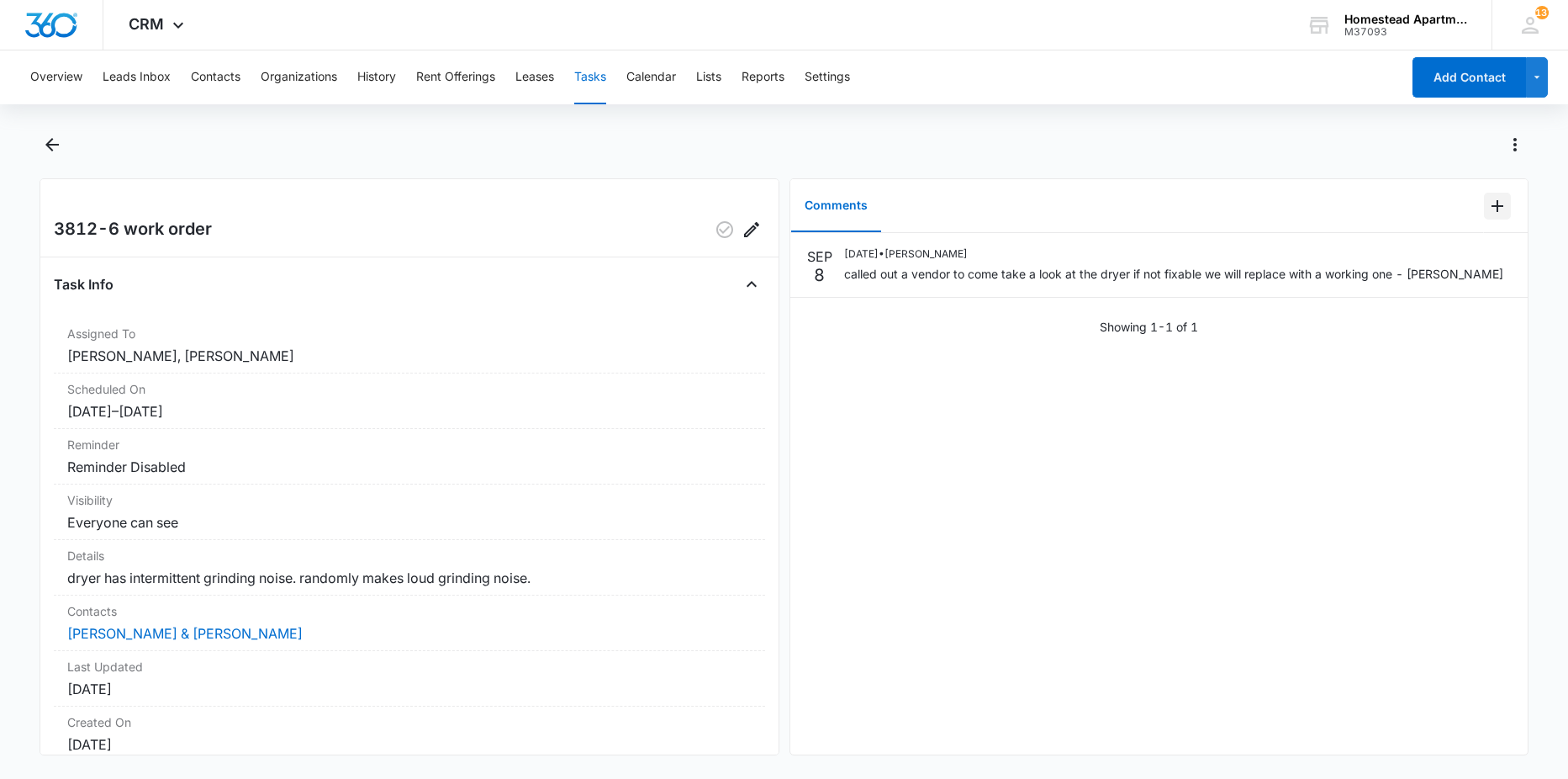
click at [1492, 206] on icon "Add Comment" at bounding box center [1497, 206] width 12 height 12
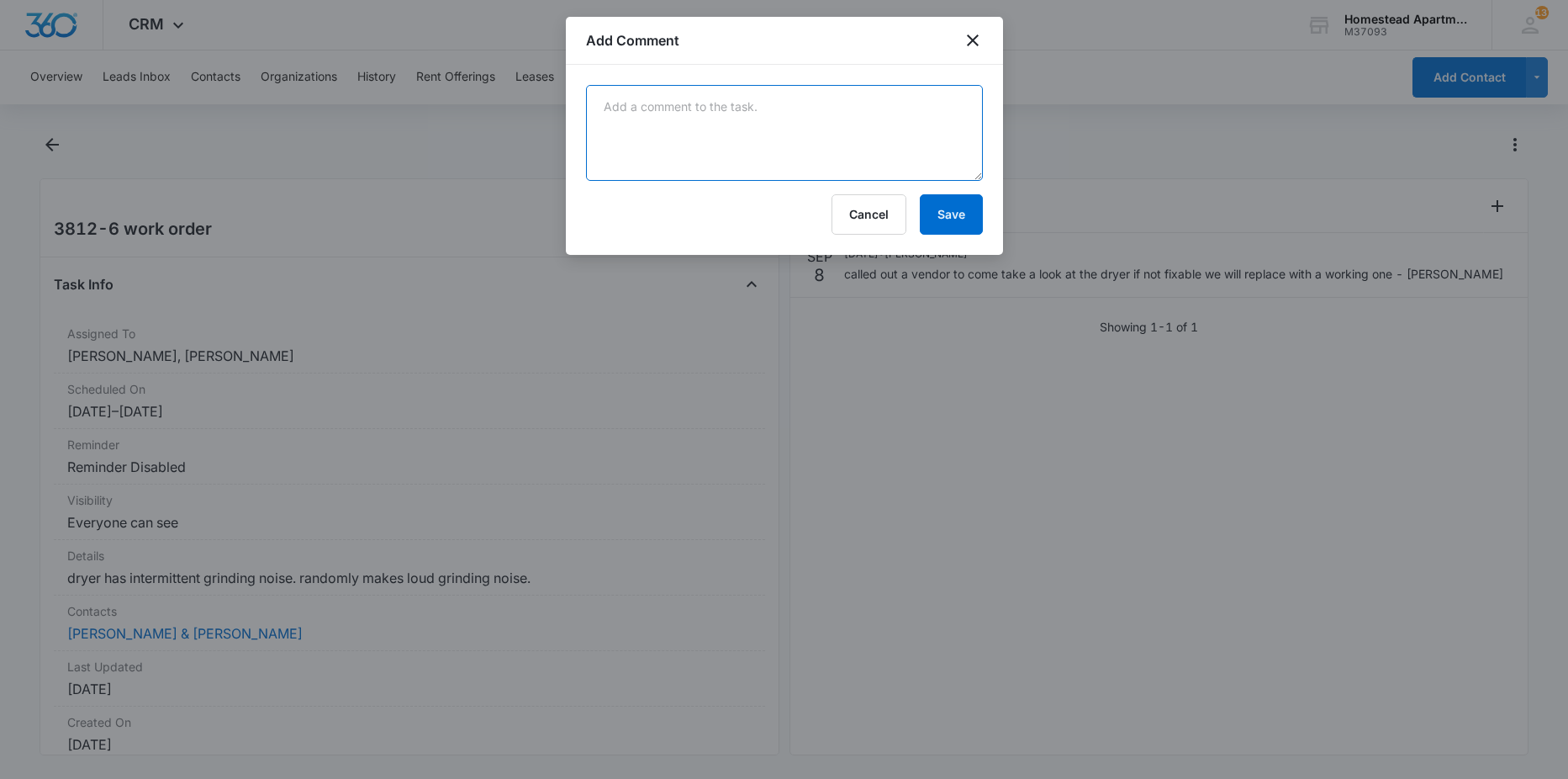
click at [870, 134] on textarea at bounding box center [784, 132] width 397 height 96
type textarea "m"
type textarea "[PERSON_NAME] scheduled for [DATE]"
click at [959, 222] on button "Save" at bounding box center [951, 214] width 63 height 40
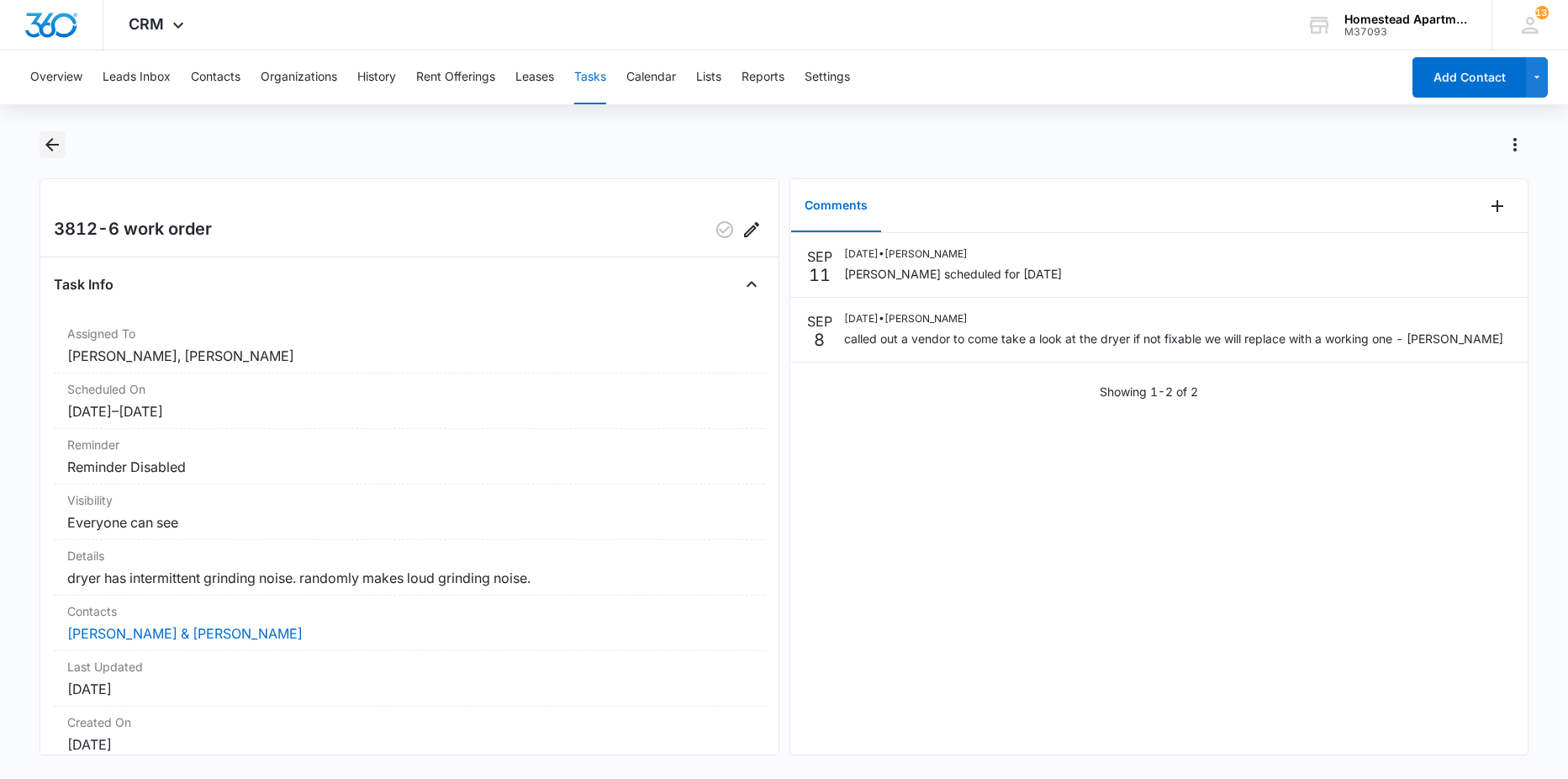
click at [56, 139] on icon "Back" at bounding box center [52, 145] width 21 height 21
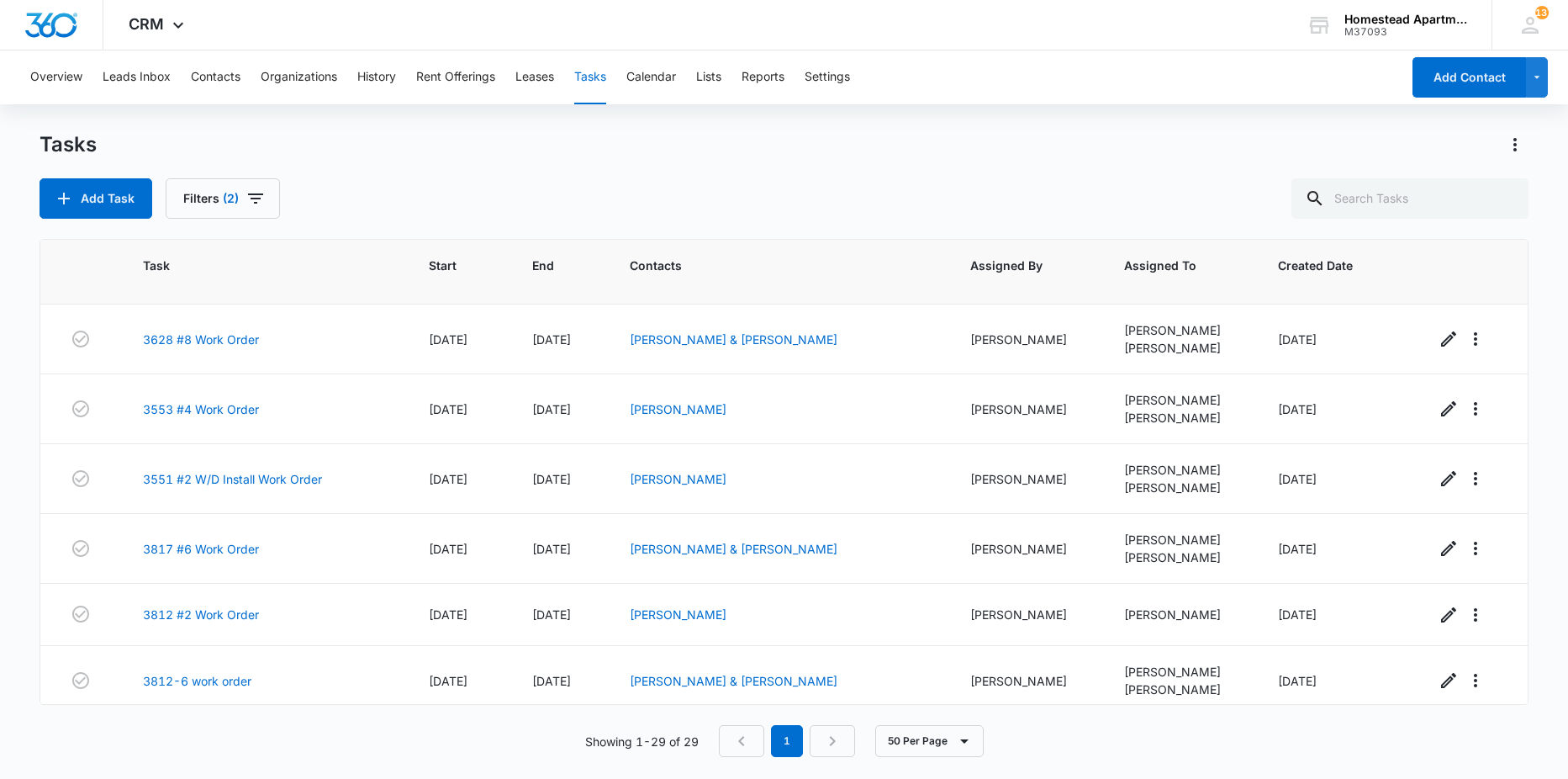
scroll to position [925, 0]
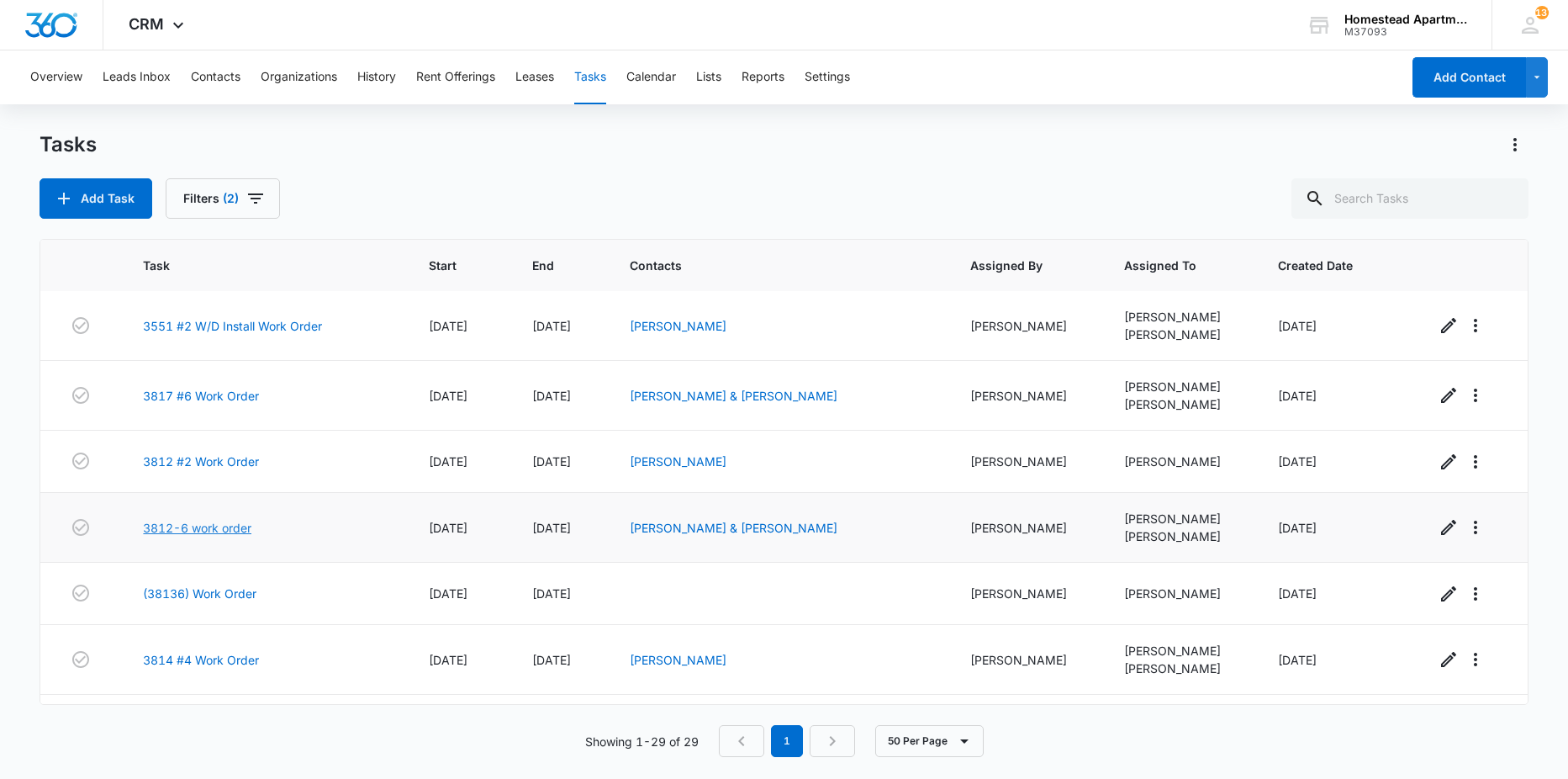
click at [199, 526] on link "3812-6 work order" at bounding box center [197, 527] width 108 height 18
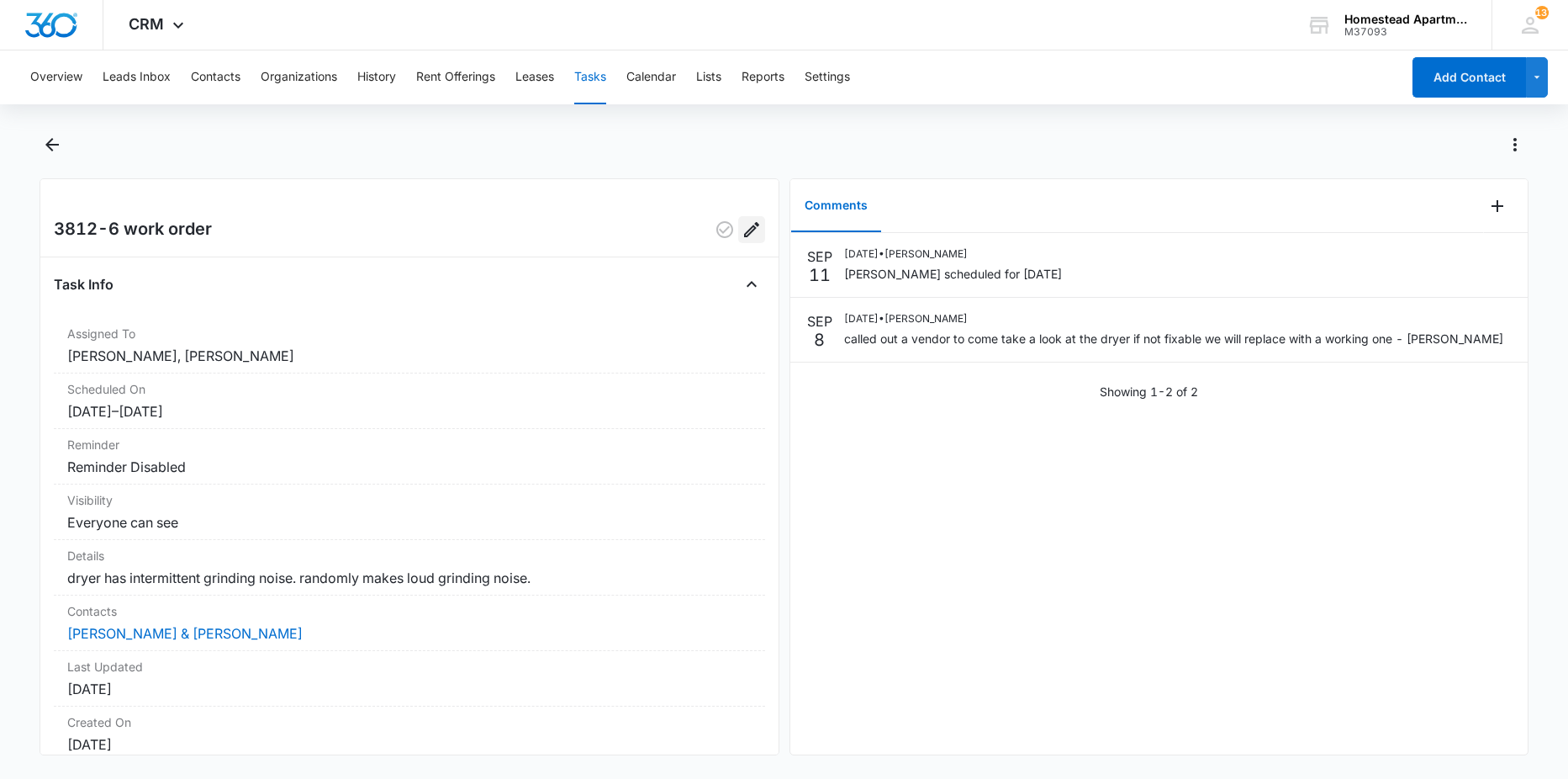
click at [742, 227] on icon "Edit" at bounding box center [752, 230] width 21 height 21
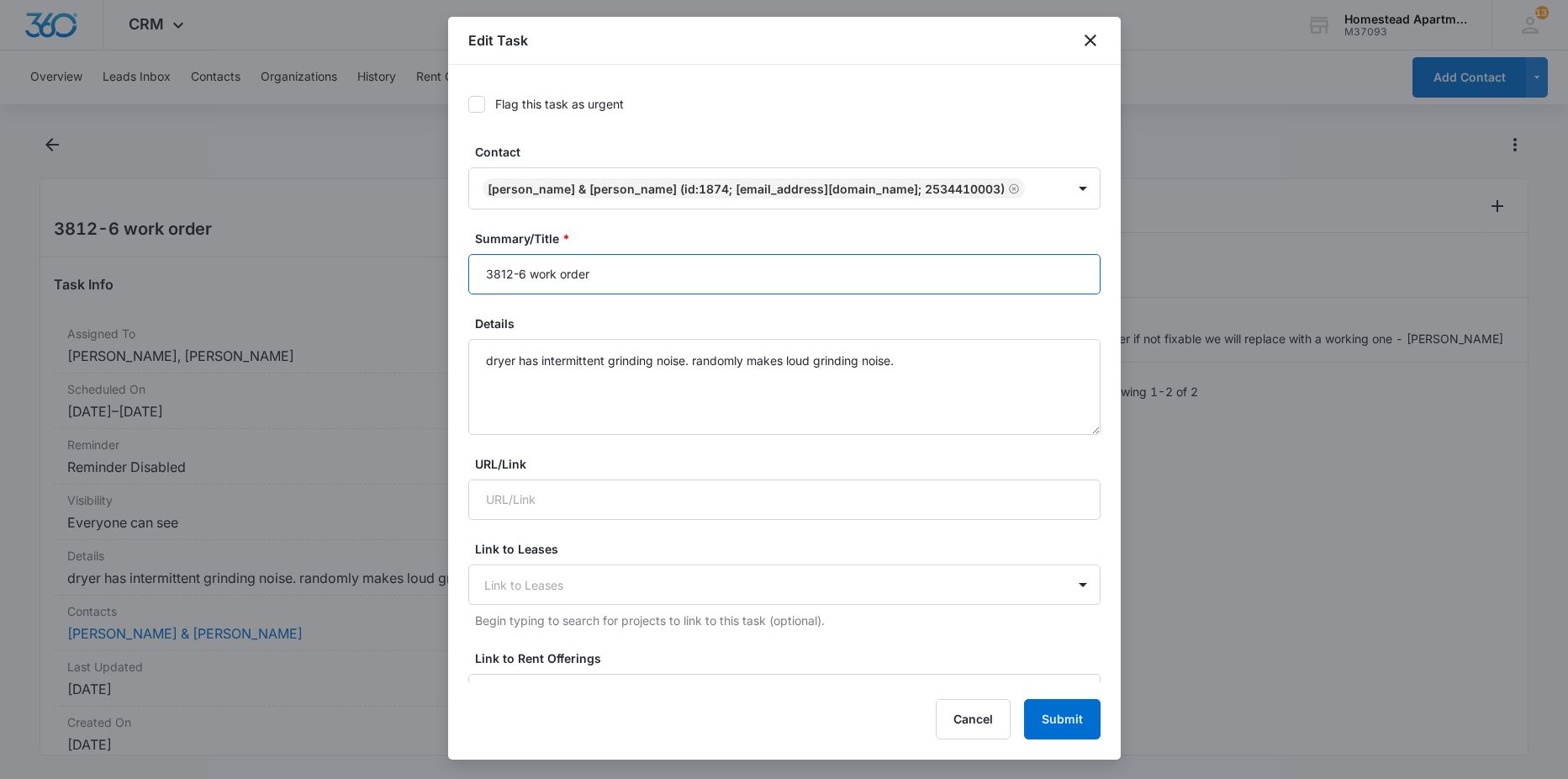
click at [596, 271] on input "3812-6 work order" at bounding box center [784, 273] width 632 height 40
type input "3812-6 work order 9/15"
click at [1060, 705] on button "Submit" at bounding box center [1062, 718] width 76 height 40
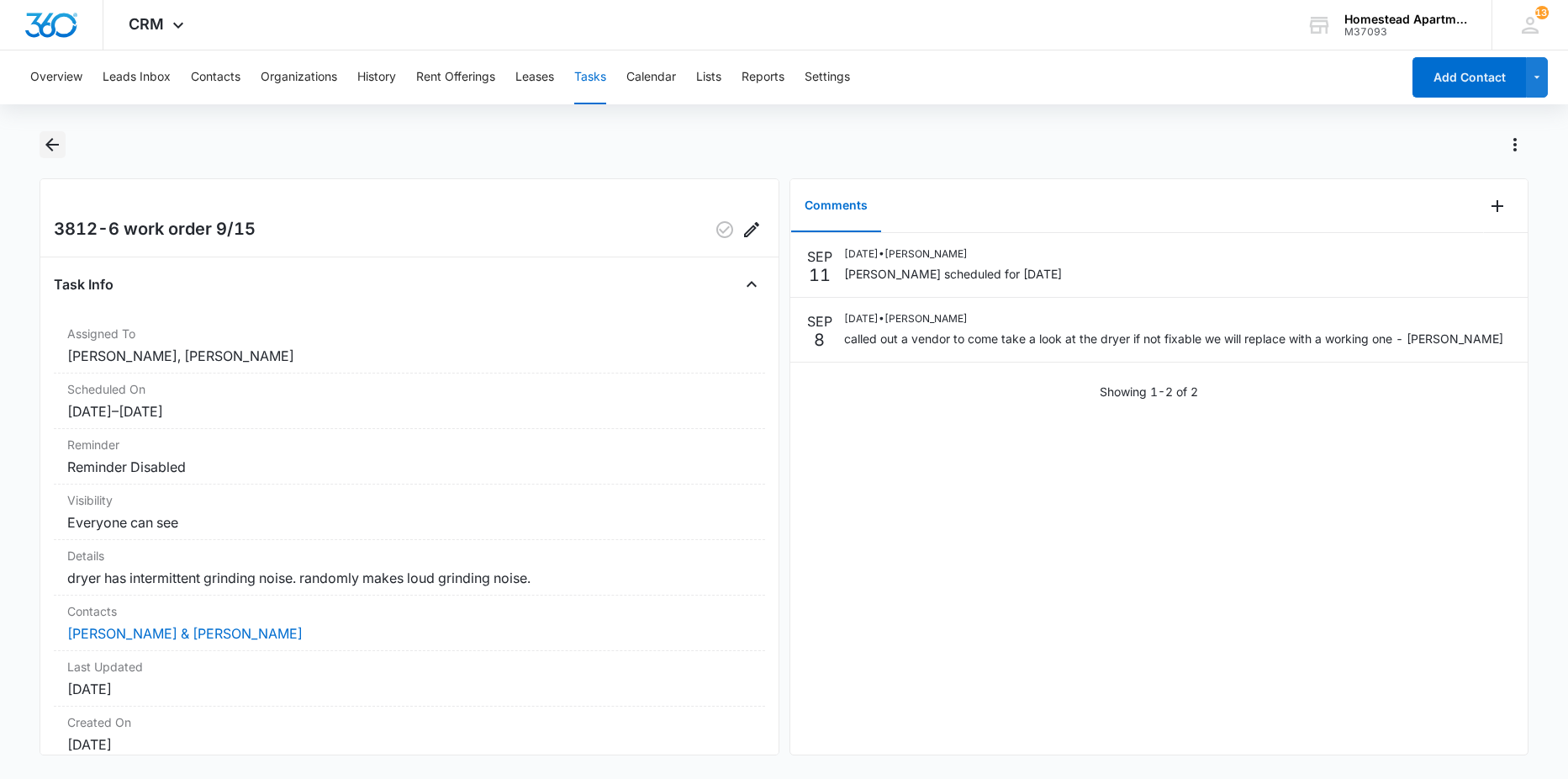
click at [52, 147] on icon "Back" at bounding box center [52, 145] width 21 height 21
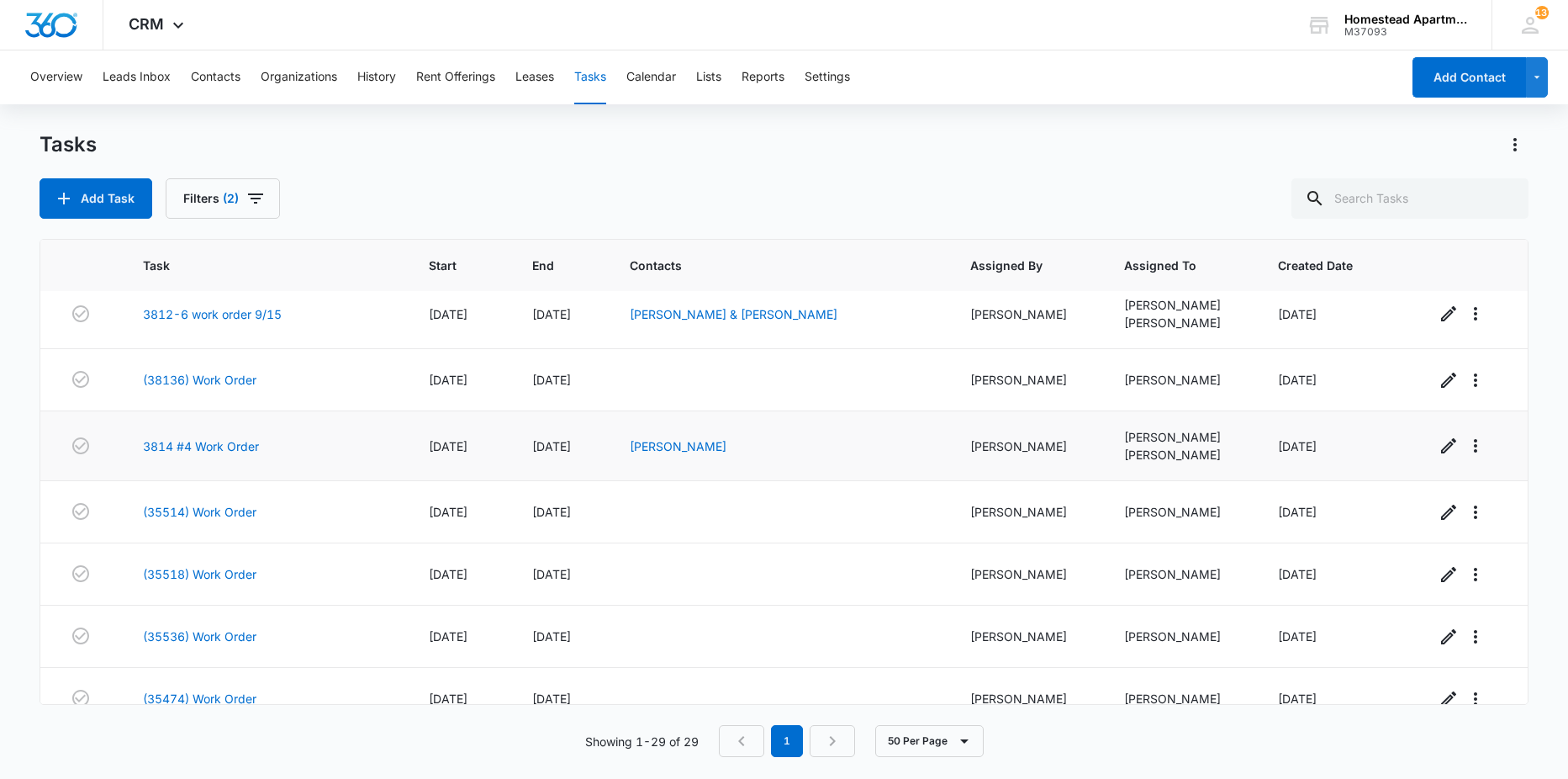
scroll to position [1055, 0]
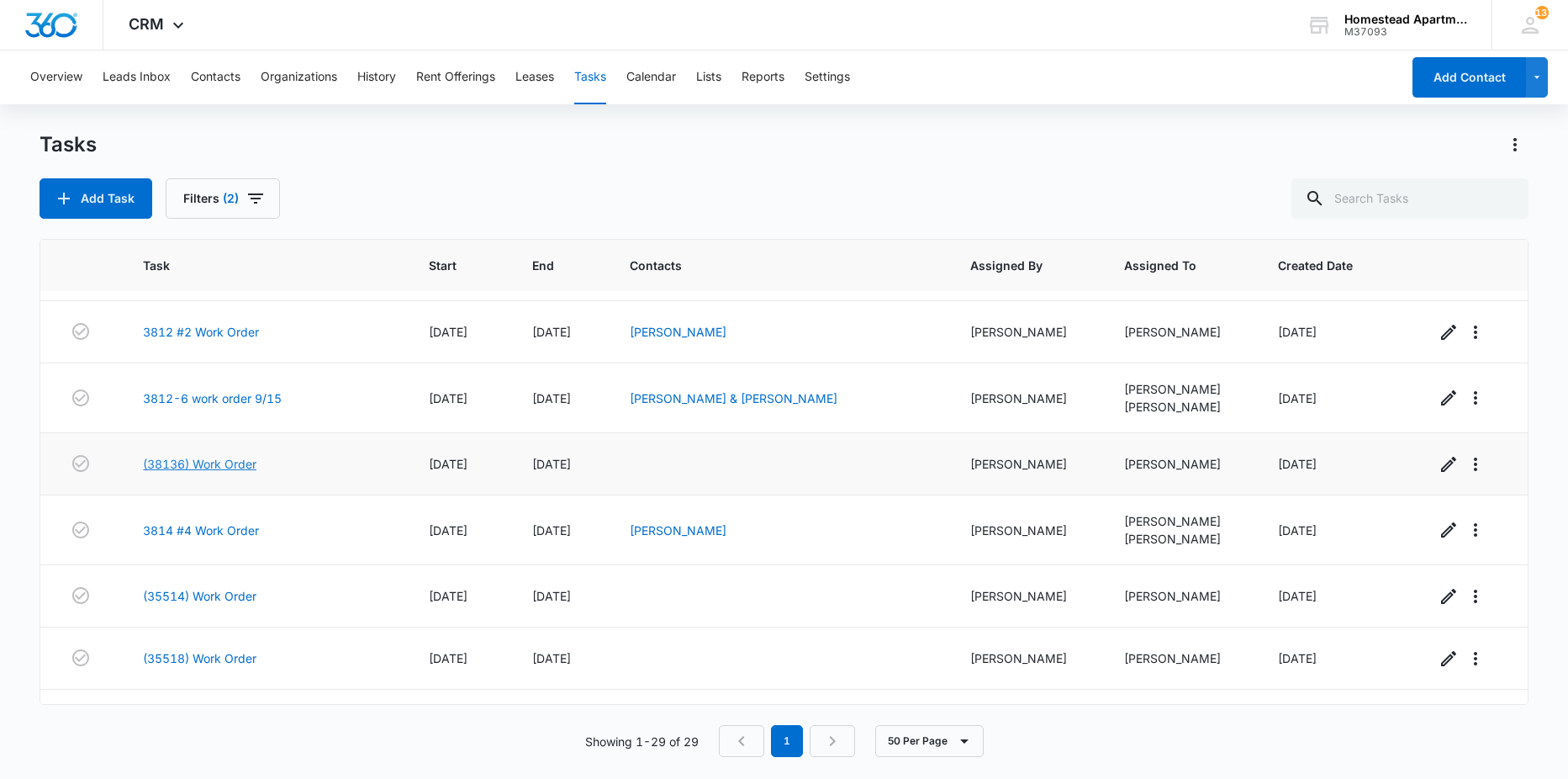
click at [192, 460] on link "(38136) Work Order" at bounding box center [200, 464] width 114 height 18
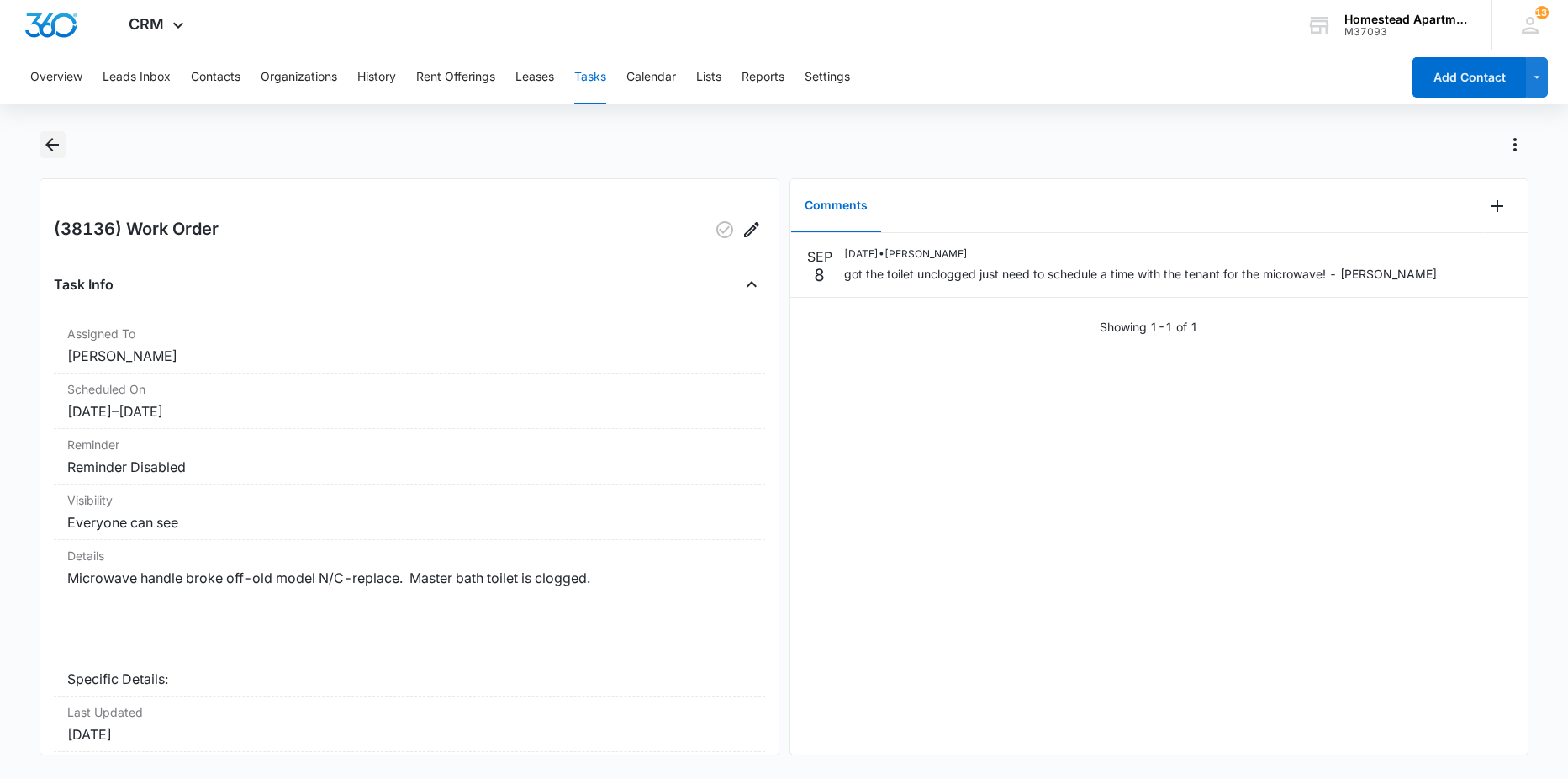
click at [49, 147] on icon "Back" at bounding box center [52, 145] width 13 height 13
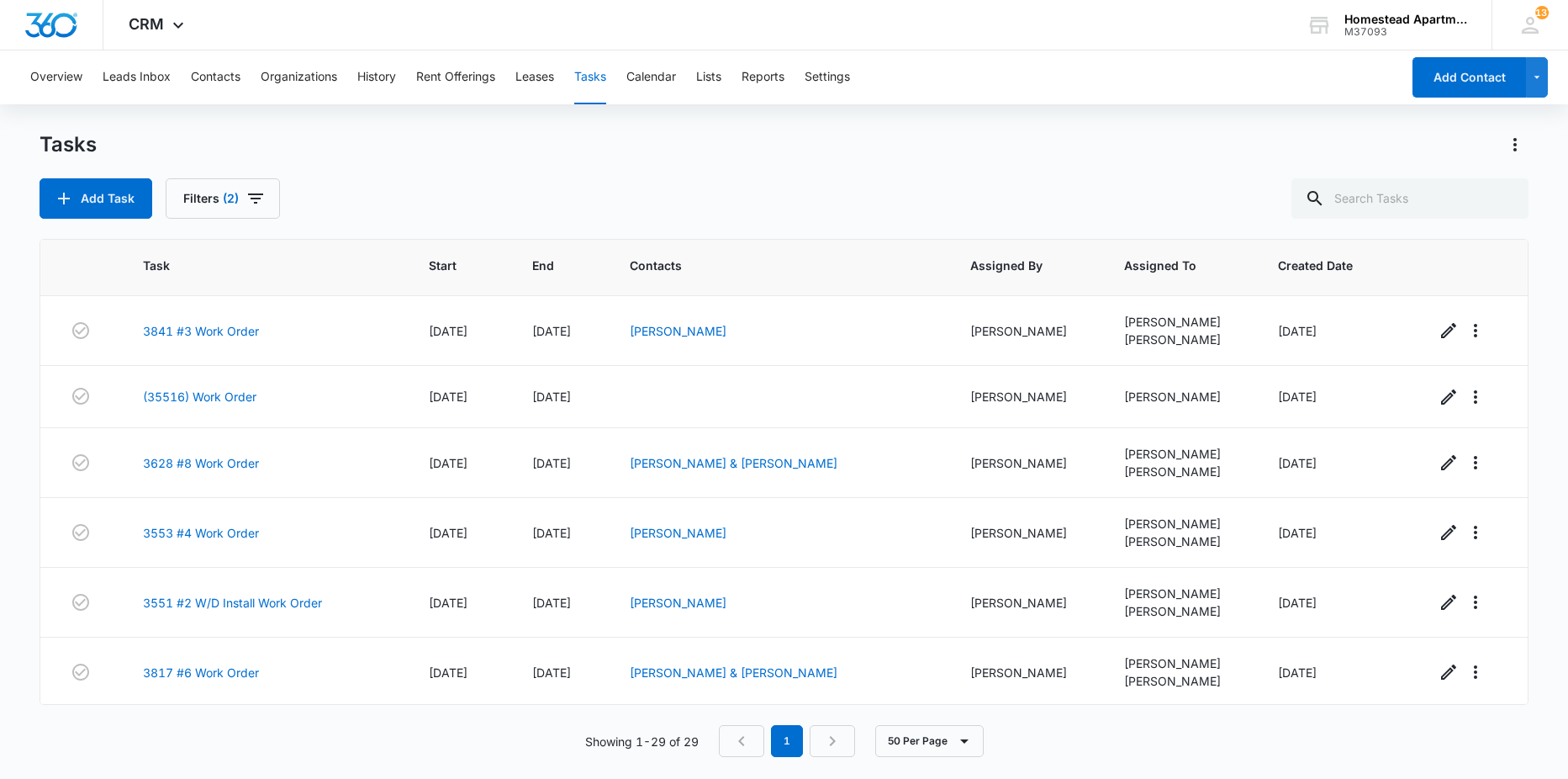
scroll to position [925, 0]
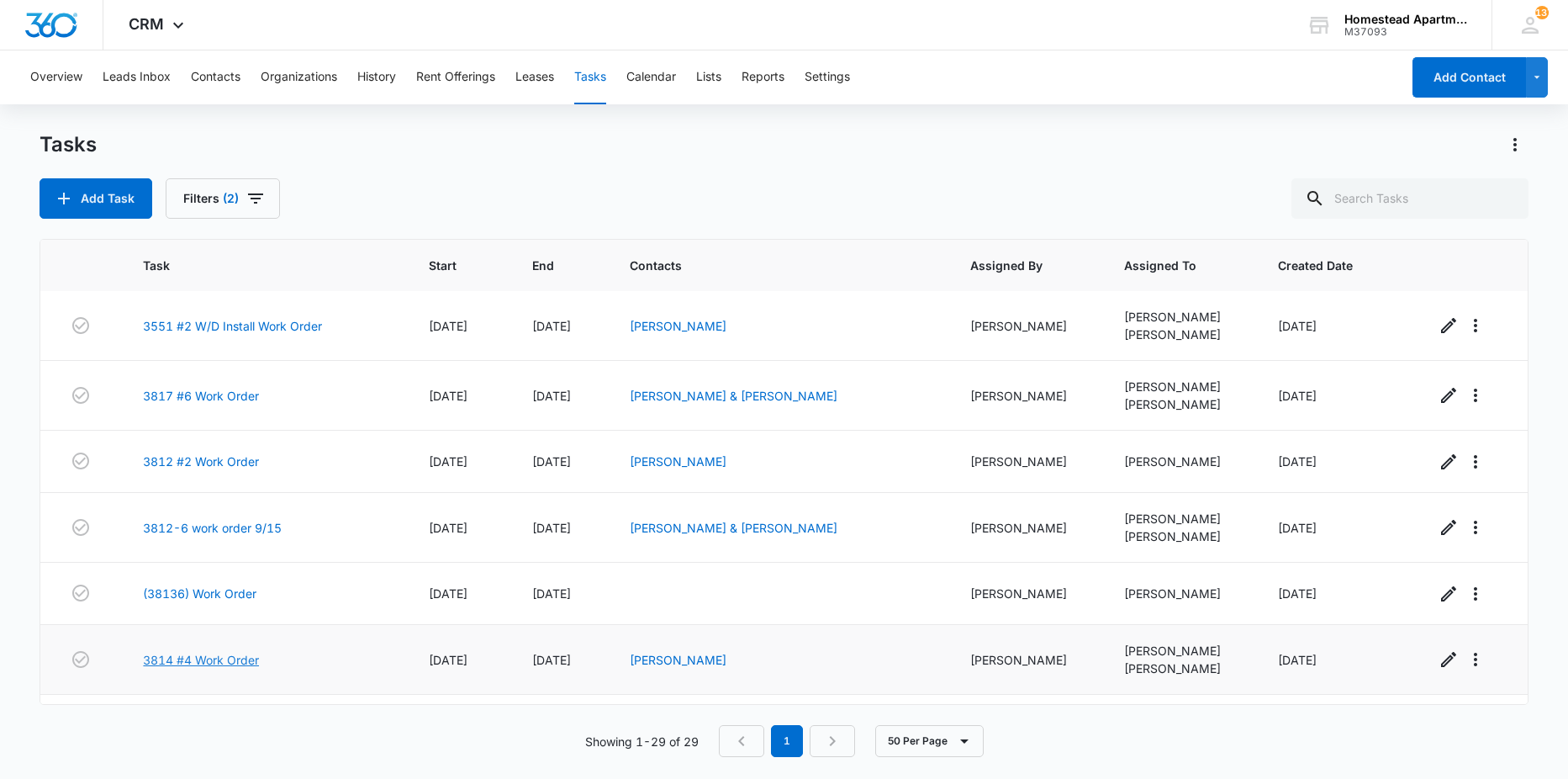
click at [162, 656] on link "3814 #4 Work Order" at bounding box center [201, 660] width 116 height 18
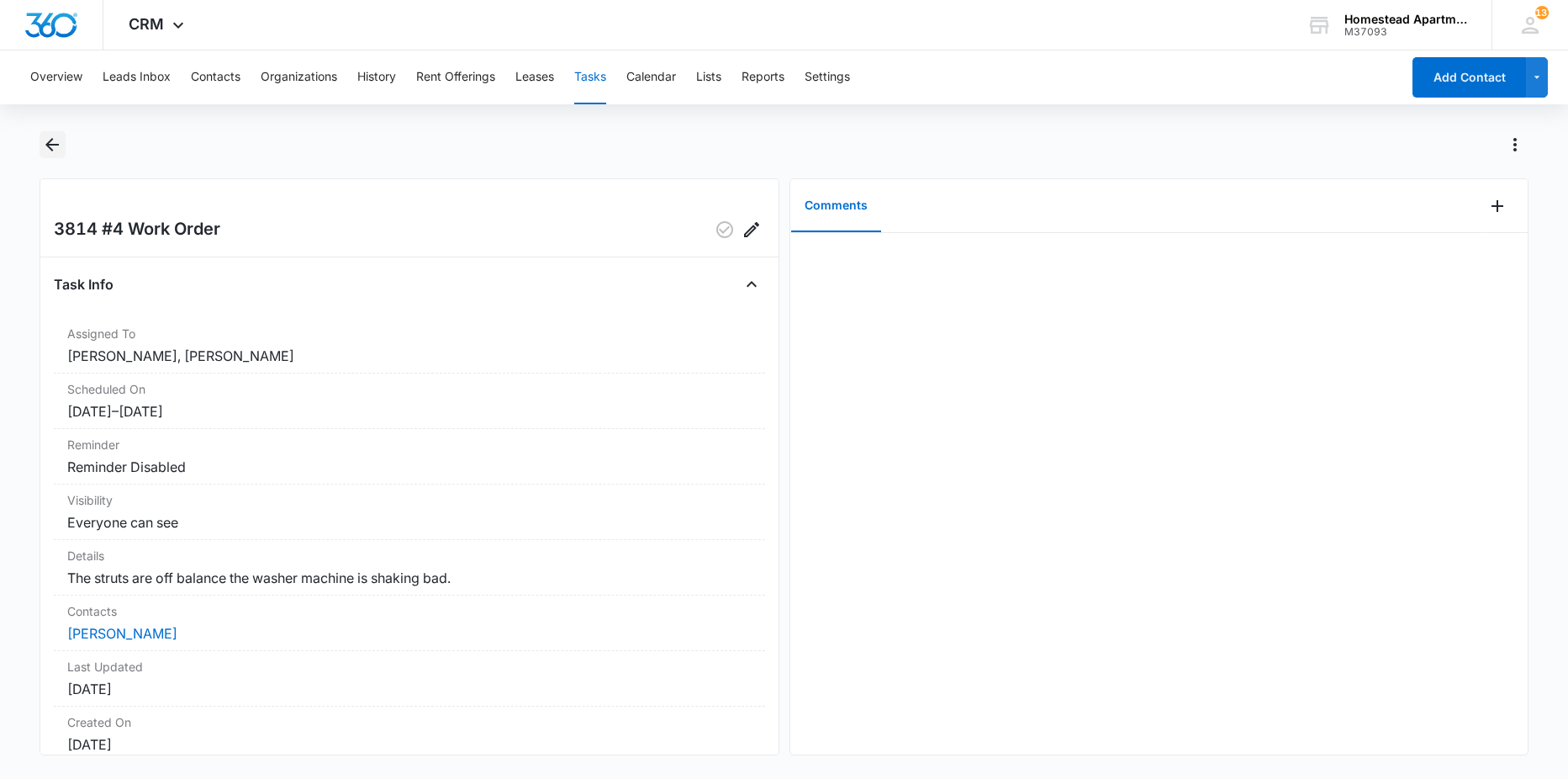
click at [53, 149] on icon "Back" at bounding box center [52, 145] width 13 height 13
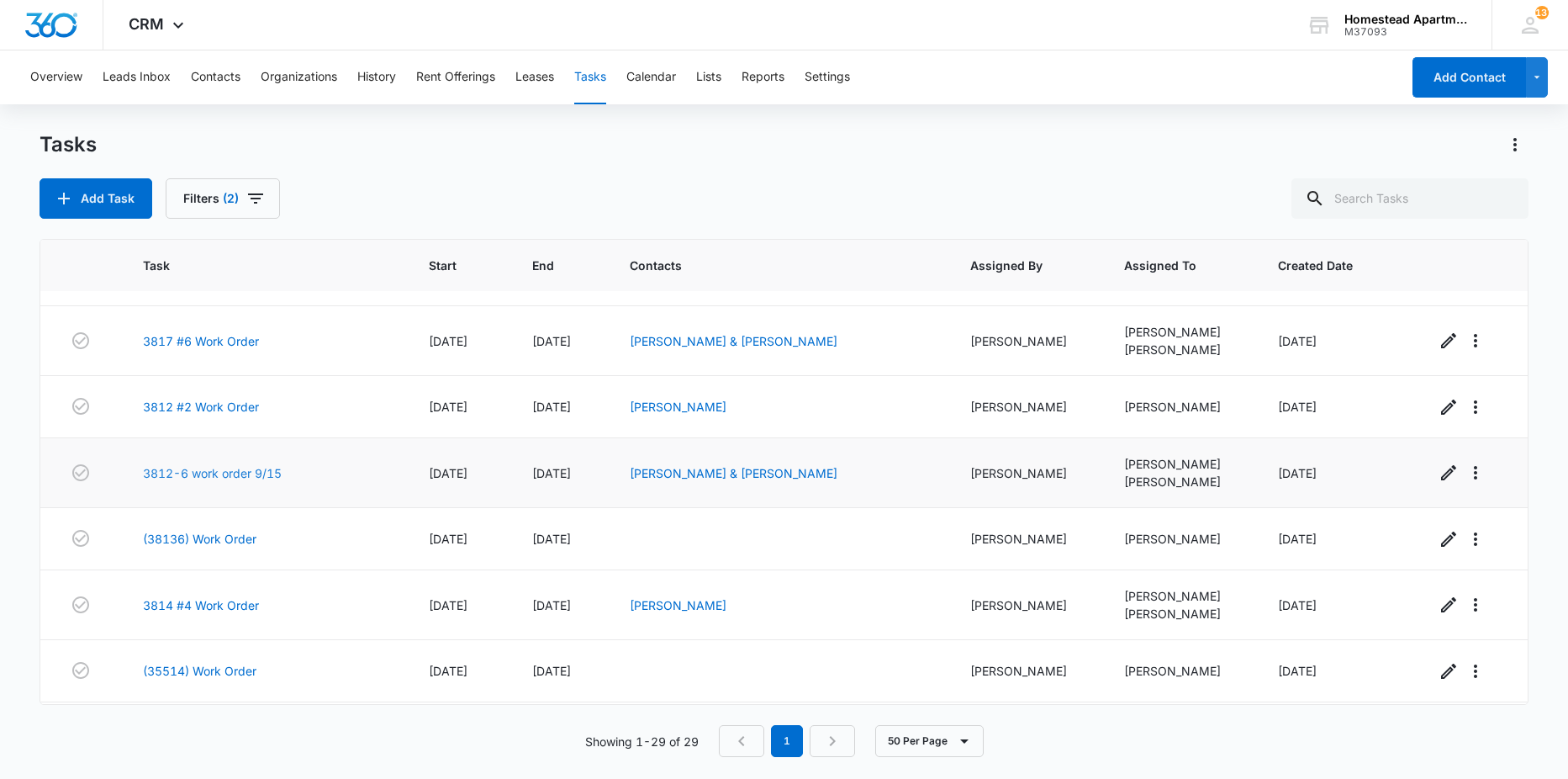
scroll to position [1009, 0]
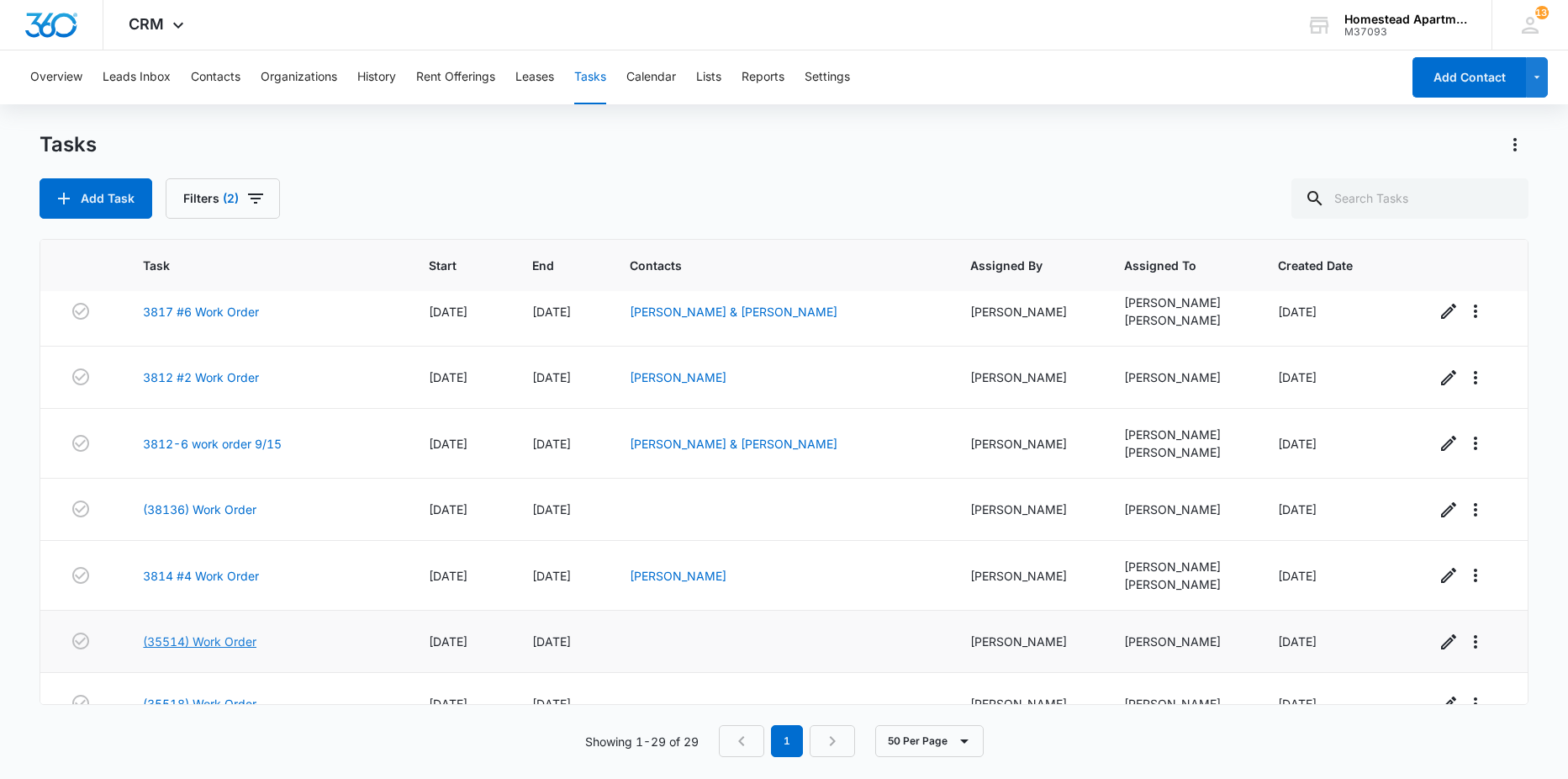
click at [208, 634] on link "(35514) Work Order" at bounding box center [200, 641] width 114 height 18
